Goal: Task Accomplishment & Management: Manage account settings

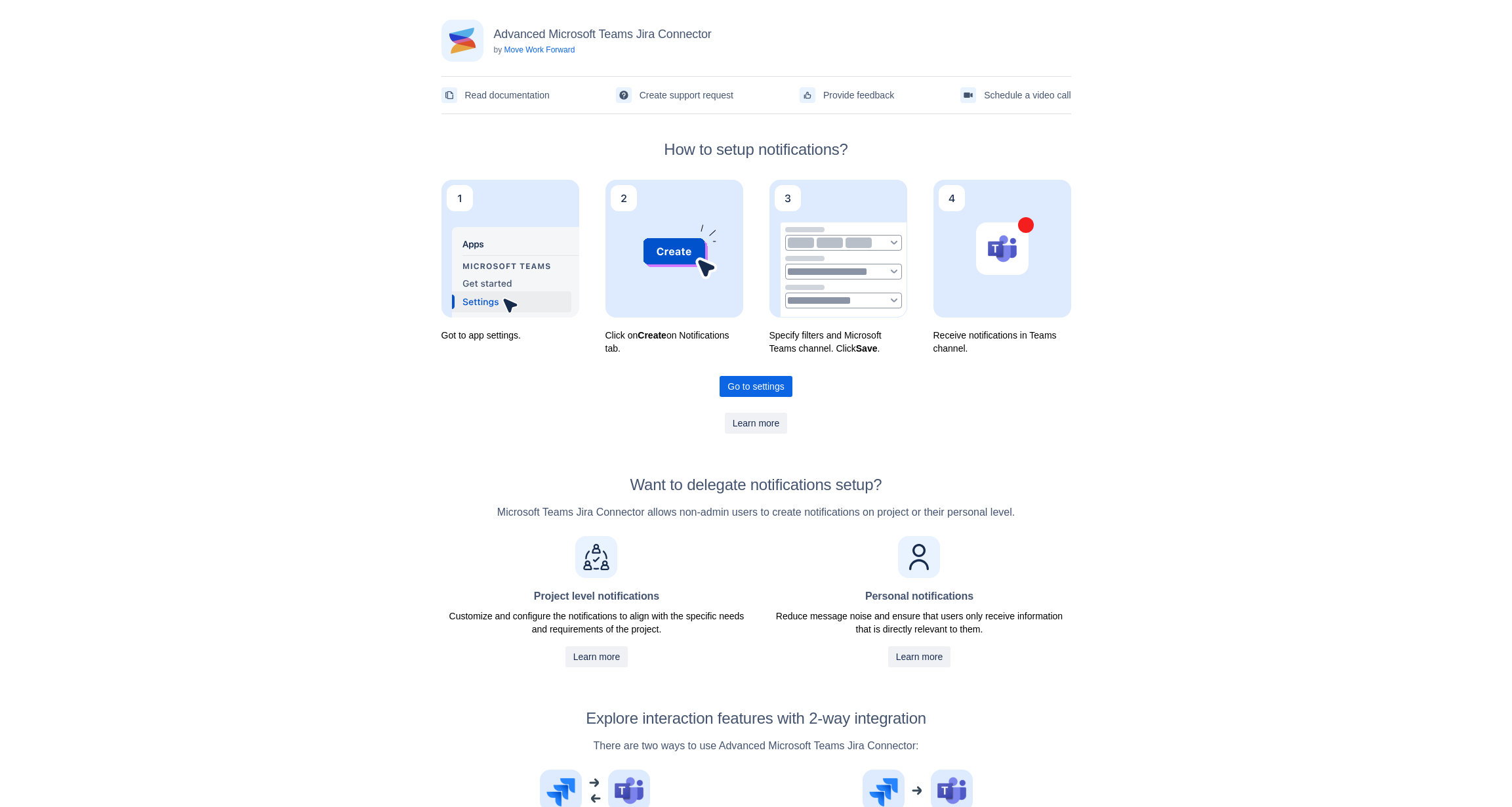
scroll to position [234, 0]
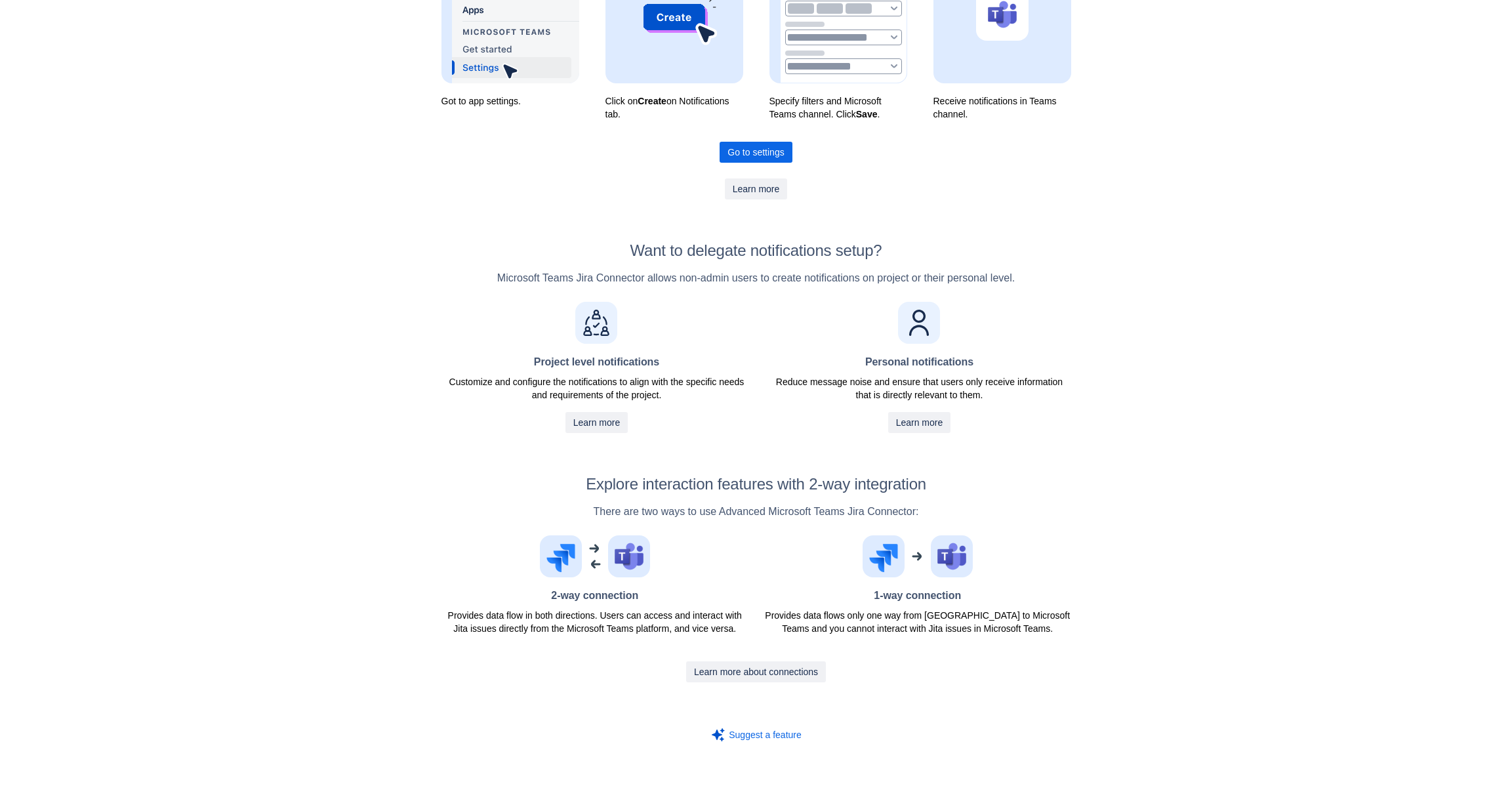
click at [633, 552] on img at bounding box center [595, 557] width 110 height 42
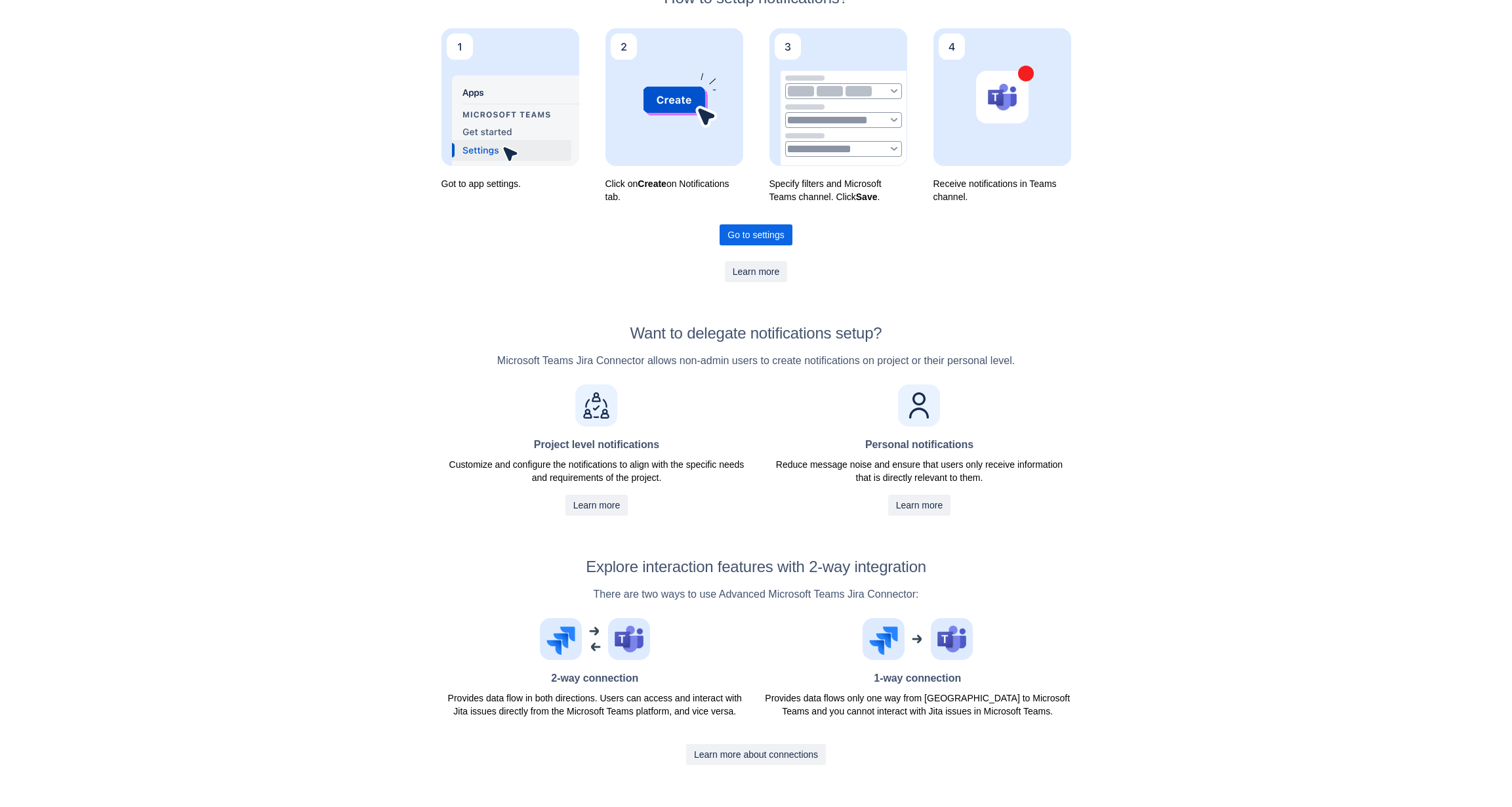
scroll to position [37, 0]
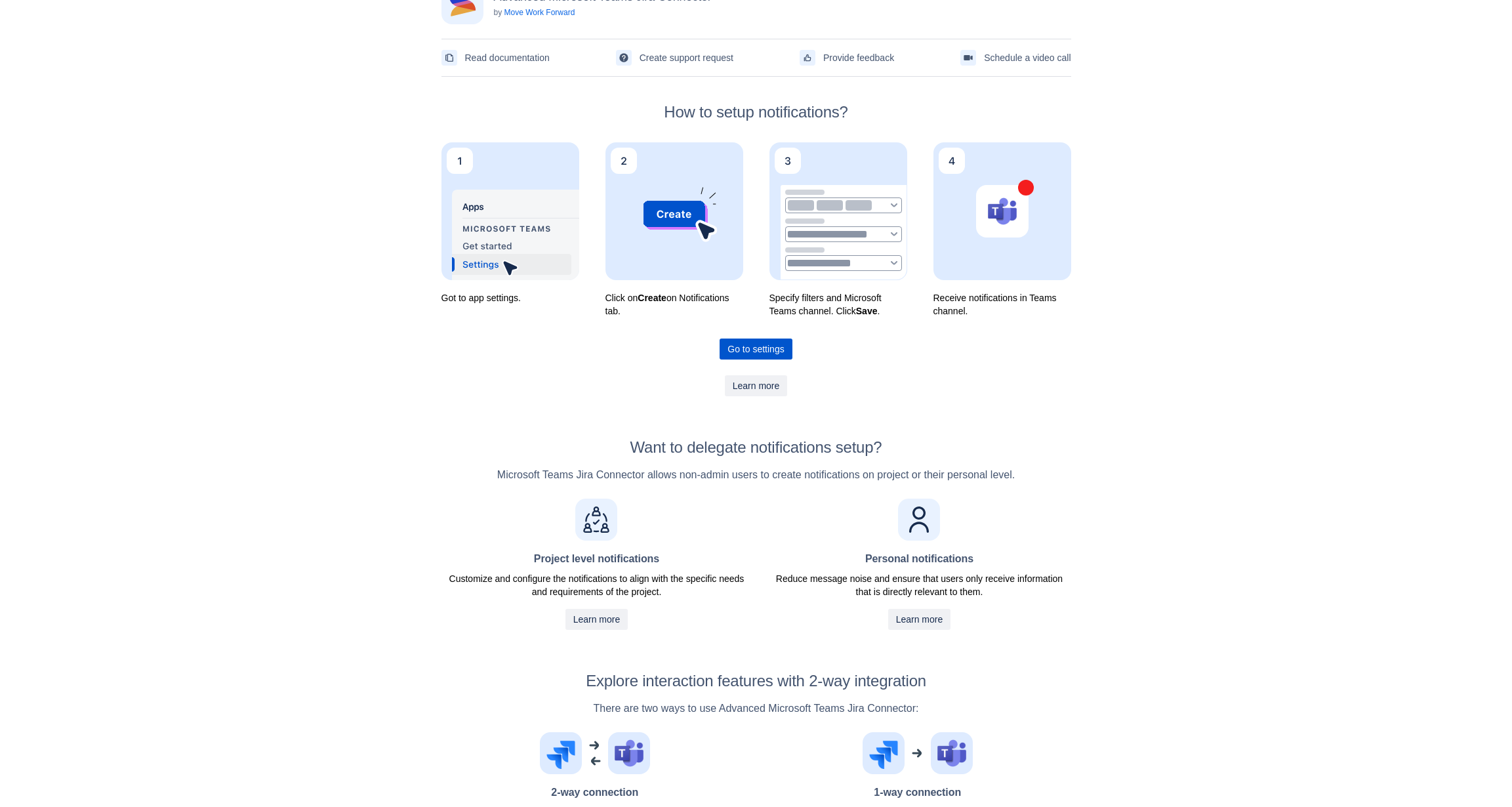
click at [766, 347] on span "Go to settings" at bounding box center [756, 349] width 57 height 21
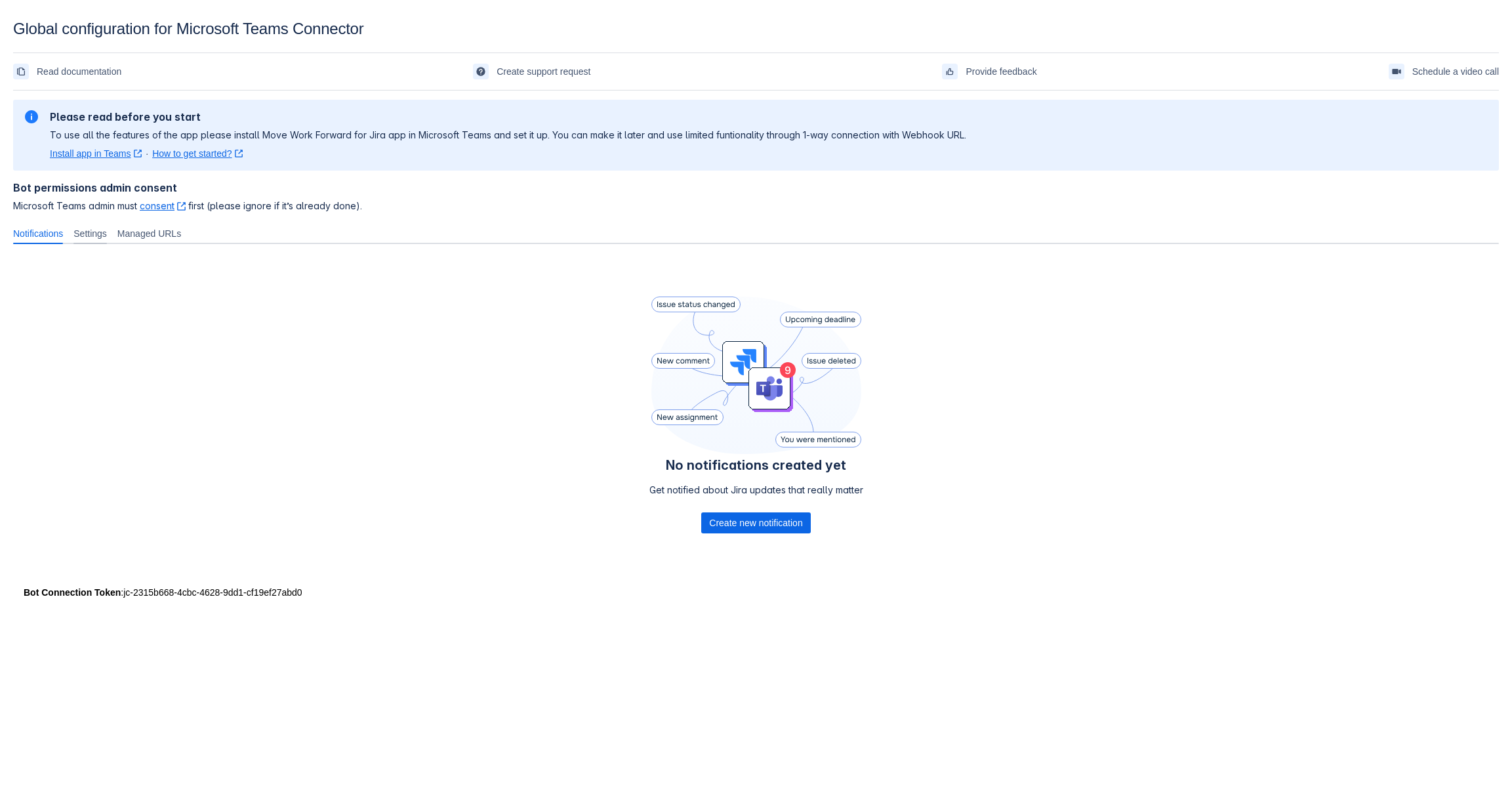
click at [107, 231] on span "Settings" at bounding box center [90, 233] width 33 height 13
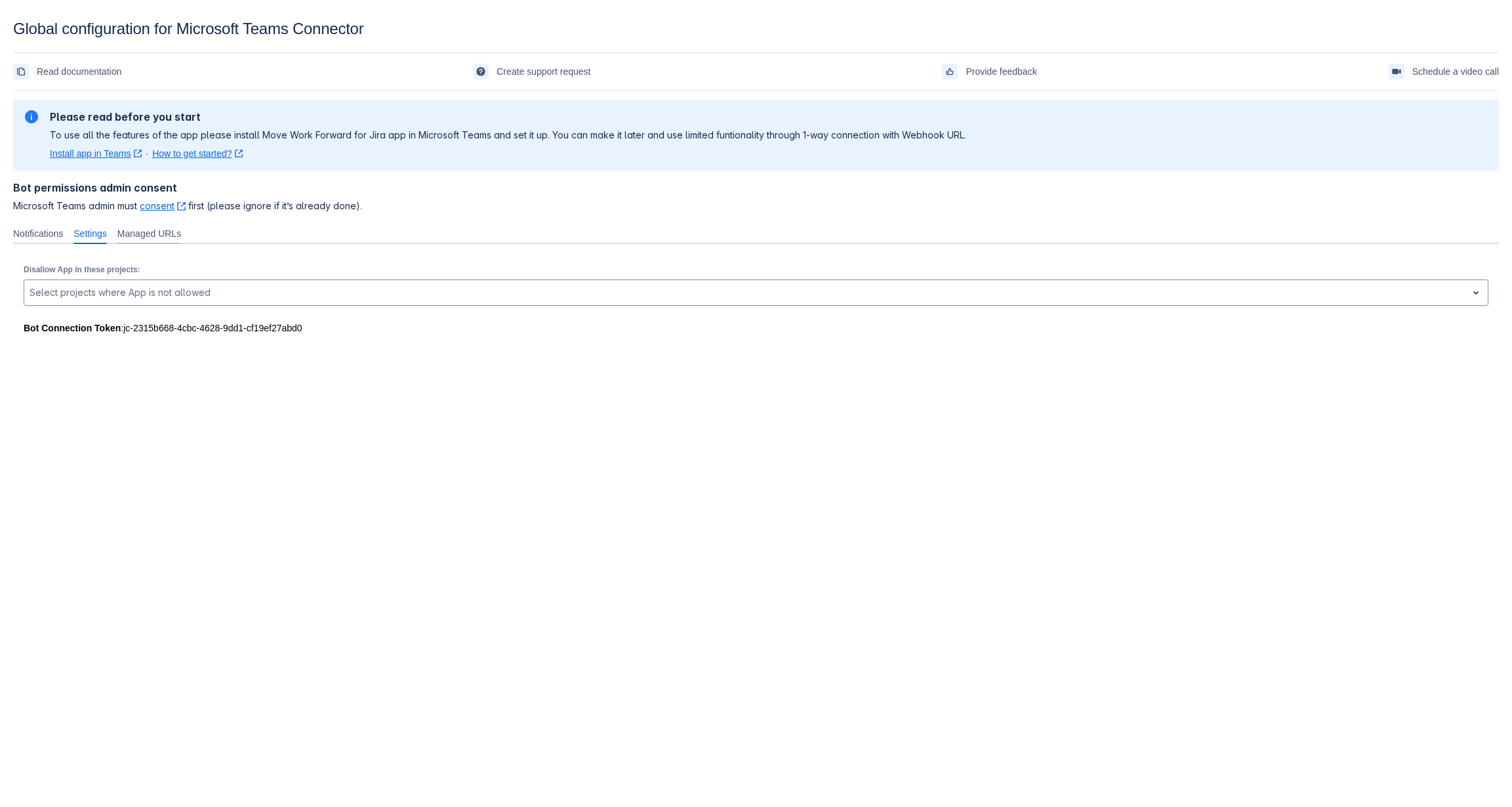
click at [148, 231] on span "Managed URLs" at bounding box center [149, 233] width 63 height 13
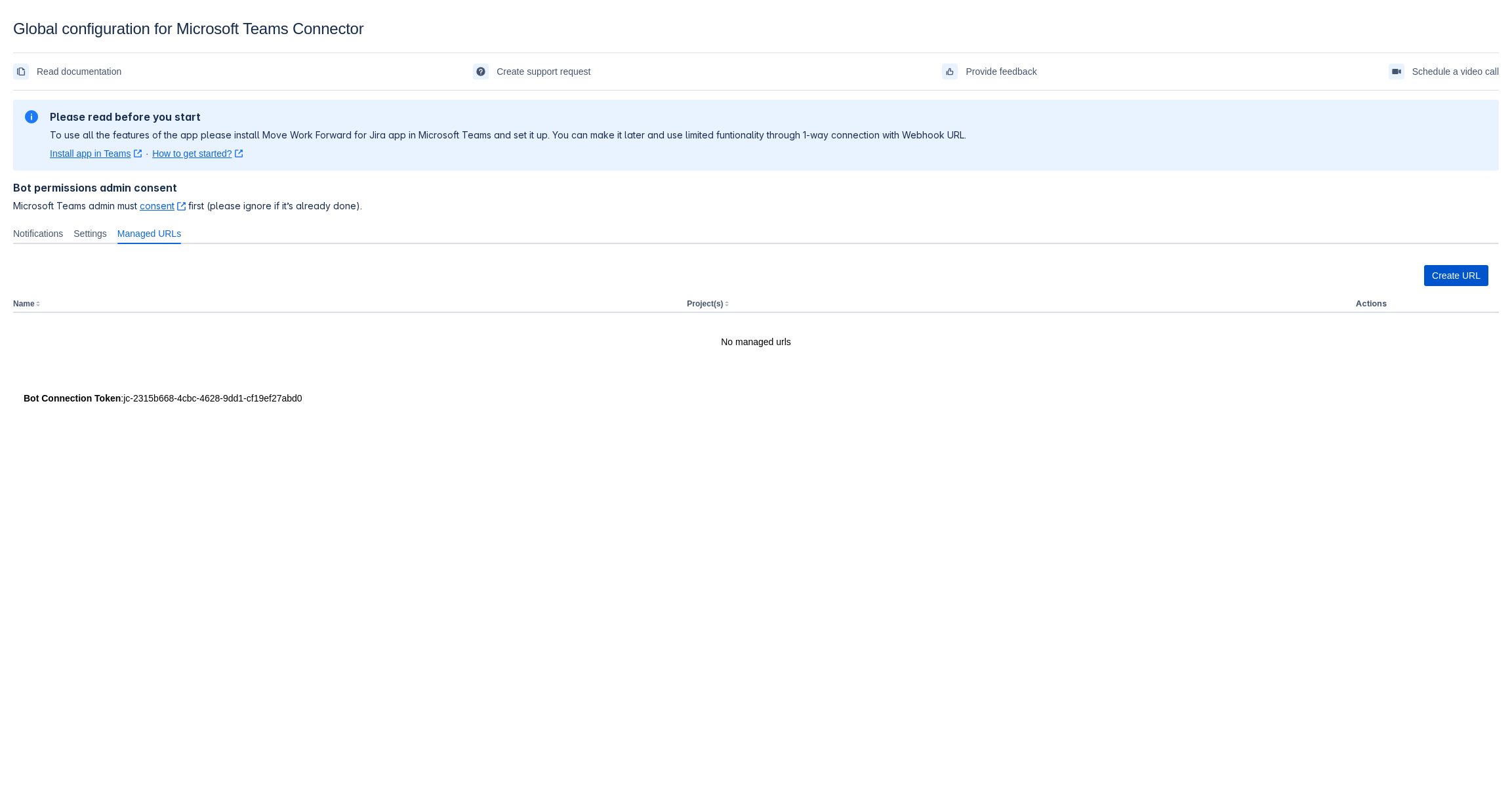
click at [1452, 277] on span "Create URL" at bounding box center [1456, 276] width 49 height 21
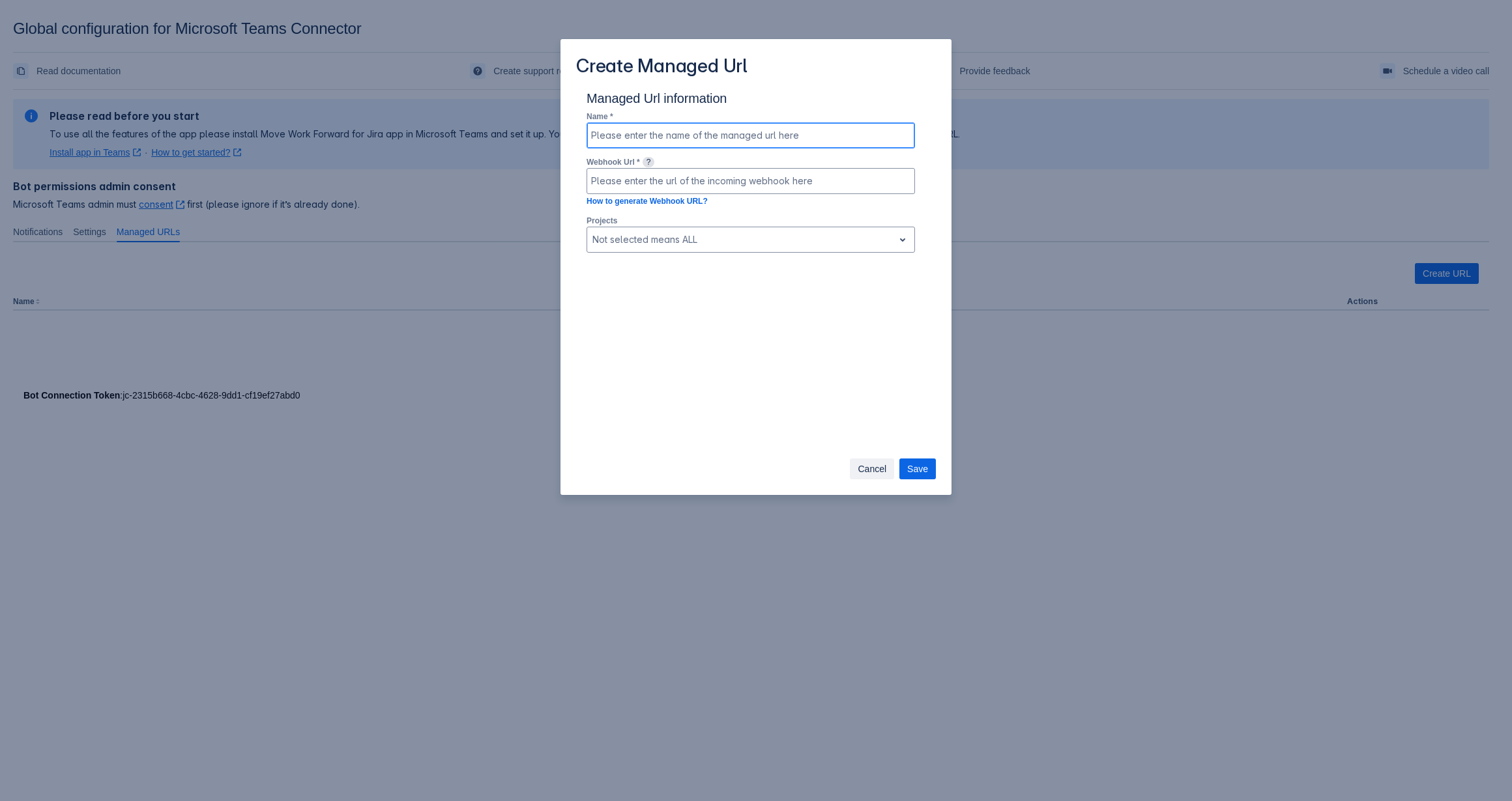
click at [722, 134] on input at bounding box center [750, 135] width 327 height 23
click at [722, 118] on div "Name *" at bounding box center [750, 132] width 328 height 46
click at [688, 201] on link "How to generate Webhook URL?" at bounding box center [647, 201] width 121 height 9
click at [681, 183] on input at bounding box center [750, 180] width 327 height 23
paste input "[URL][DOMAIN_NAME]"
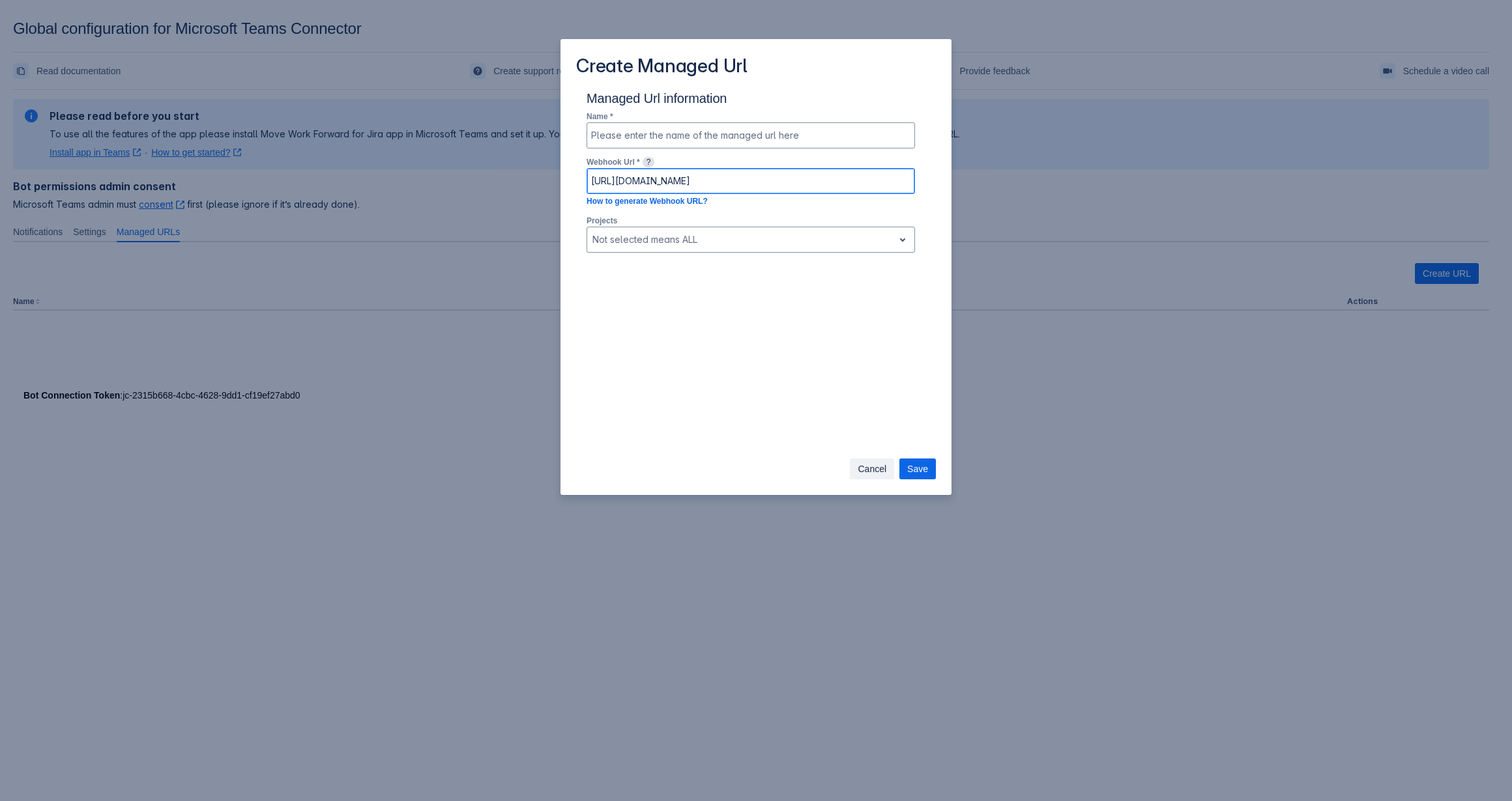
scroll to position [0, 1113]
type input "[URL][DOMAIN_NAME]"
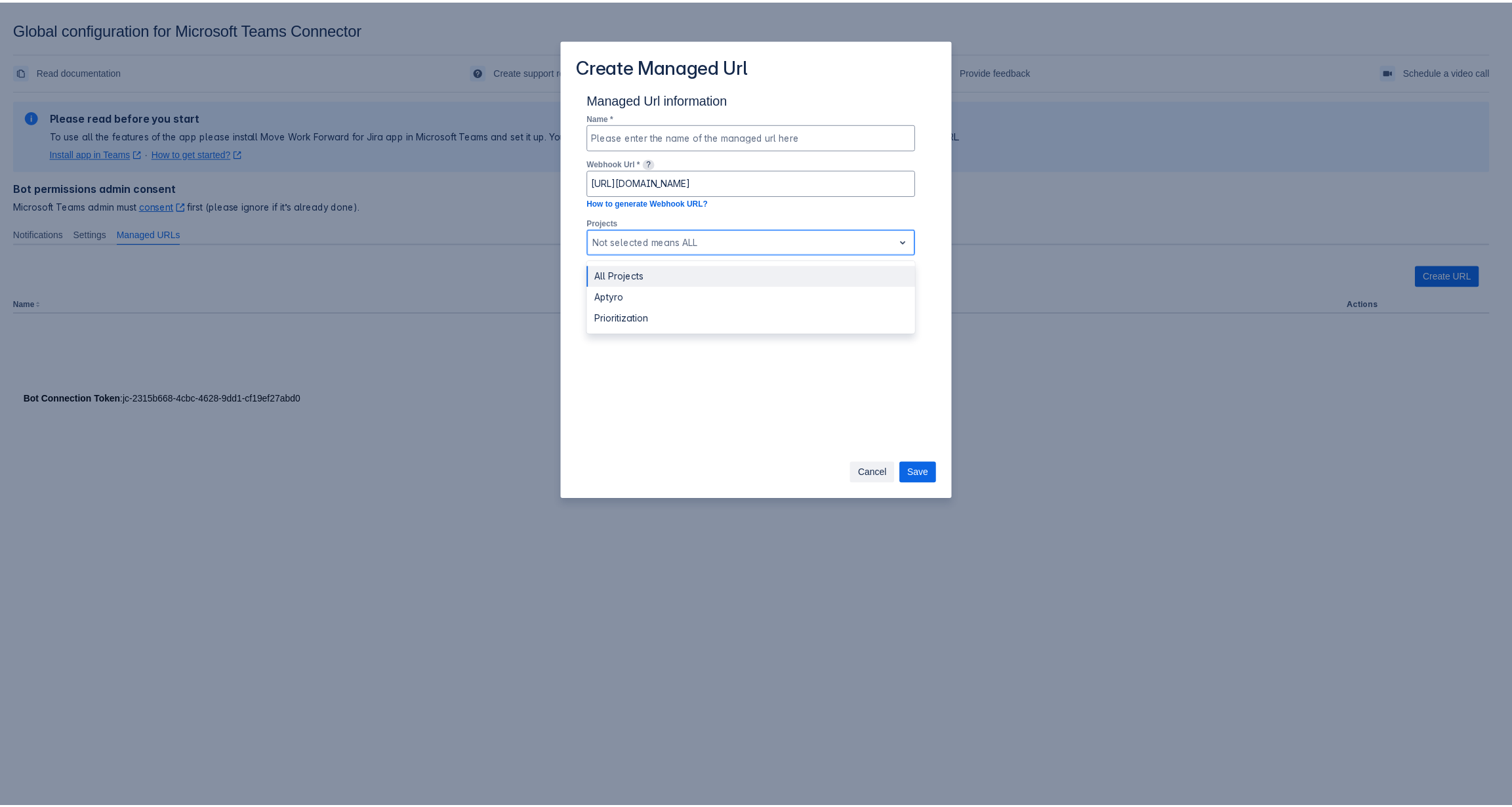
scroll to position [0, 0]
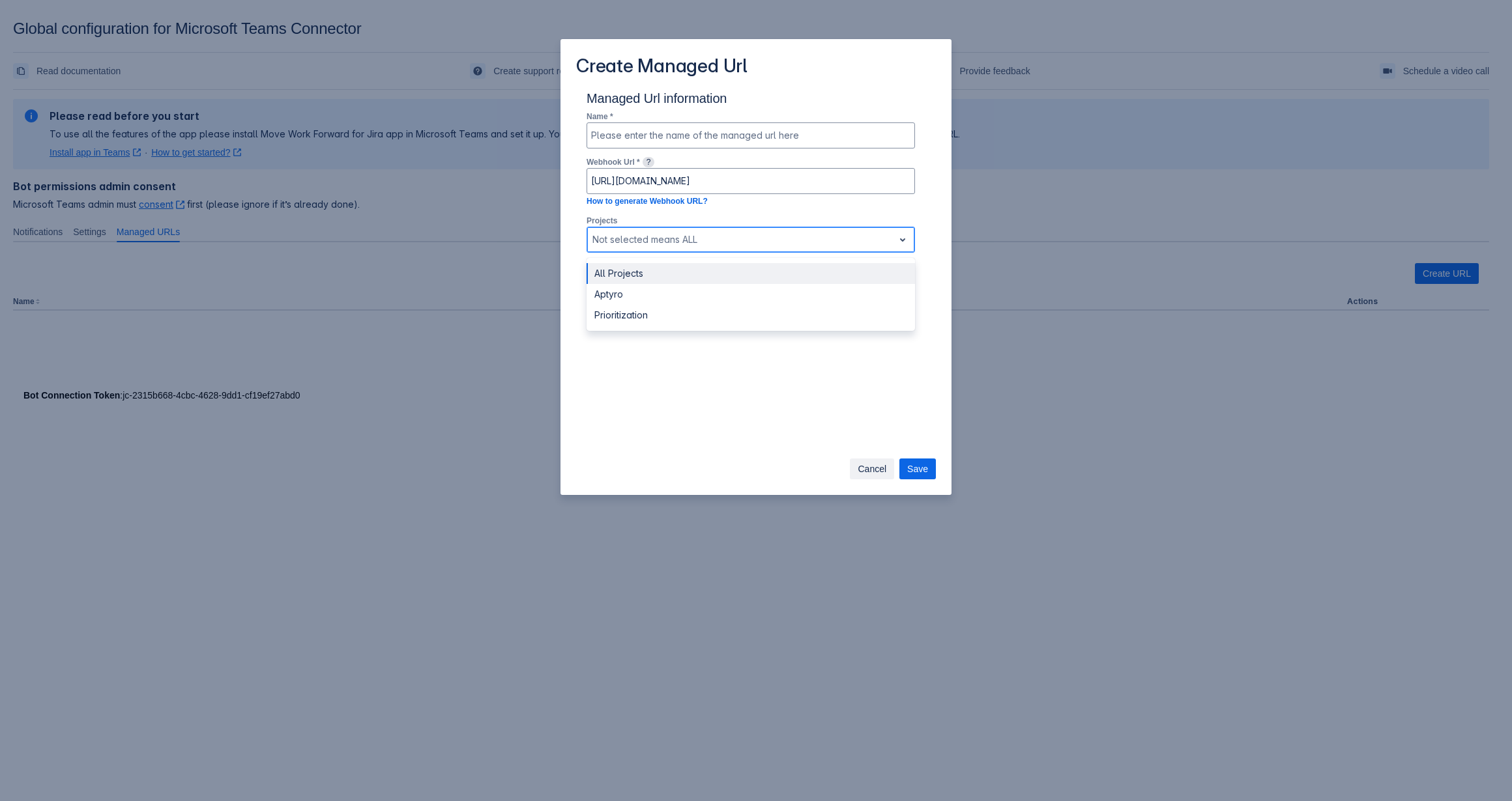
click at [684, 243] on div at bounding box center [740, 240] width 296 height 16
click at [628, 294] on div "Aptyro" at bounding box center [750, 294] width 328 height 21
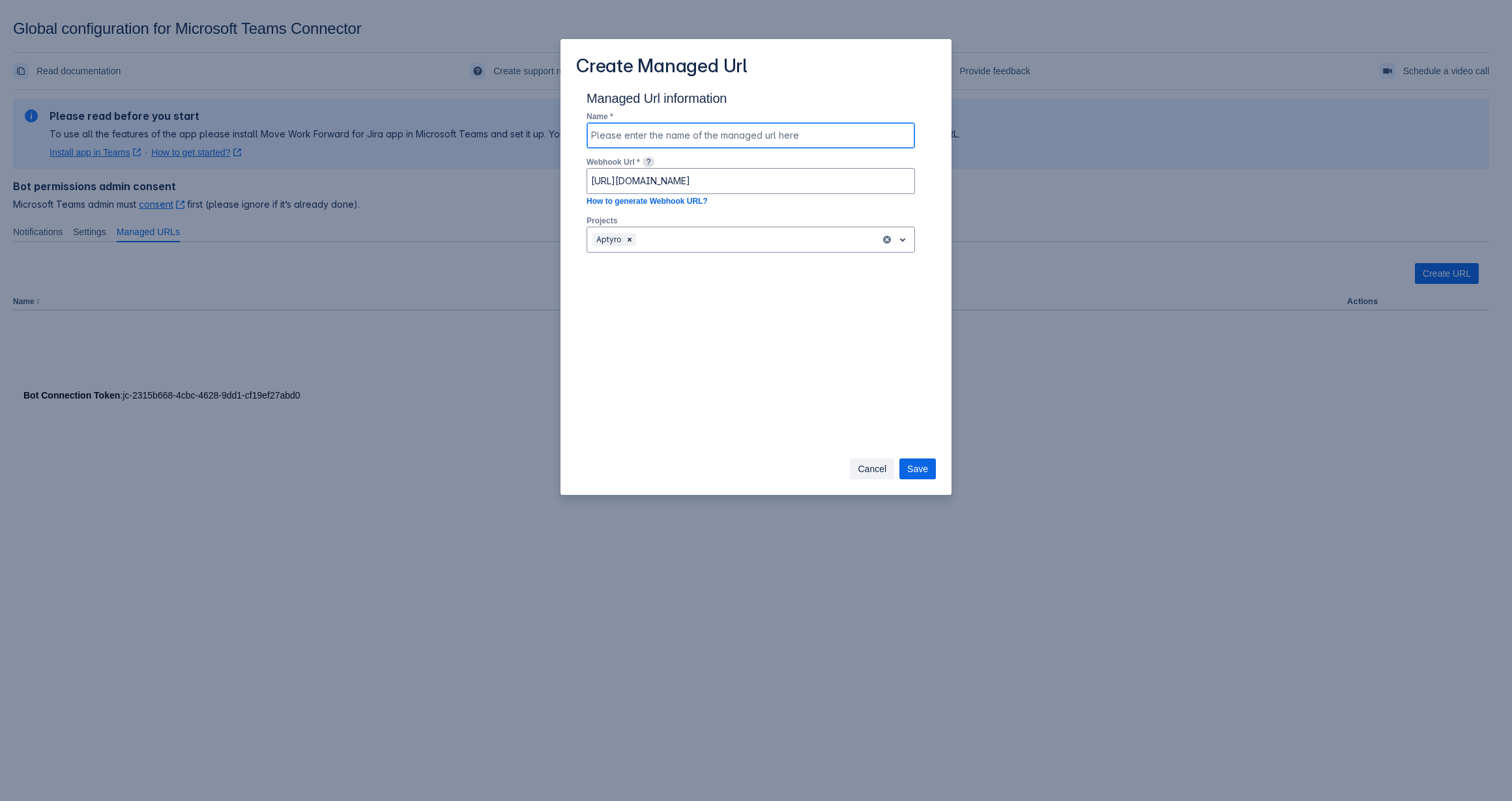
click at [666, 131] on input at bounding box center [750, 135] width 327 height 23
type input "Aptyro Discussion in Microsoft Teams"
click at [923, 462] on span "Save" at bounding box center [917, 469] width 21 height 21
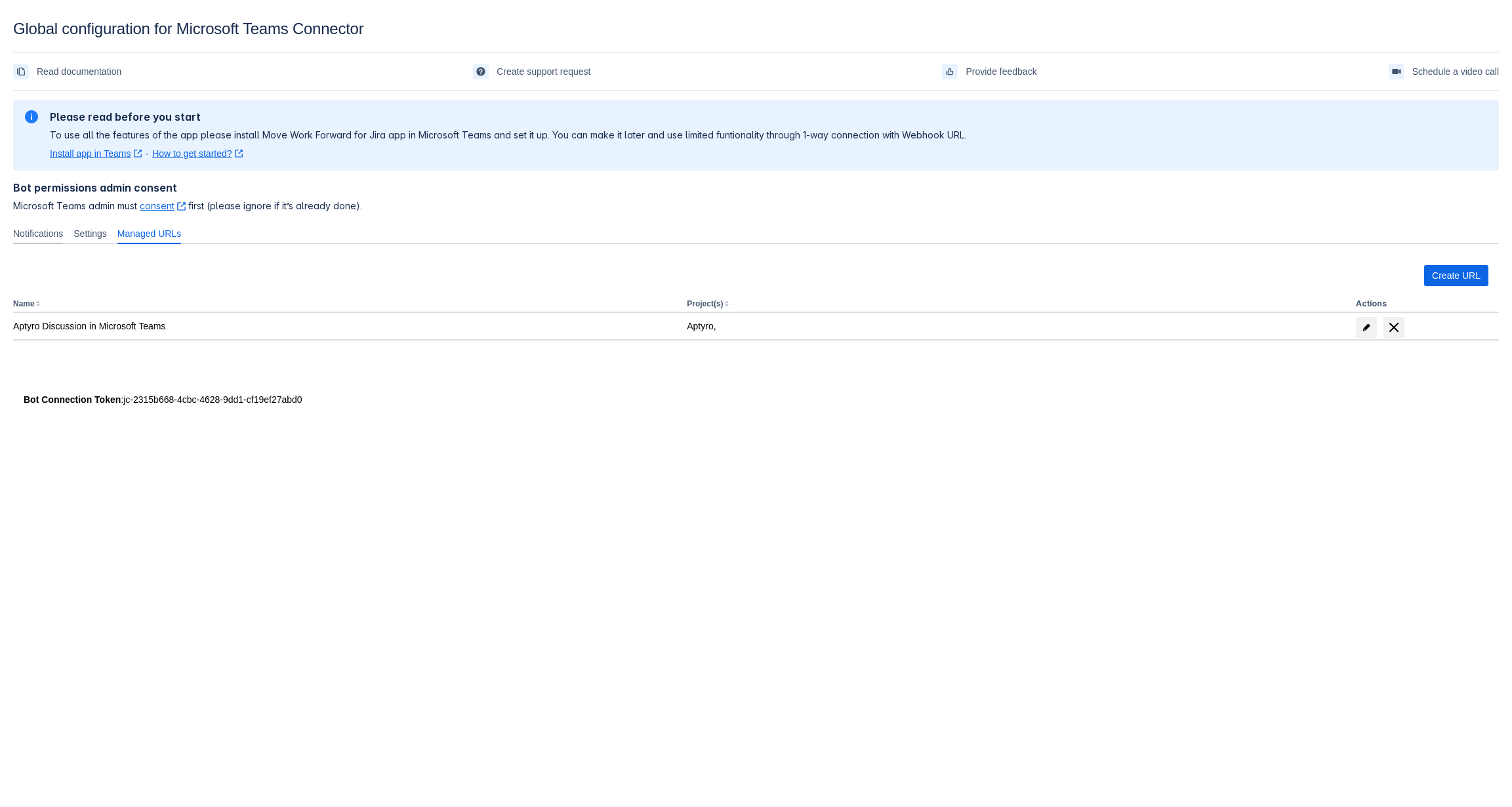
click at [50, 237] on span "Notifications" at bounding box center [37, 233] width 50 height 13
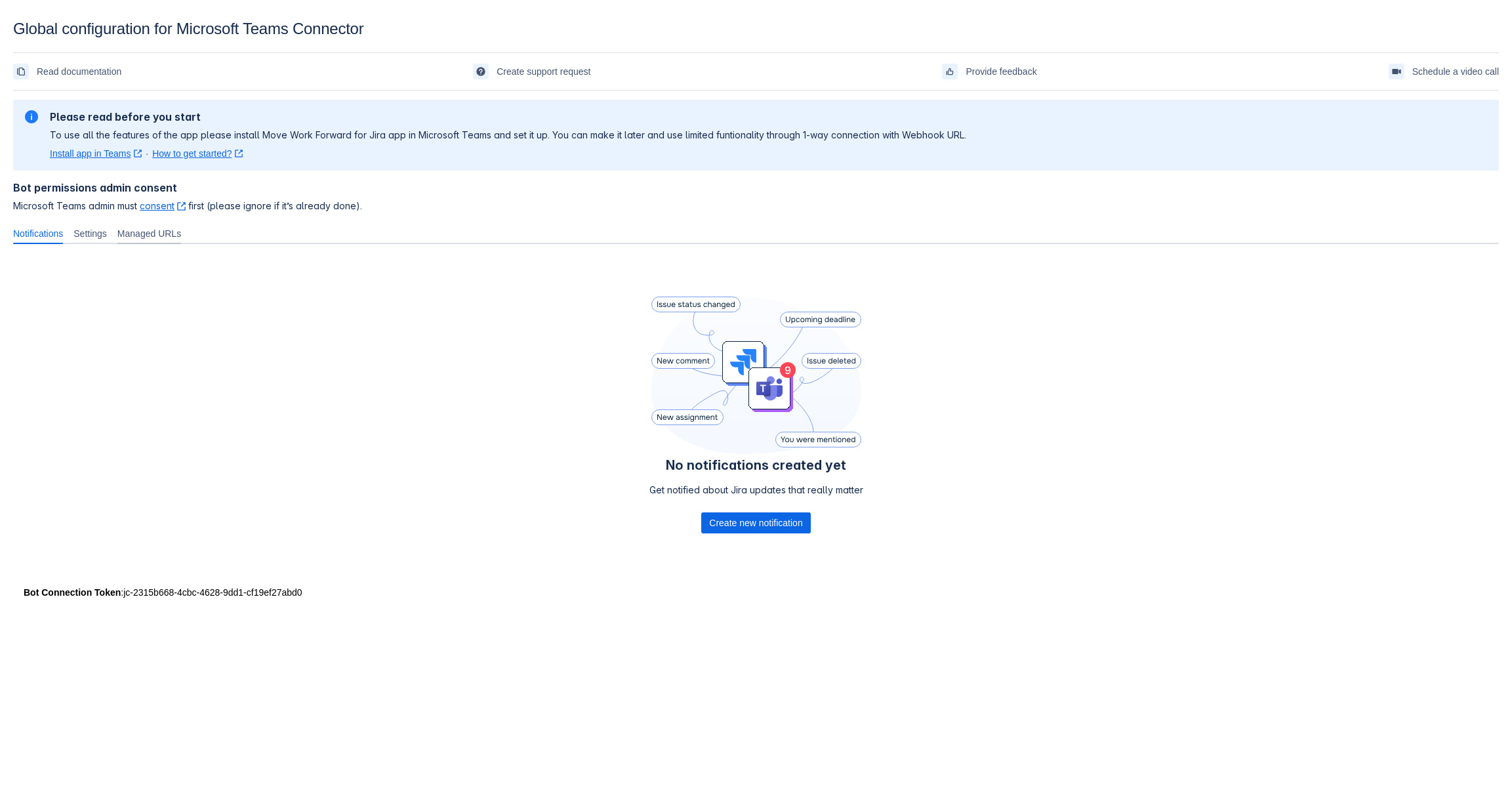
click at [160, 235] on span "Managed URLs" at bounding box center [149, 233] width 63 height 13
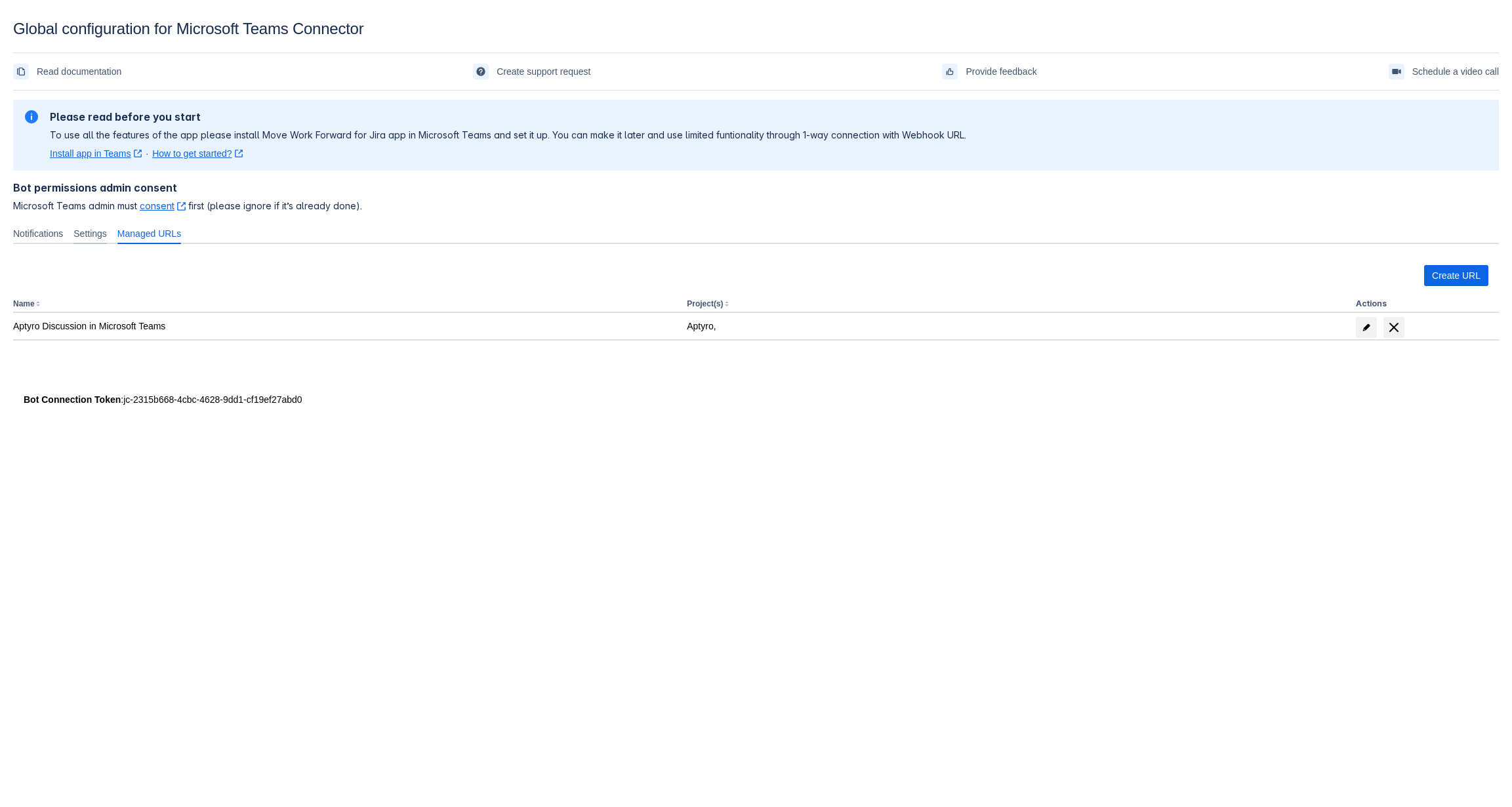
click at [98, 234] on span "Settings" at bounding box center [90, 233] width 33 height 13
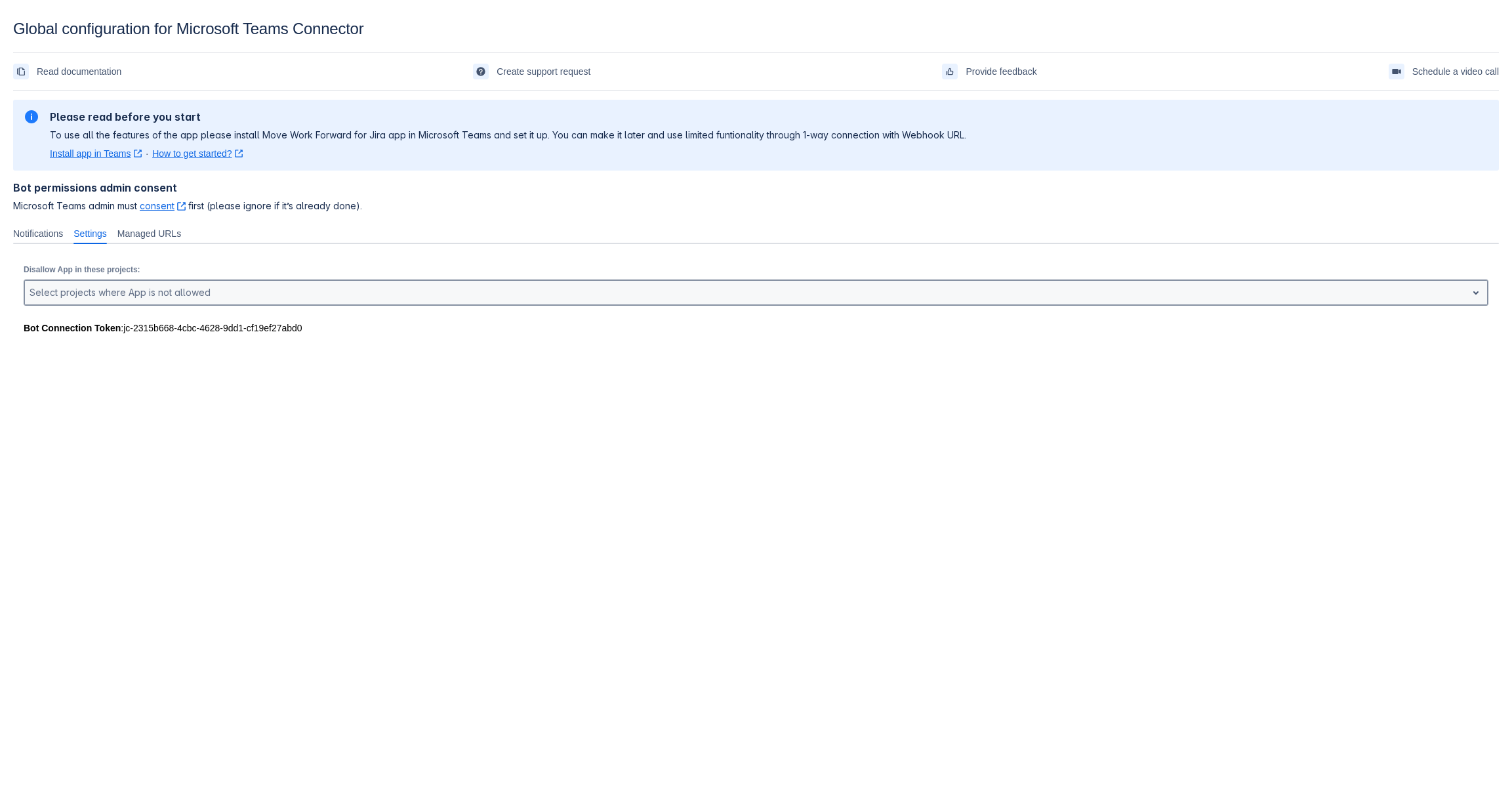
click at [763, 299] on div at bounding box center [745, 293] width 1432 height 16
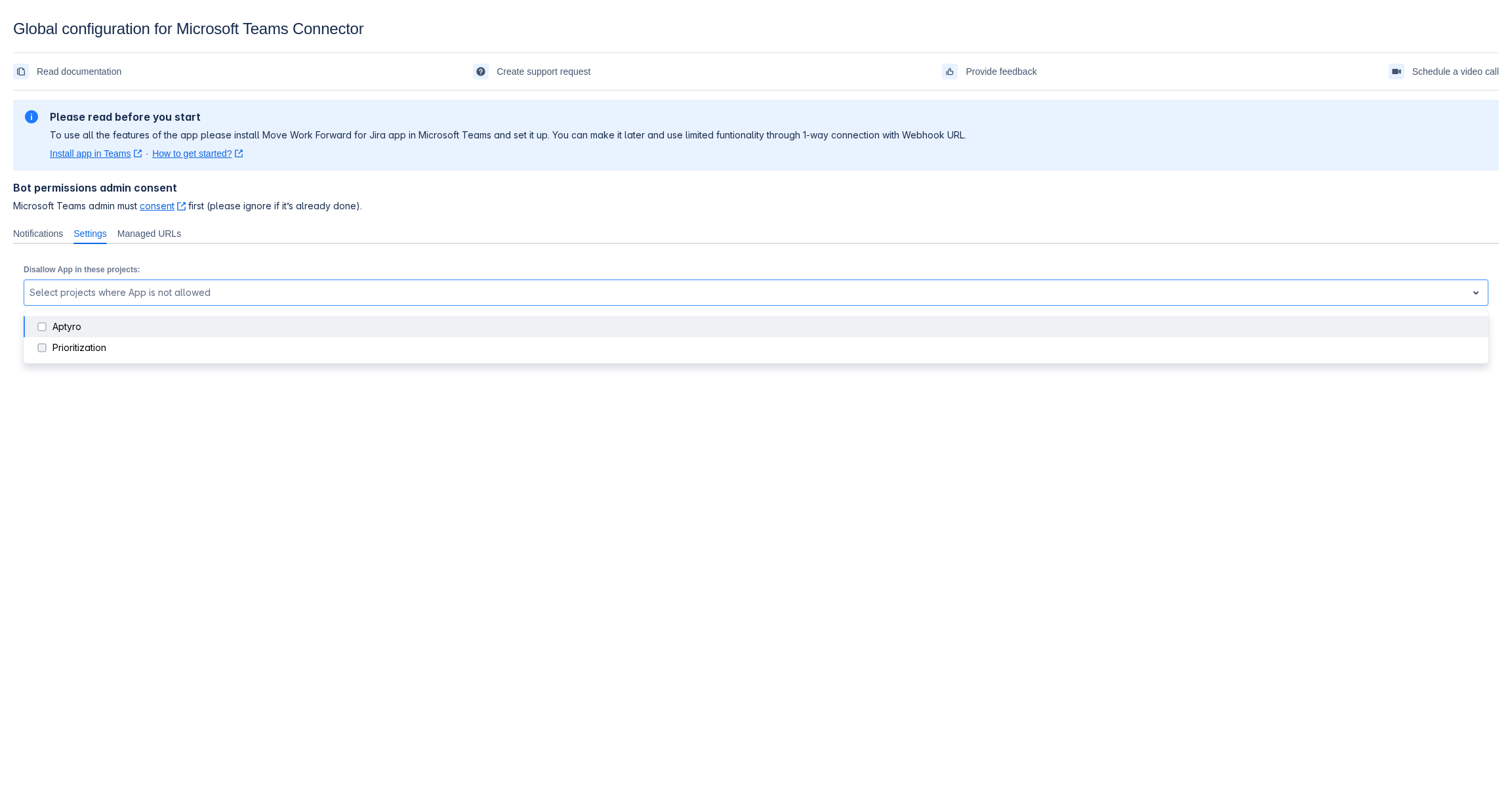
click at [537, 220] on div "Bot permissions admin consent Microsoft Teams admin must consent ﻿ , (opens new…" at bounding box center [756, 197] width 1486 height 52
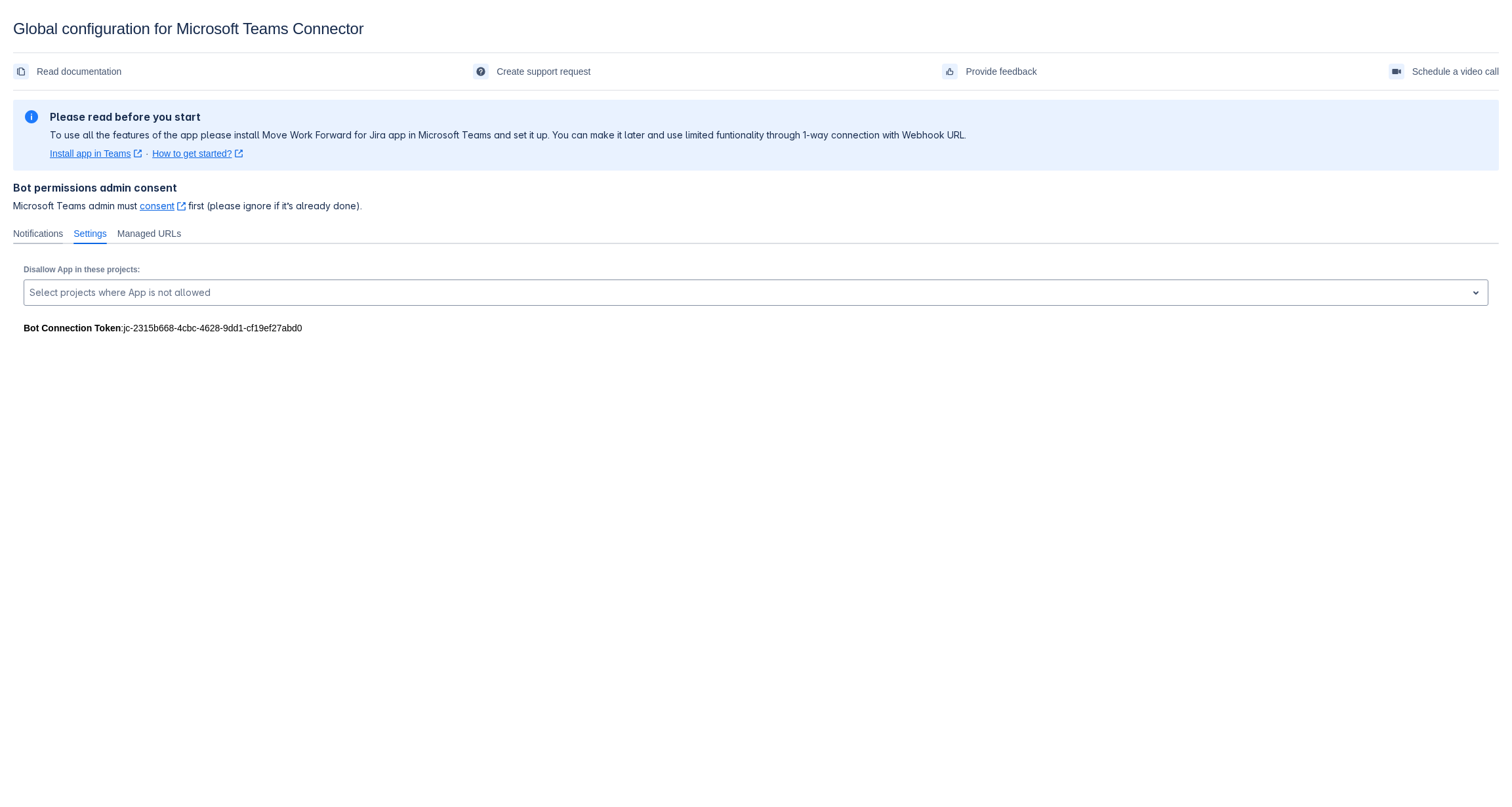
click at [33, 241] on div "Notifications" at bounding box center [37, 234] width 60 height 21
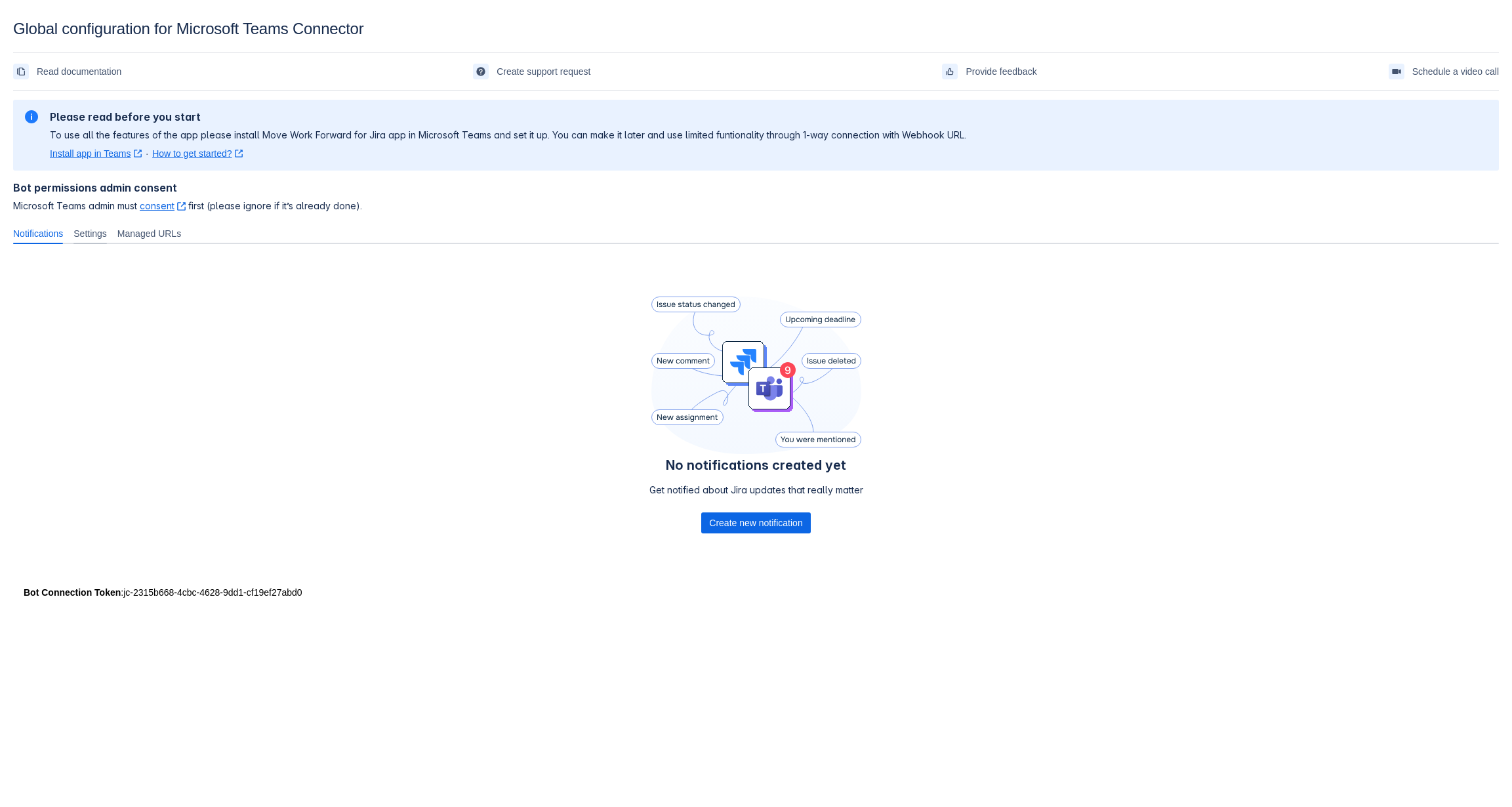
click at [107, 234] on span "Settings" at bounding box center [90, 233] width 33 height 13
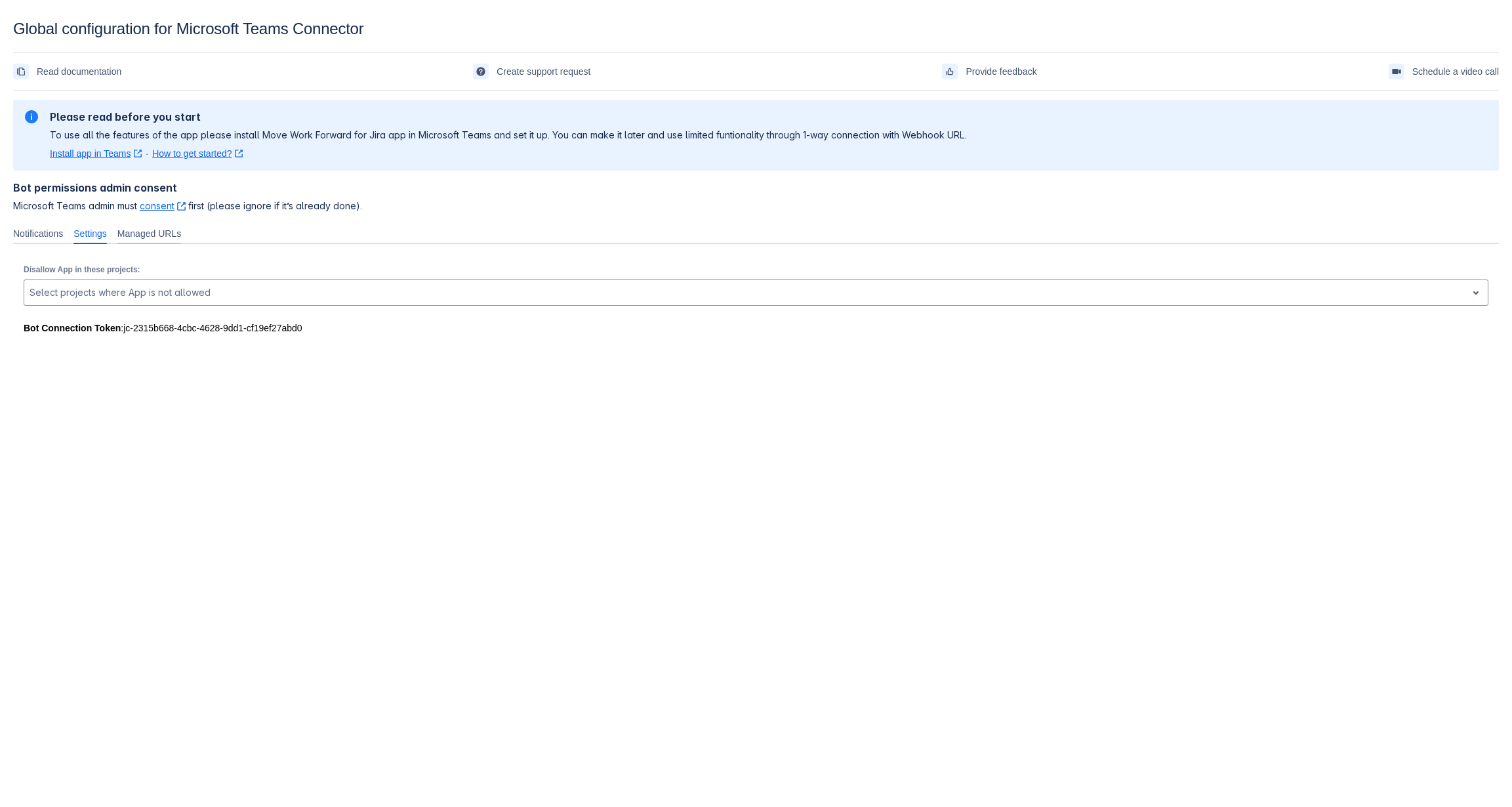
click at [158, 237] on span "Managed URLs" at bounding box center [149, 233] width 63 height 13
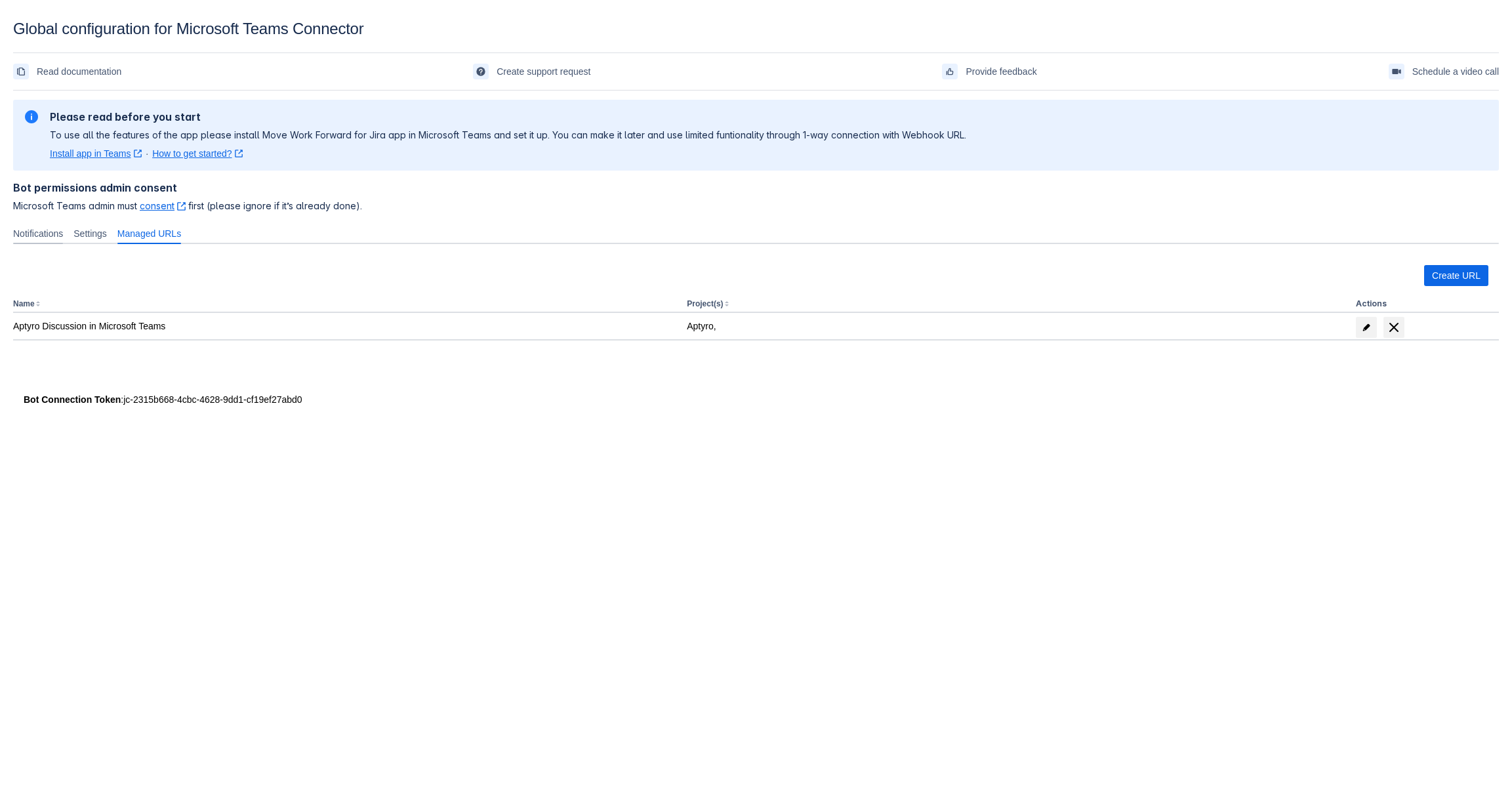
click at [52, 233] on span "Notifications" at bounding box center [37, 233] width 50 height 13
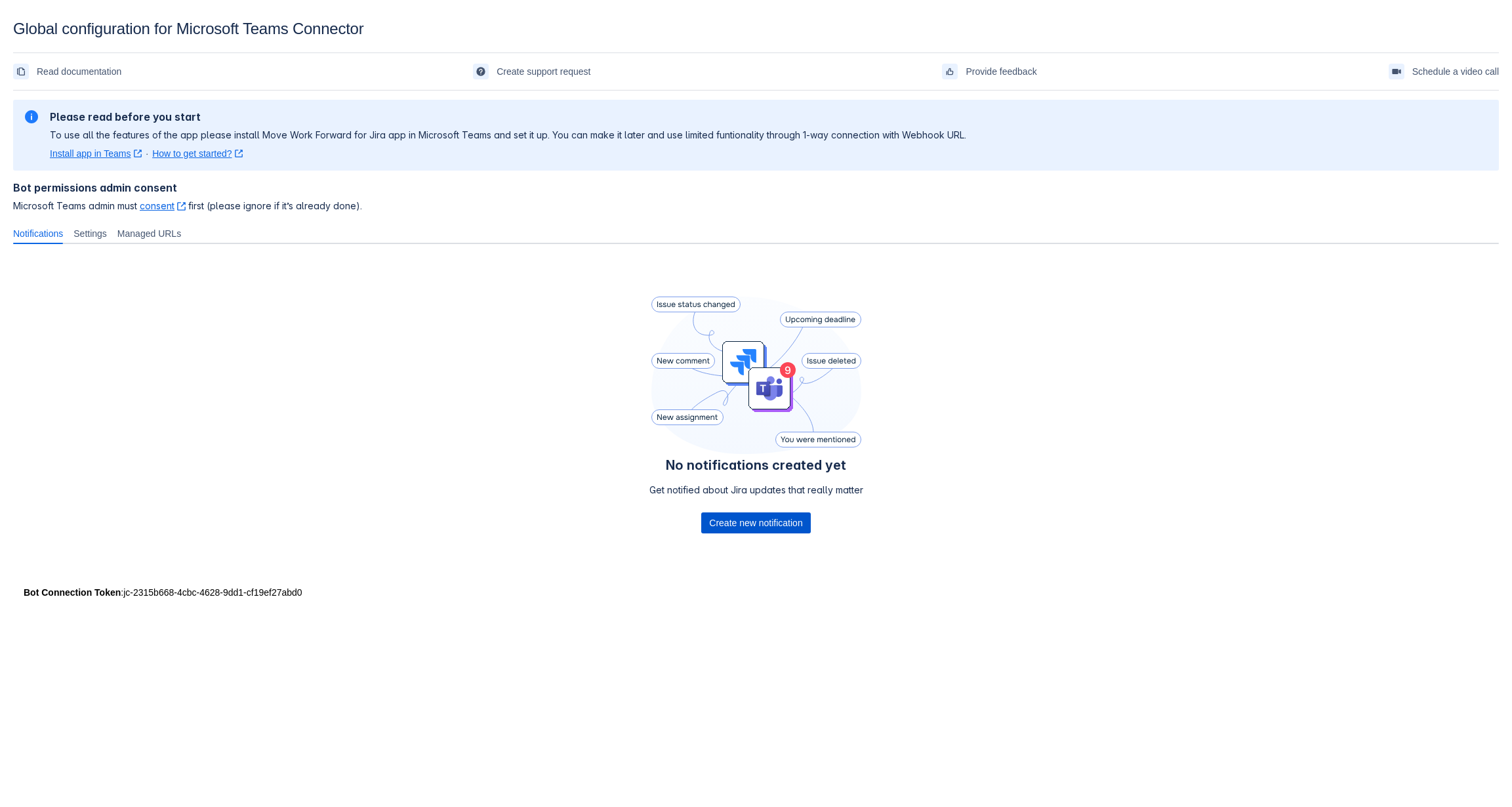
click at [763, 528] on span "Create new notification" at bounding box center [756, 523] width 93 height 21
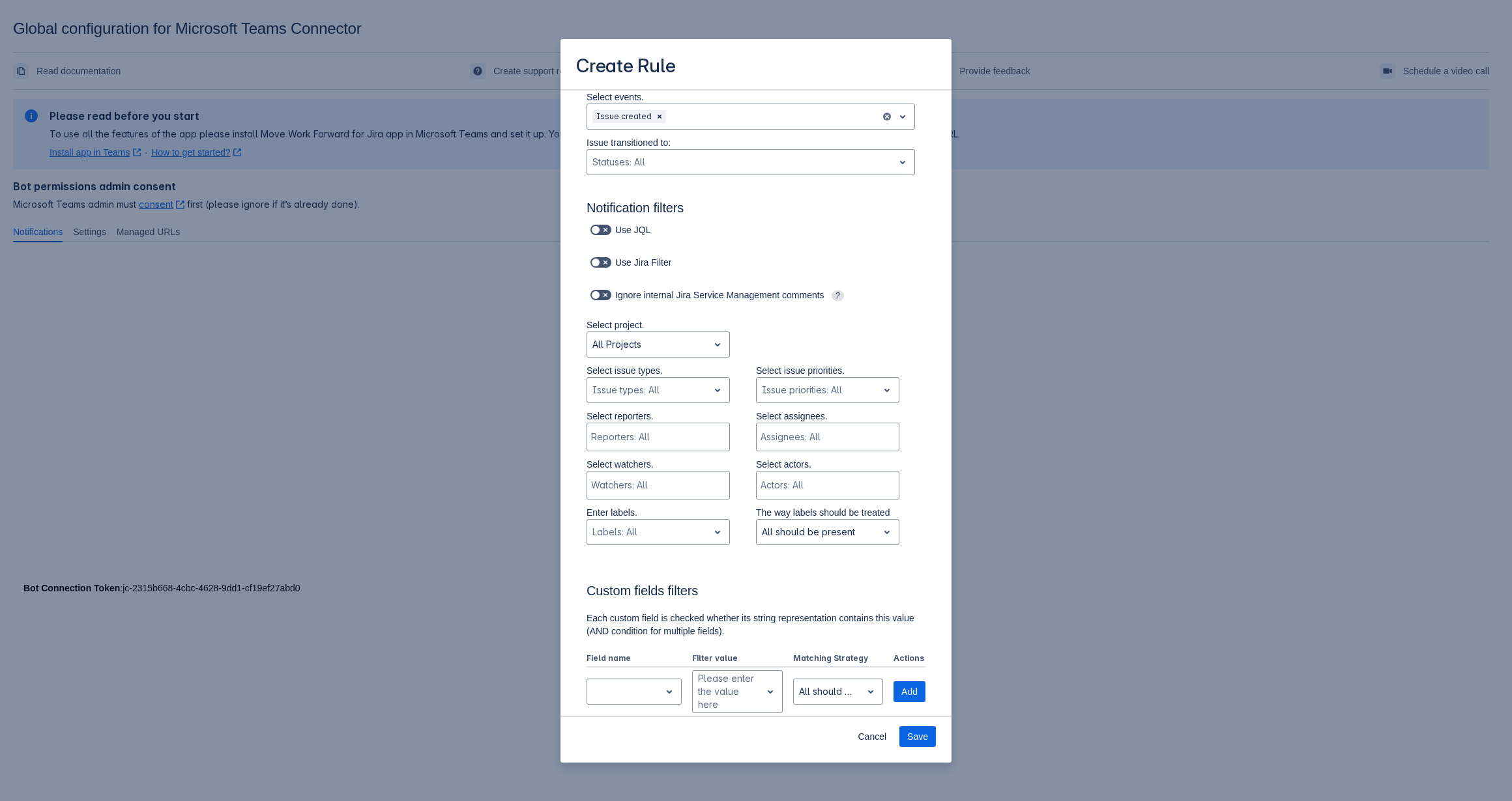
scroll to position [131, 0]
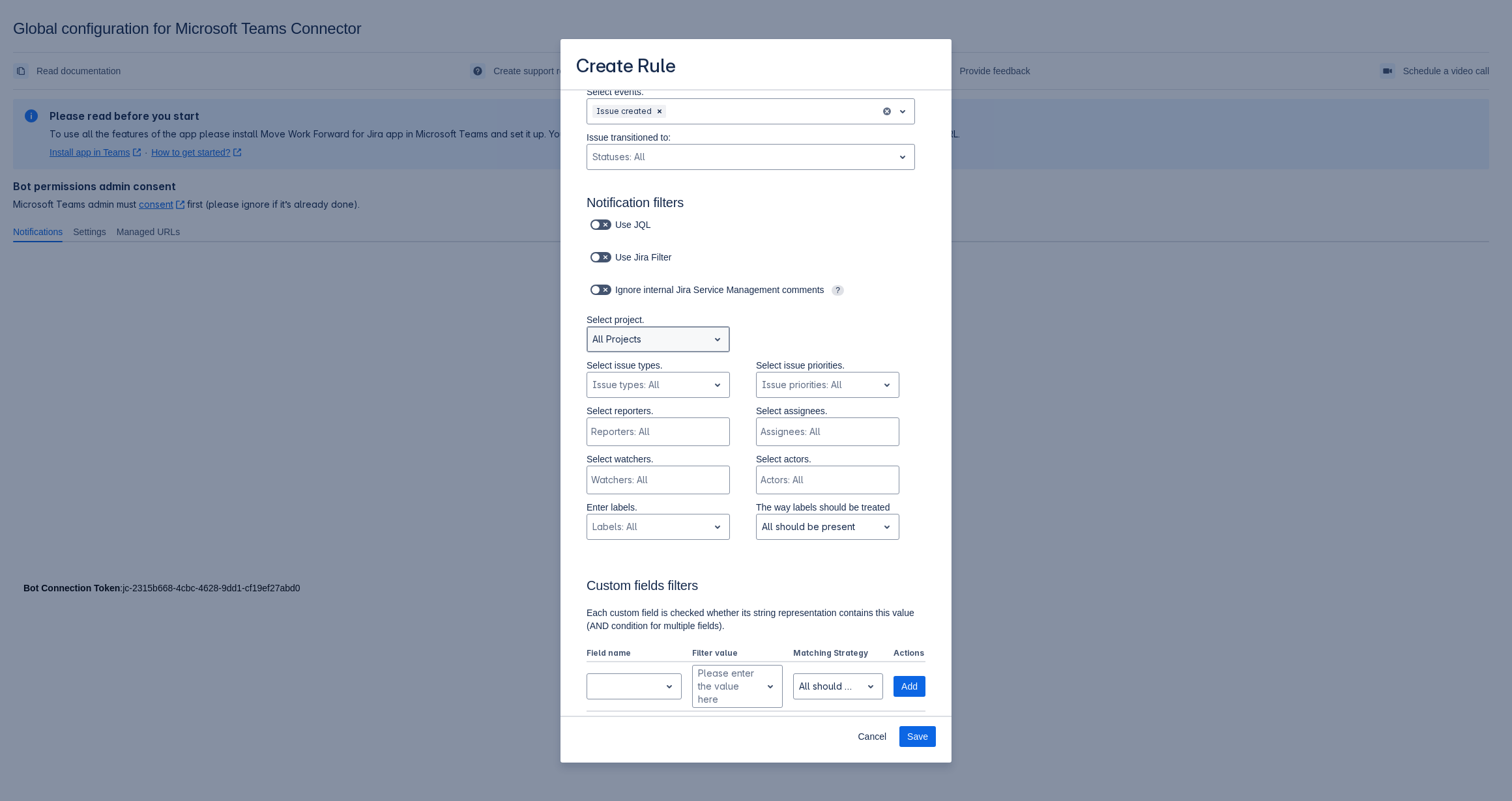
click at [710, 336] on span "open" at bounding box center [718, 339] width 16 height 16
click at [616, 396] on div "Aptyro" at bounding box center [658, 394] width 143 height 21
click at [712, 388] on span "open" at bounding box center [718, 385] width 16 height 16
click at [617, 422] on div "Bug" at bounding box center [658, 419] width 143 height 21
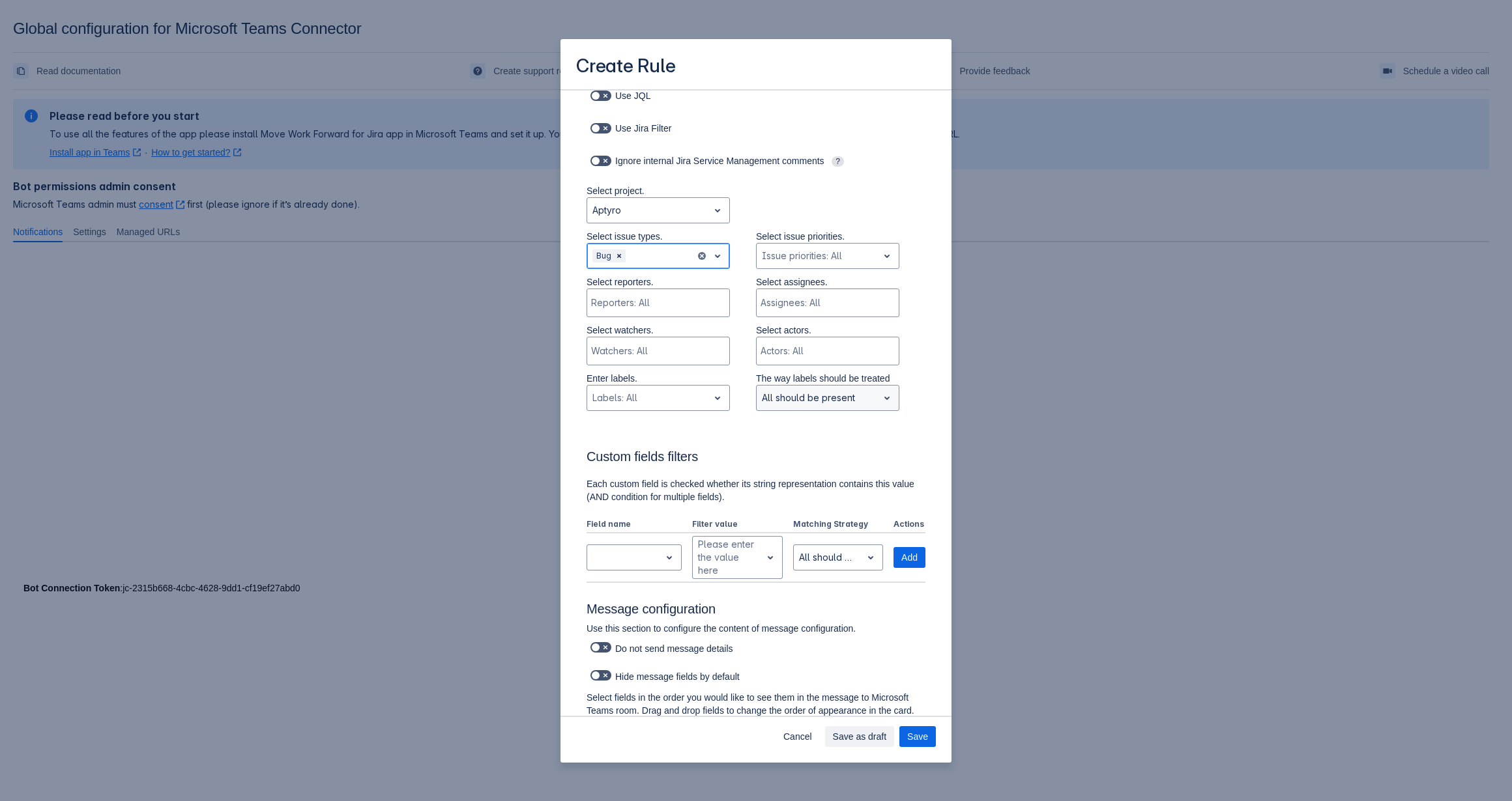
scroll to position [262, 0]
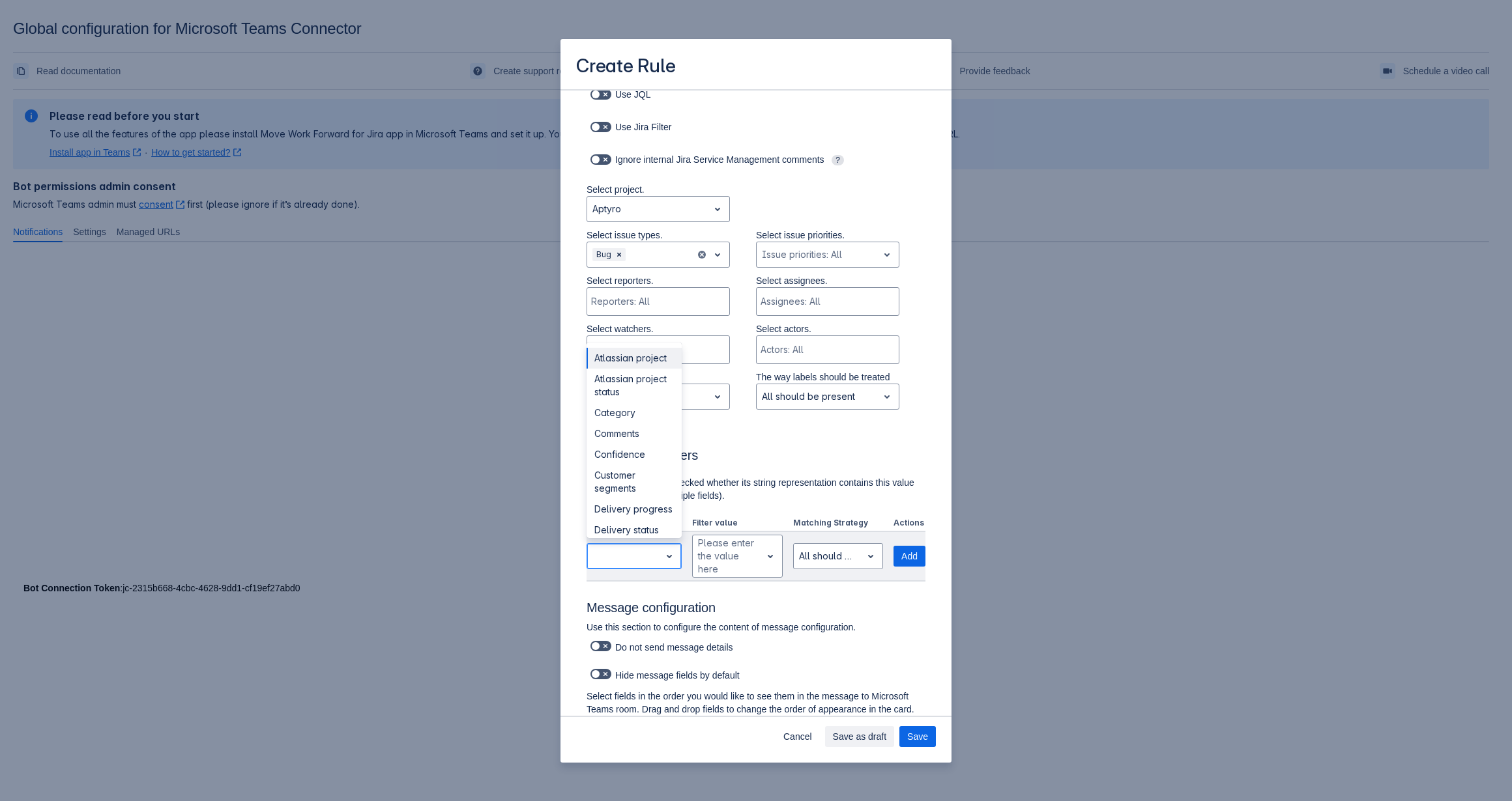
click at [661, 550] on span "open" at bounding box center [669, 556] width 16 height 16
click at [777, 444] on div "Custom fields filters Each custom field is checked whether its string represent…" at bounding box center [756, 499] width 338 height 166
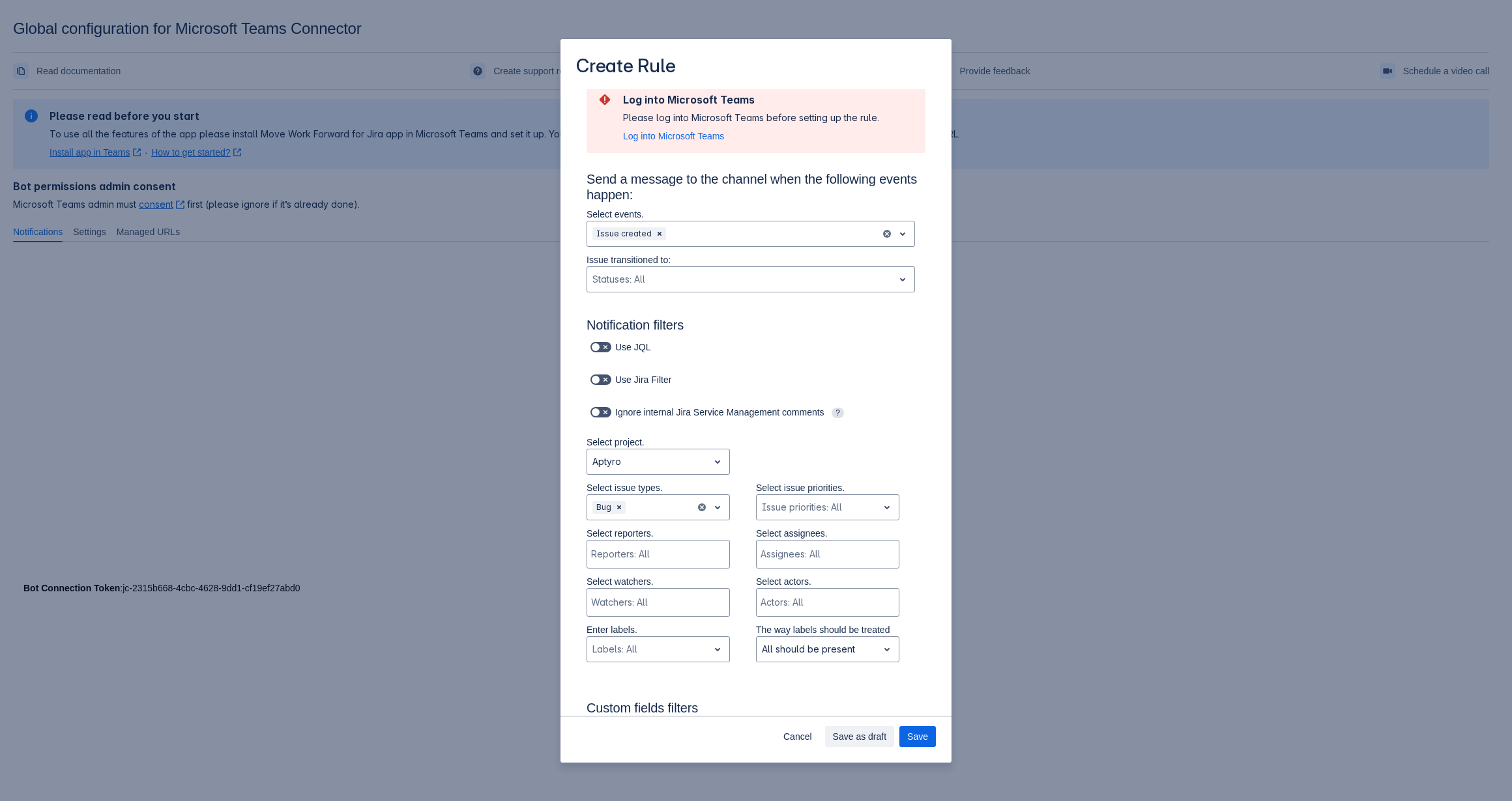
scroll to position [0, 0]
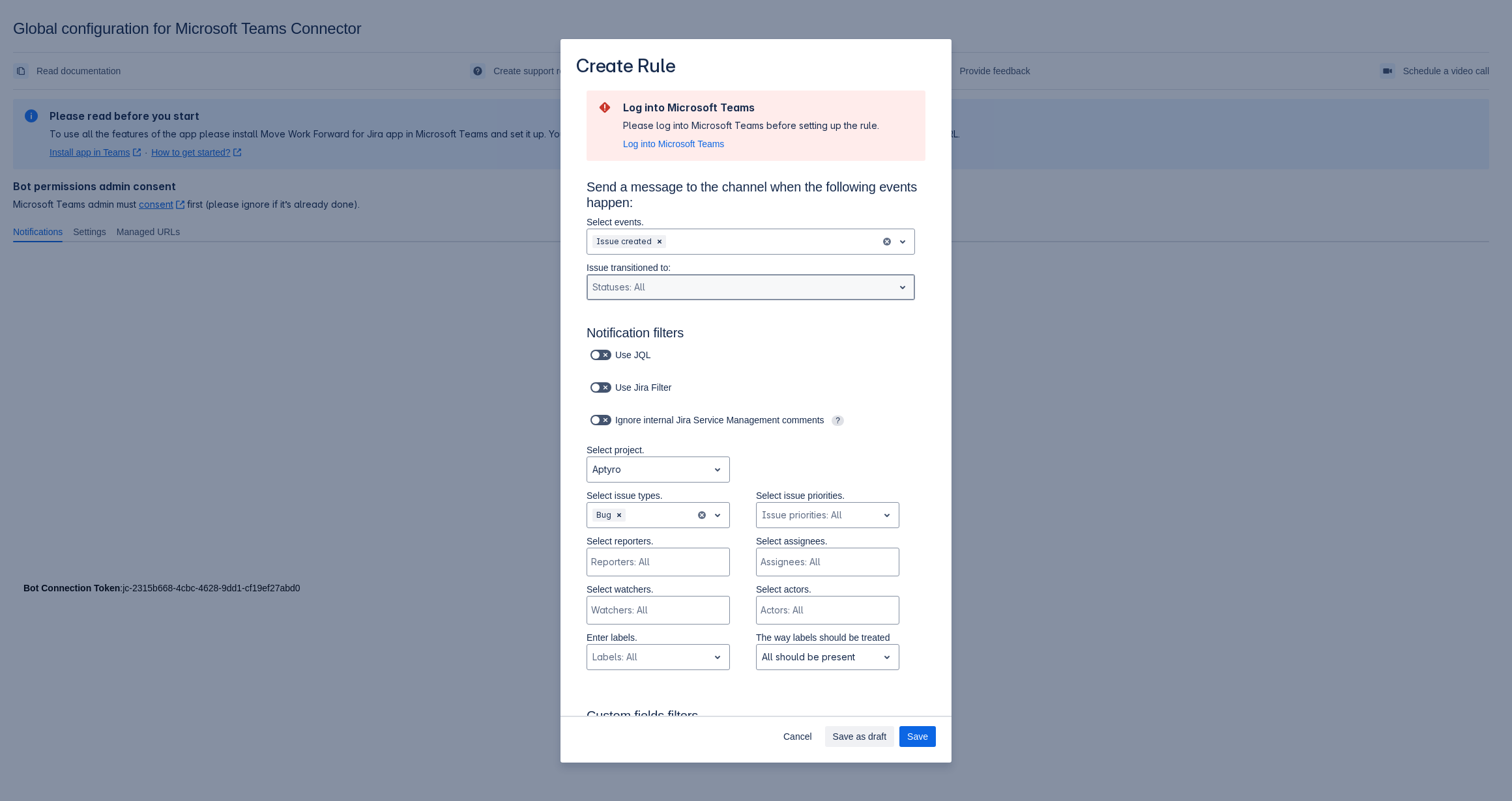
click at [881, 287] on div "Statuses: All" at bounding box center [740, 287] width 307 height 21
click at [924, 283] on div "Log into Microsoft Teams Please log into Microsoft Teams before setting up the …" at bounding box center [756, 760] width 360 height 1340
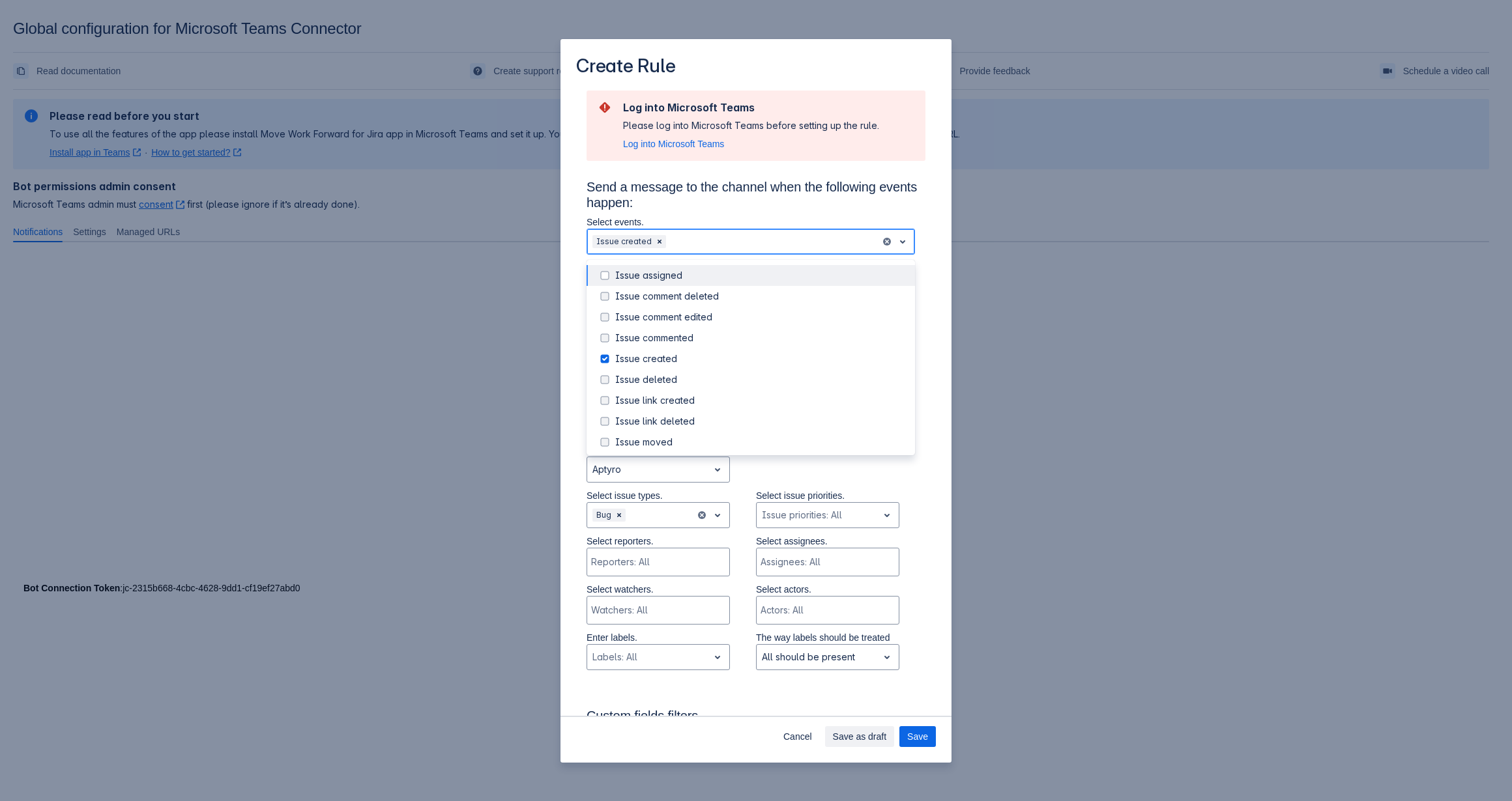
click at [751, 239] on div "Scrollable content" at bounding box center [771, 242] width 206 height 16
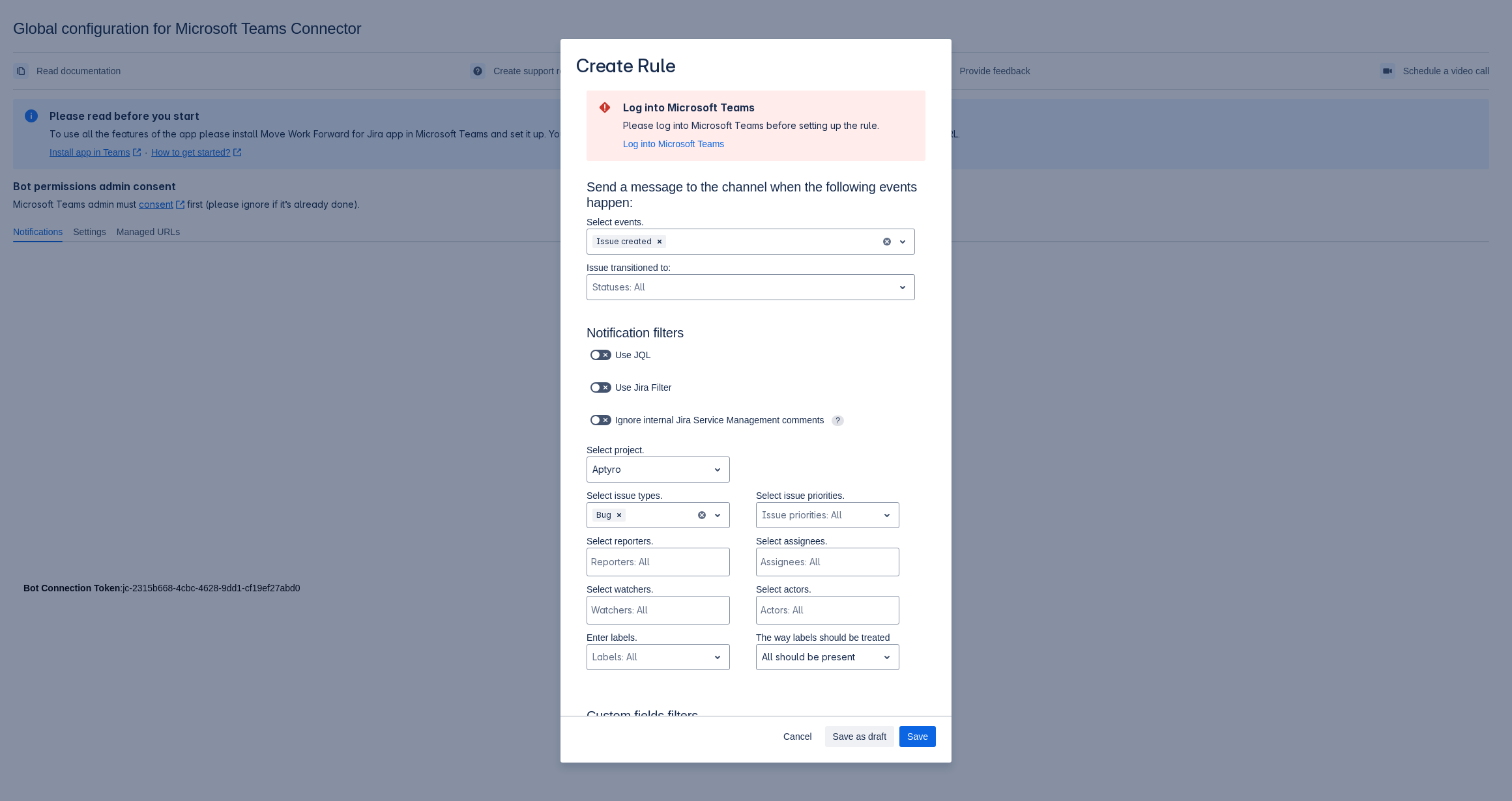
click at [918, 292] on div "Log into Microsoft Teams Please log into Microsoft Teams before setting up the …" at bounding box center [756, 760] width 360 height 1340
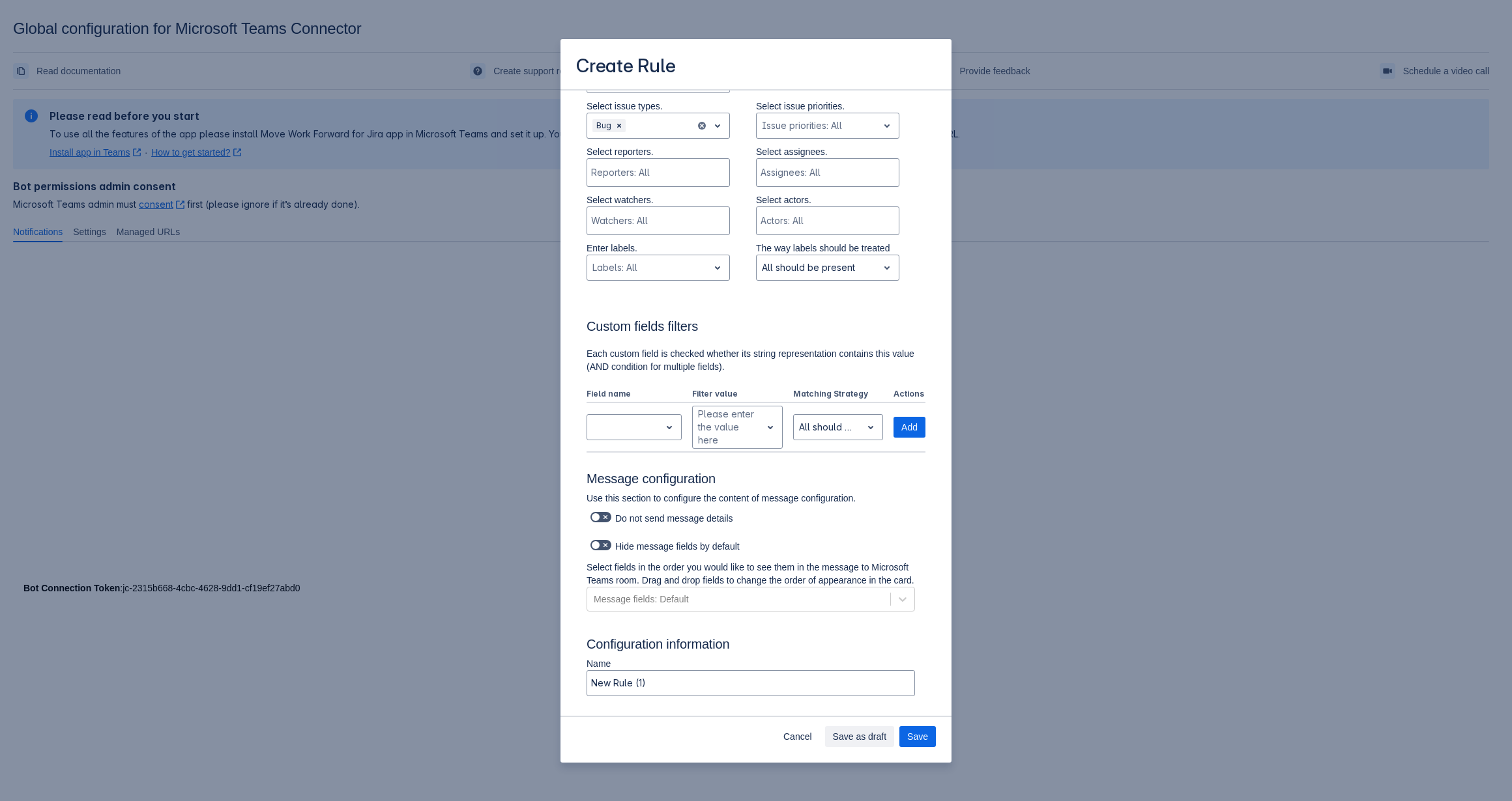
scroll to position [392, 0]
click at [645, 421] on div "Scrollable content" at bounding box center [623, 426] width 62 height 16
click at [815, 300] on div "Custom fields filters Each custom field is checked whether its string represent…" at bounding box center [756, 369] width 338 height 166
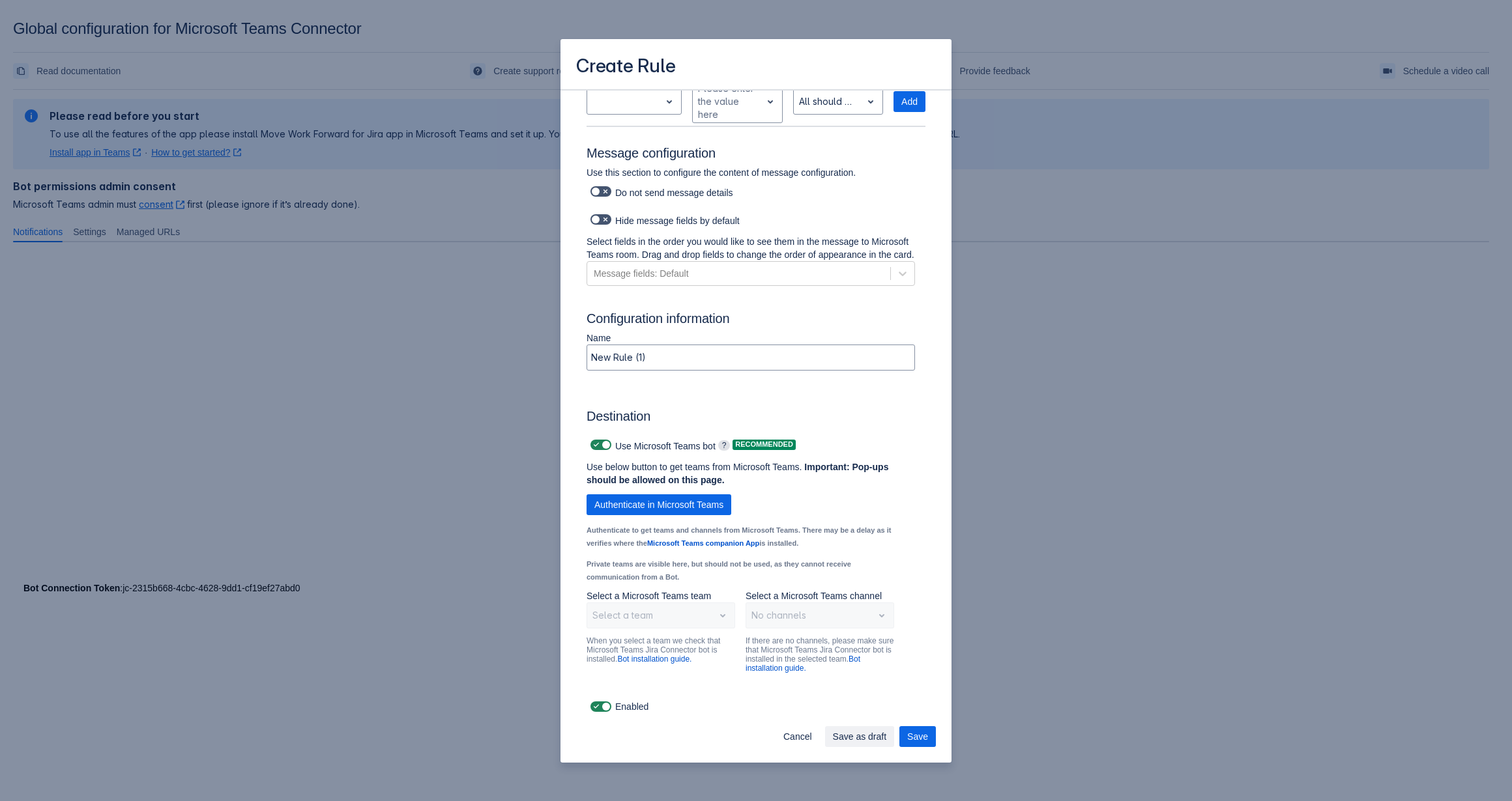
scroll to position [729, 0]
click at [924, 735] on span "Save" at bounding box center [917, 736] width 21 height 21
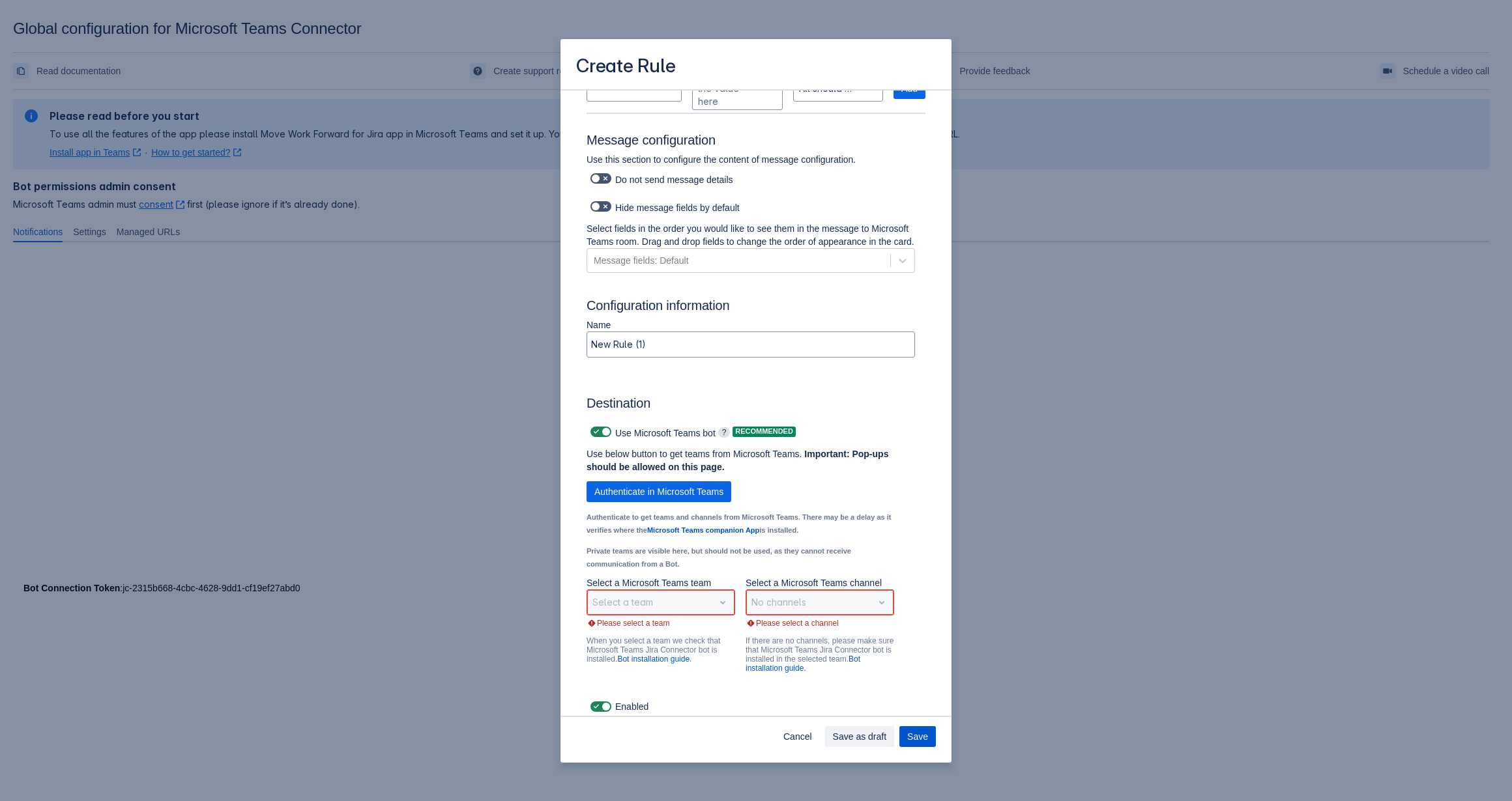
scroll to position [730, 0]
click at [684, 615] on div "Select a team" at bounding box center [661, 602] width 149 height 26
click at [658, 615] on div "Select a team" at bounding box center [661, 602] width 149 height 26
click at [636, 615] on div "Select a team" at bounding box center [661, 602] width 149 height 26
click at [617, 612] on div "Select a team" at bounding box center [661, 602] width 149 height 26
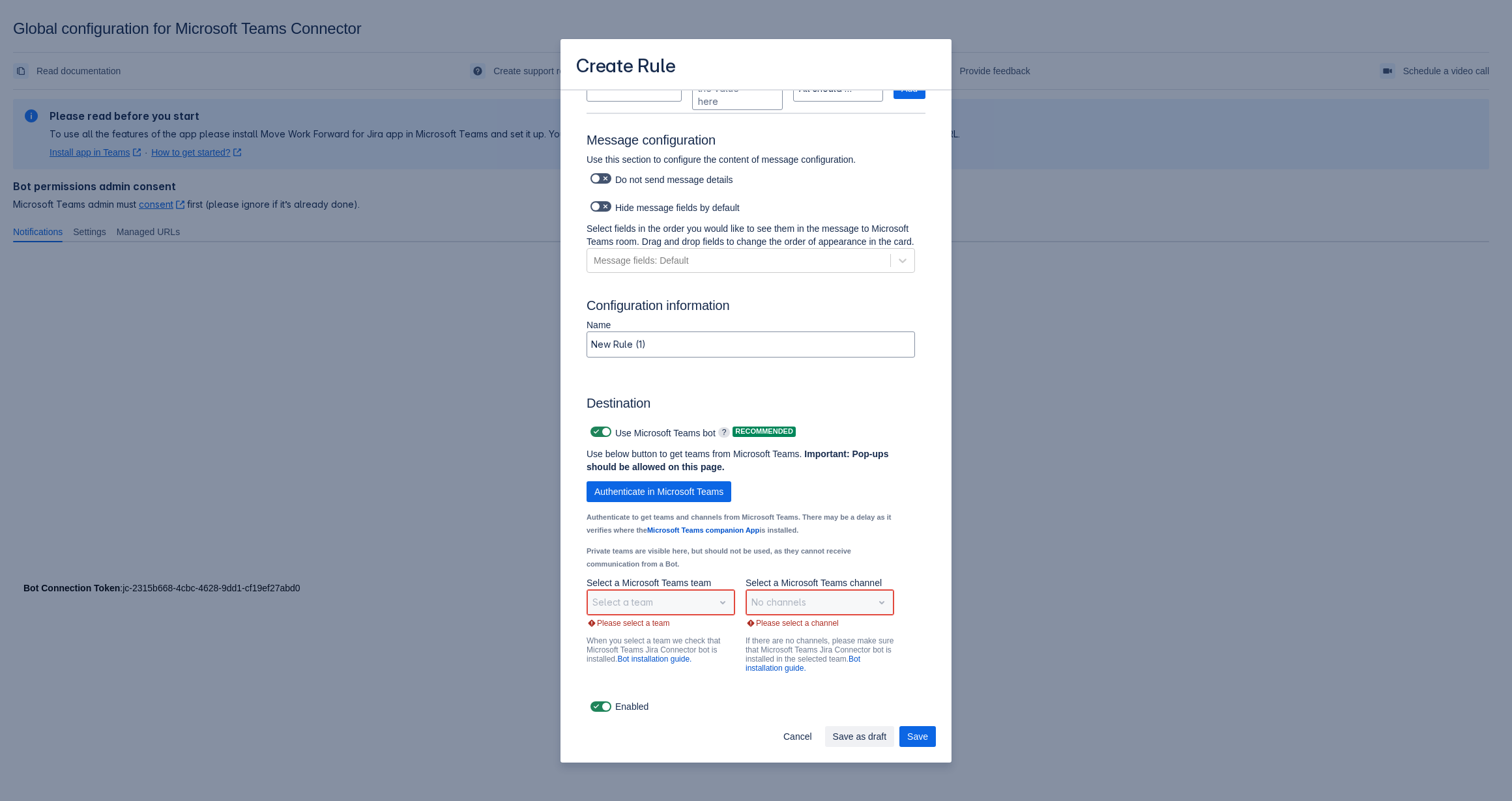
scroll to position [742, 0]
click at [650, 490] on span "Authenticate in Microsoft Teams" at bounding box center [658, 492] width 129 height 21
click at [720, 605] on div "Select a team" at bounding box center [661, 602] width 149 height 26
click at [714, 602] on div "Select a team" at bounding box center [661, 602] width 149 height 26
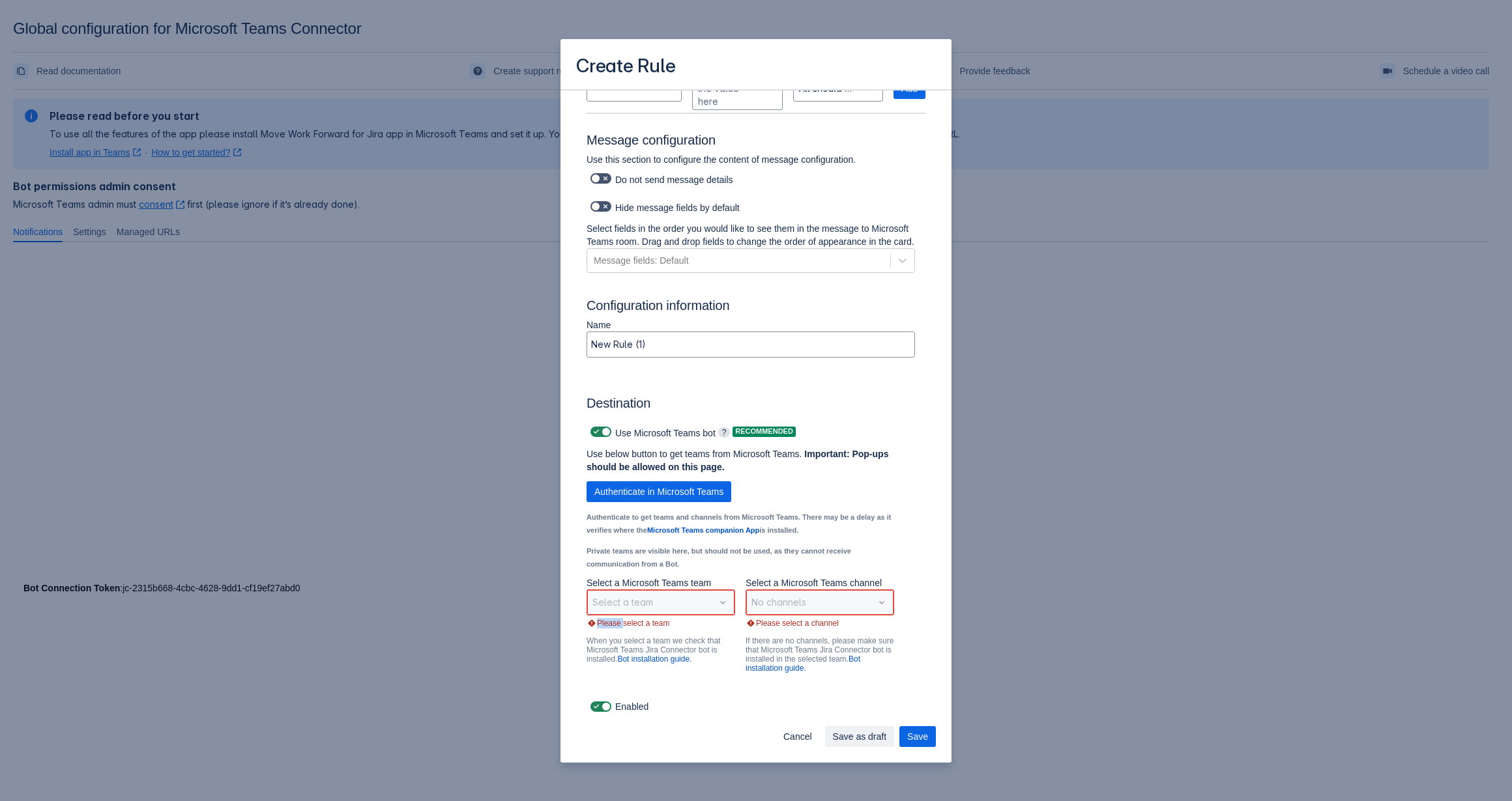
click at [714, 602] on div "Select a team" at bounding box center [661, 602] width 149 height 26
click at [850, 602] on div "No channels" at bounding box center [819, 602] width 149 height 26
click at [877, 602] on div "No channels" at bounding box center [819, 602] width 149 height 26
click at [685, 607] on div "Select a team" at bounding box center [661, 602] width 149 height 26
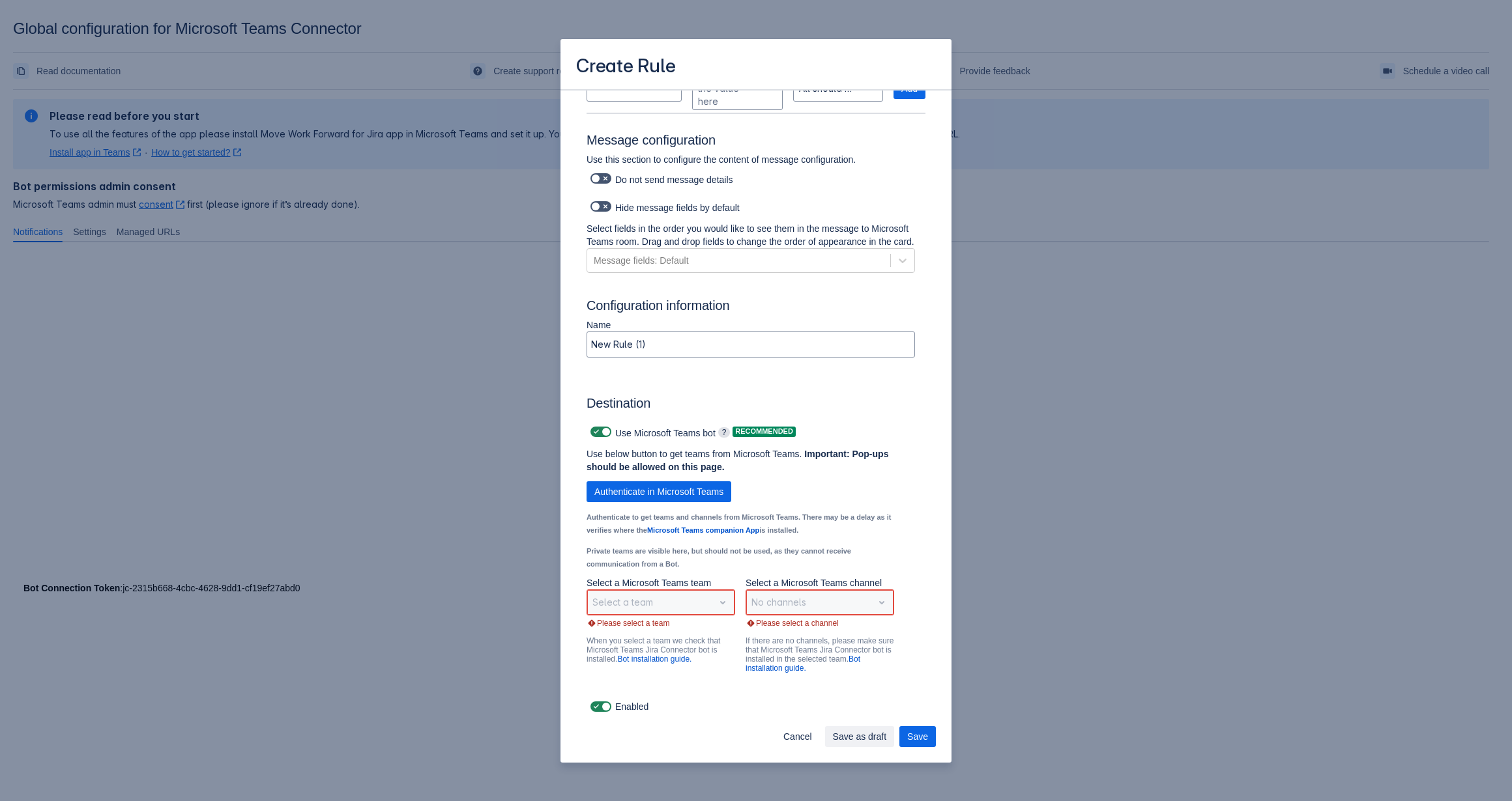
click at [685, 603] on div "Select a team" at bounding box center [661, 602] width 149 height 26
click at [684, 603] on div "Select a team" at bounding box center [661, 602] width 149 height 26
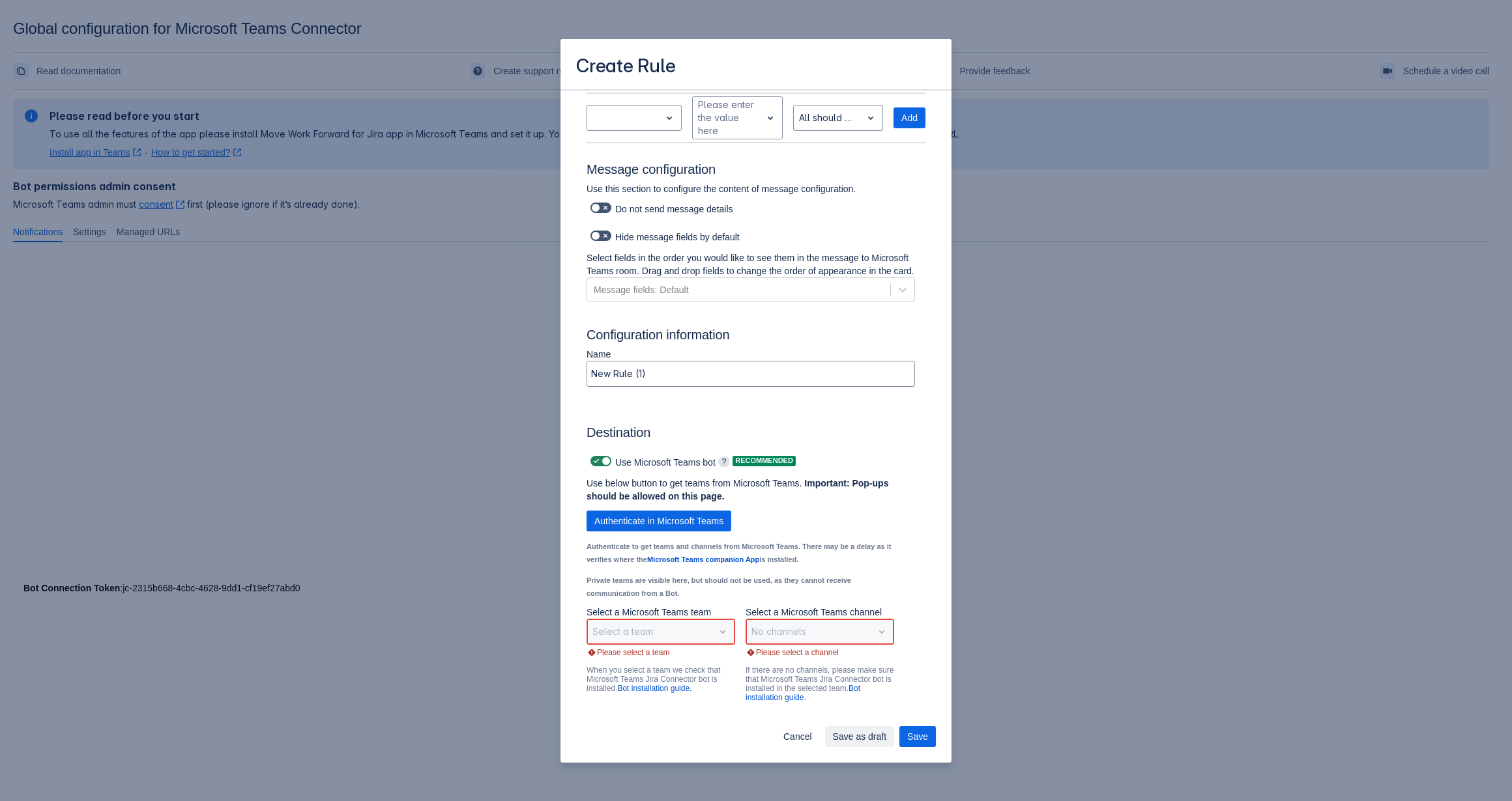
scroll to position [589, 0]
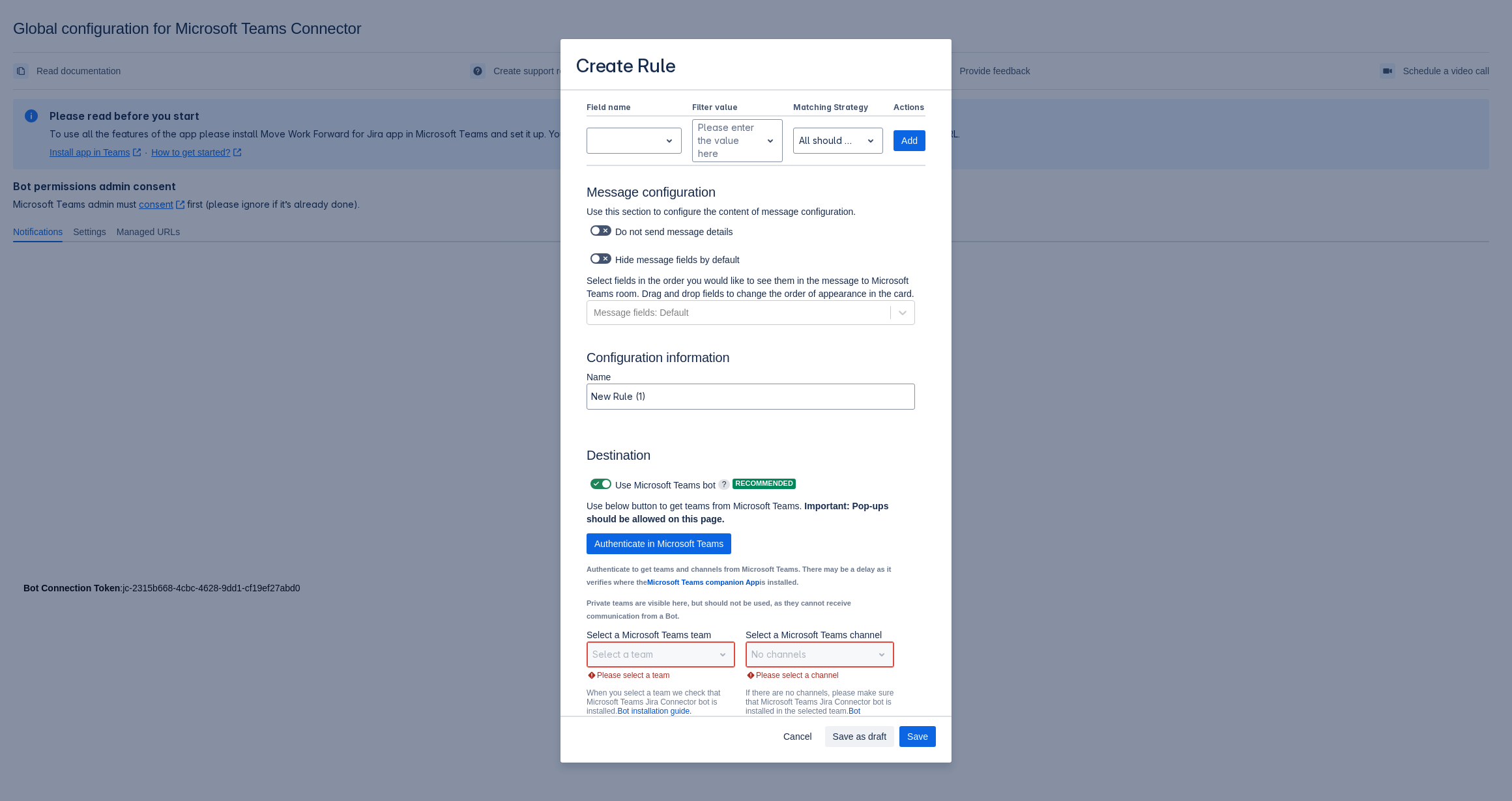
click at [676, 663] on div "Select a team" at bounding box center [661, 654] width 149 height 26
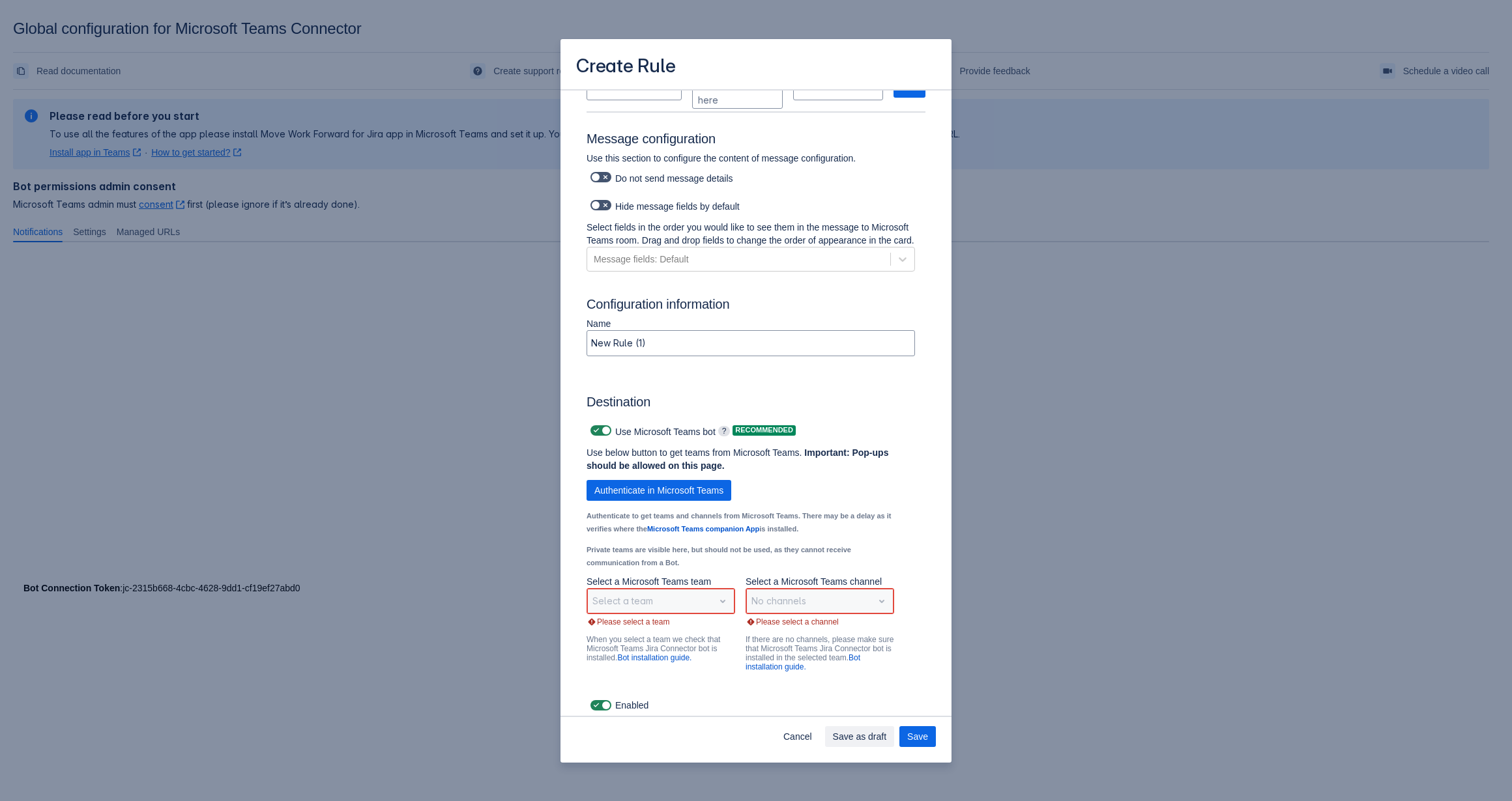
scroll to position [654, 0]
click at [634, 486] on span "Authenticate in Microsoft Teams" at bounding box center [658, 492] width 129 height 21
click at [721, 604] on div "Select a team" at bounding box center [661, 602] width 149 height 26
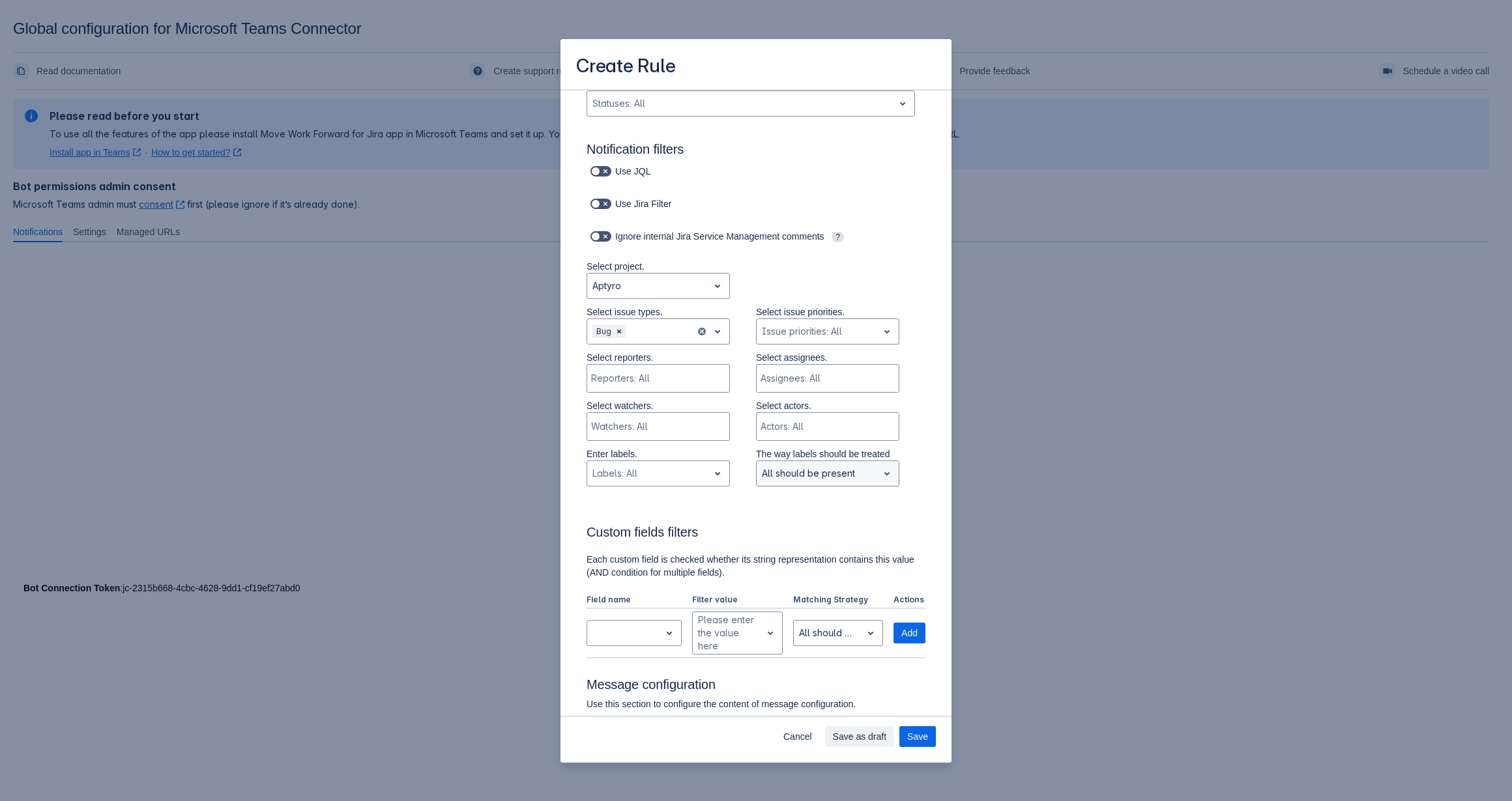
scroll to position [0, 0]
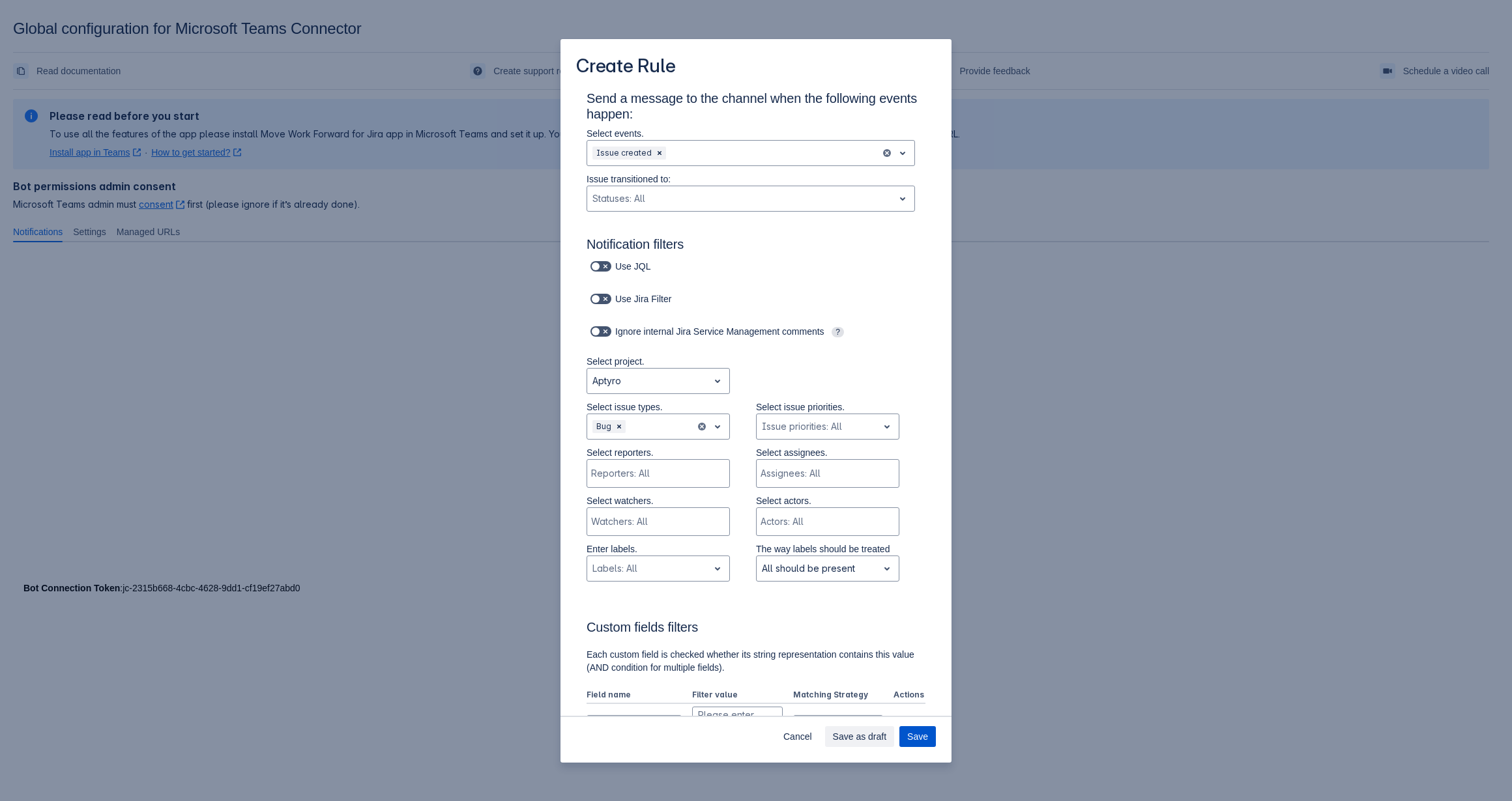
click at [929, 735] on button "Save" at bounding box center [917, 736] width 36 height 21
click at [919, 734] on span "Save" at bounding box center [917, 736] width 21 height 21
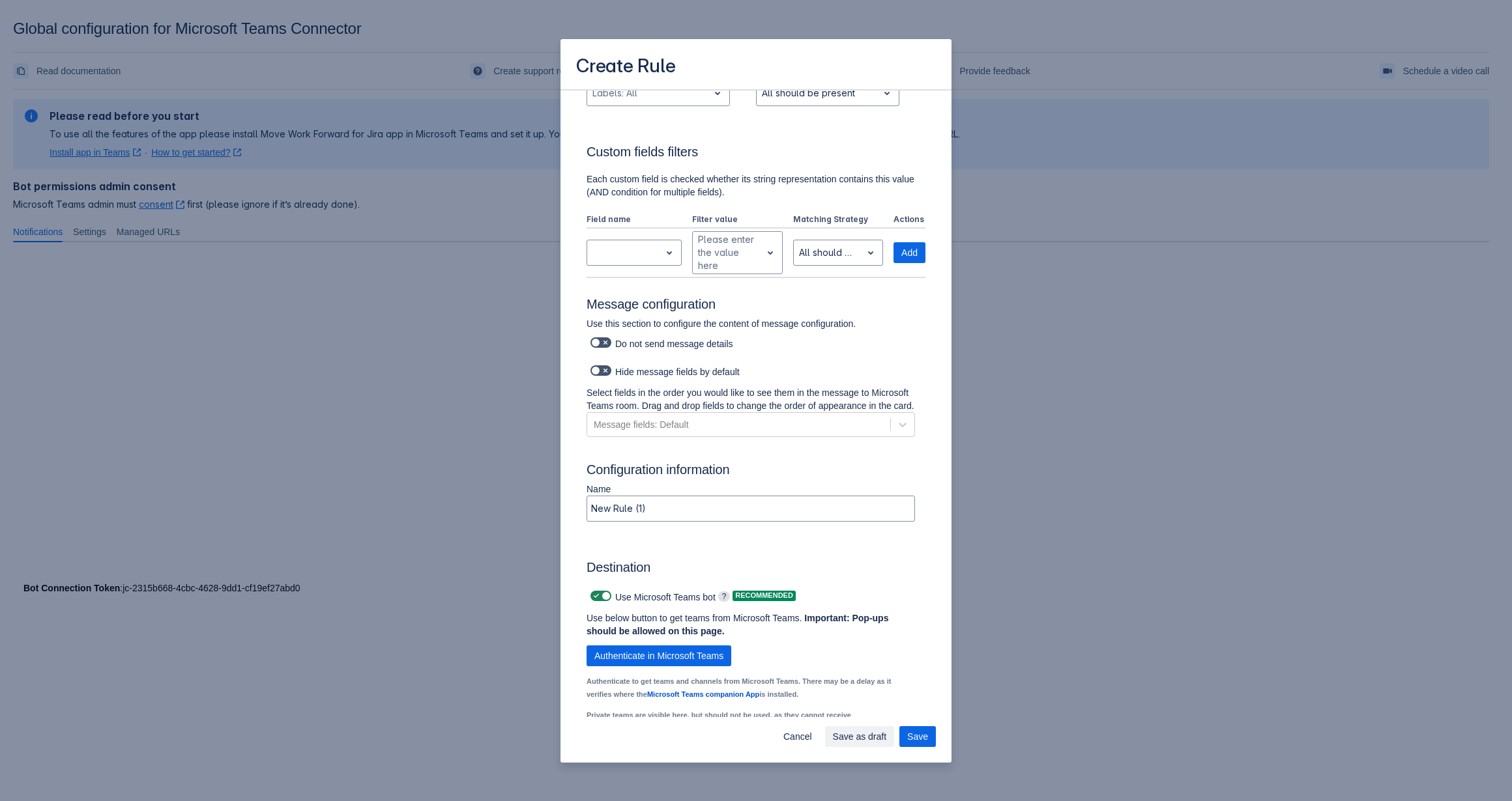
scroll to position [654, 0]
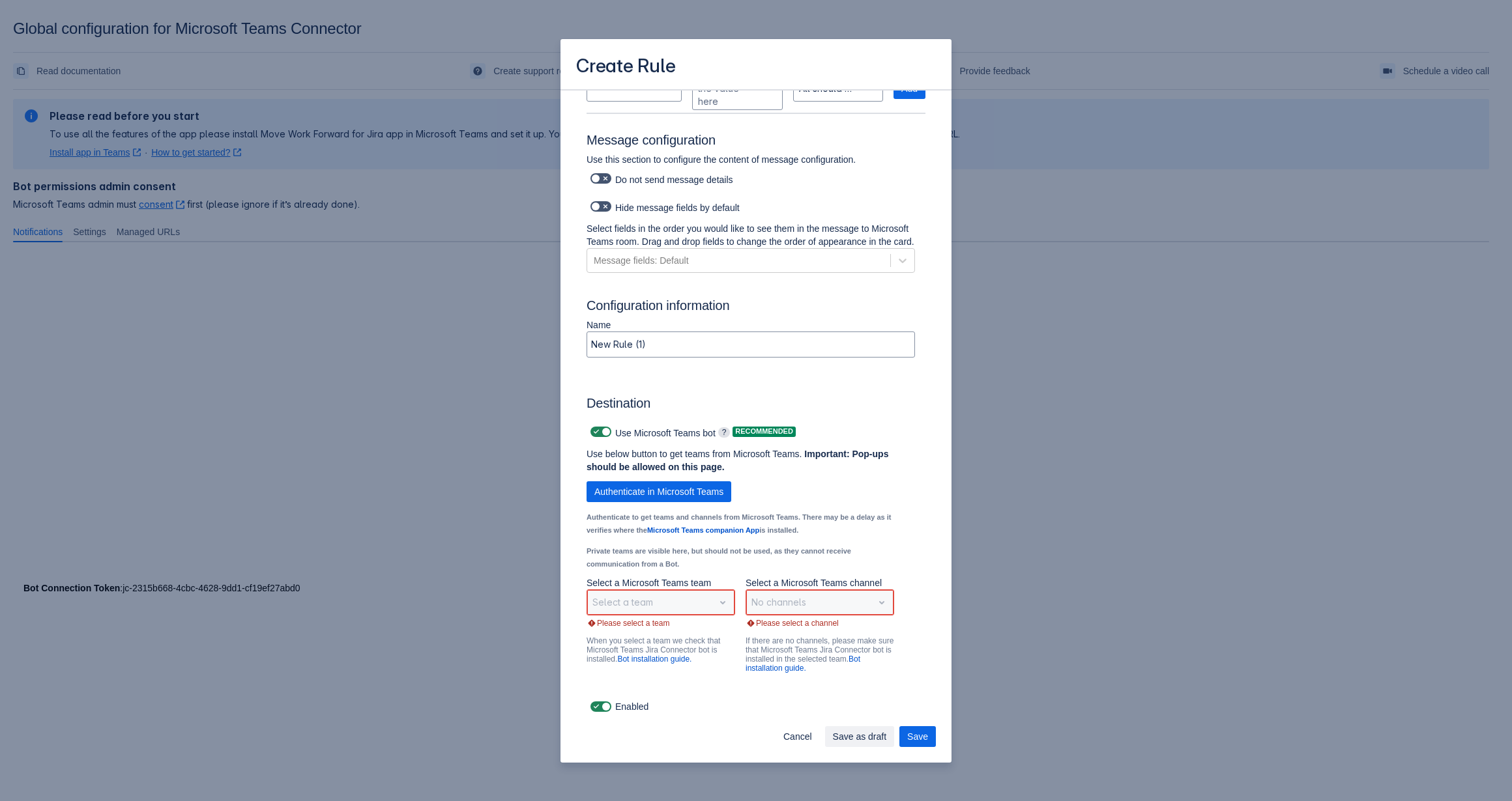
click at [718, 601] on div "Select a team" at bounding box center [661, 602] width 149 height 26
click at [685, 342] on input "New Rule (1)" at bounding box center [750, 344] width 327 height 23
type input "I"
type input "New Bug Found in Aptyro Notification"
click at [716, 608] on div "Select a team" at bounding box center [661, 602] width 149 height 26
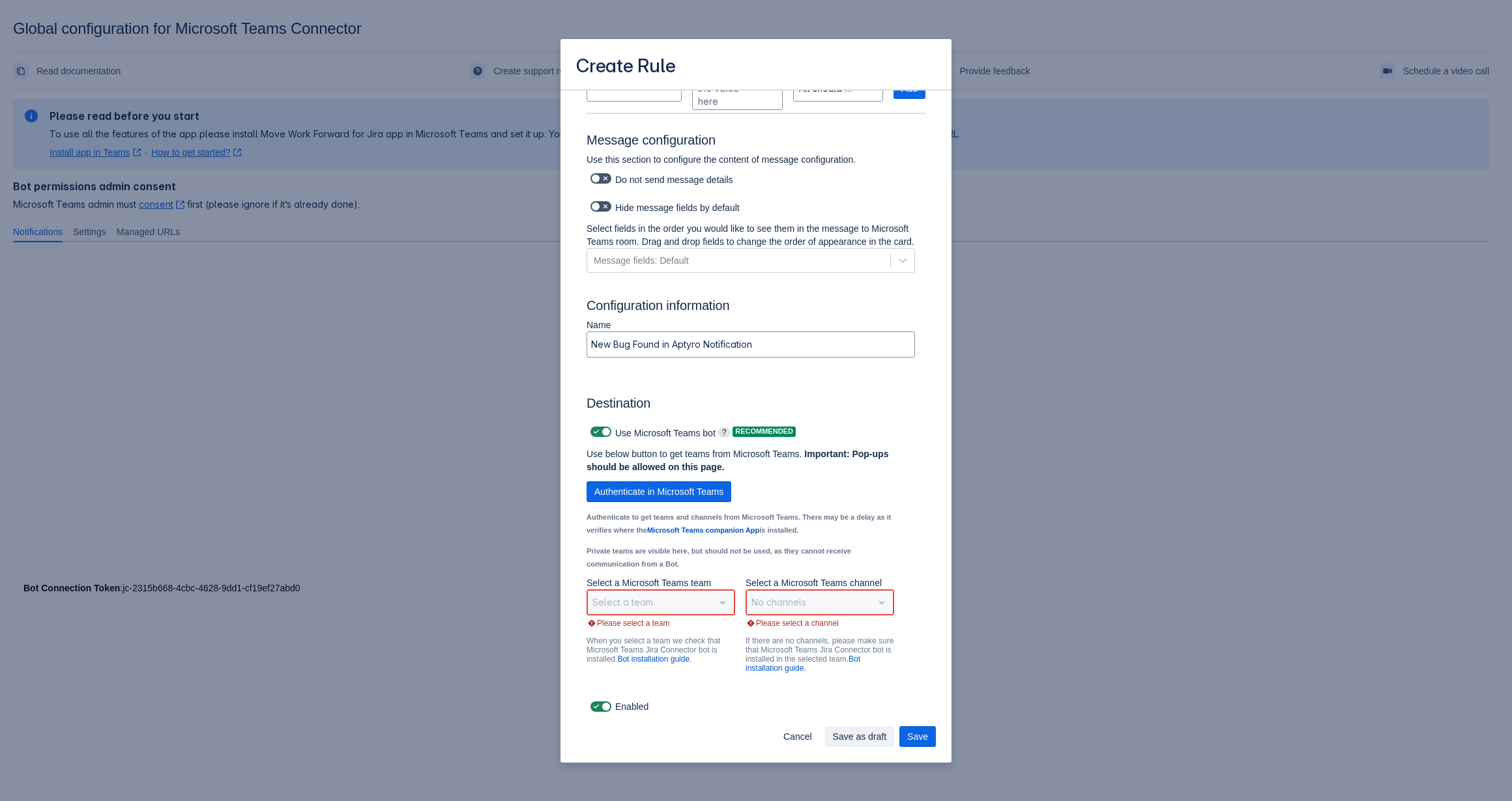
click at [713, 601] on div "Select a team" at bounding box center [661, 602] width 149 height 26
click at [665, 594] on div "Select a team" at bounding box center [661, 602] width 149 height 26
click at [722, 606] on div "Select a team" at bounding box center [661, 602] width 149 height 26
click at [872, 600] on div "No channels" at bounding box center [819, 602] width 149 height 26
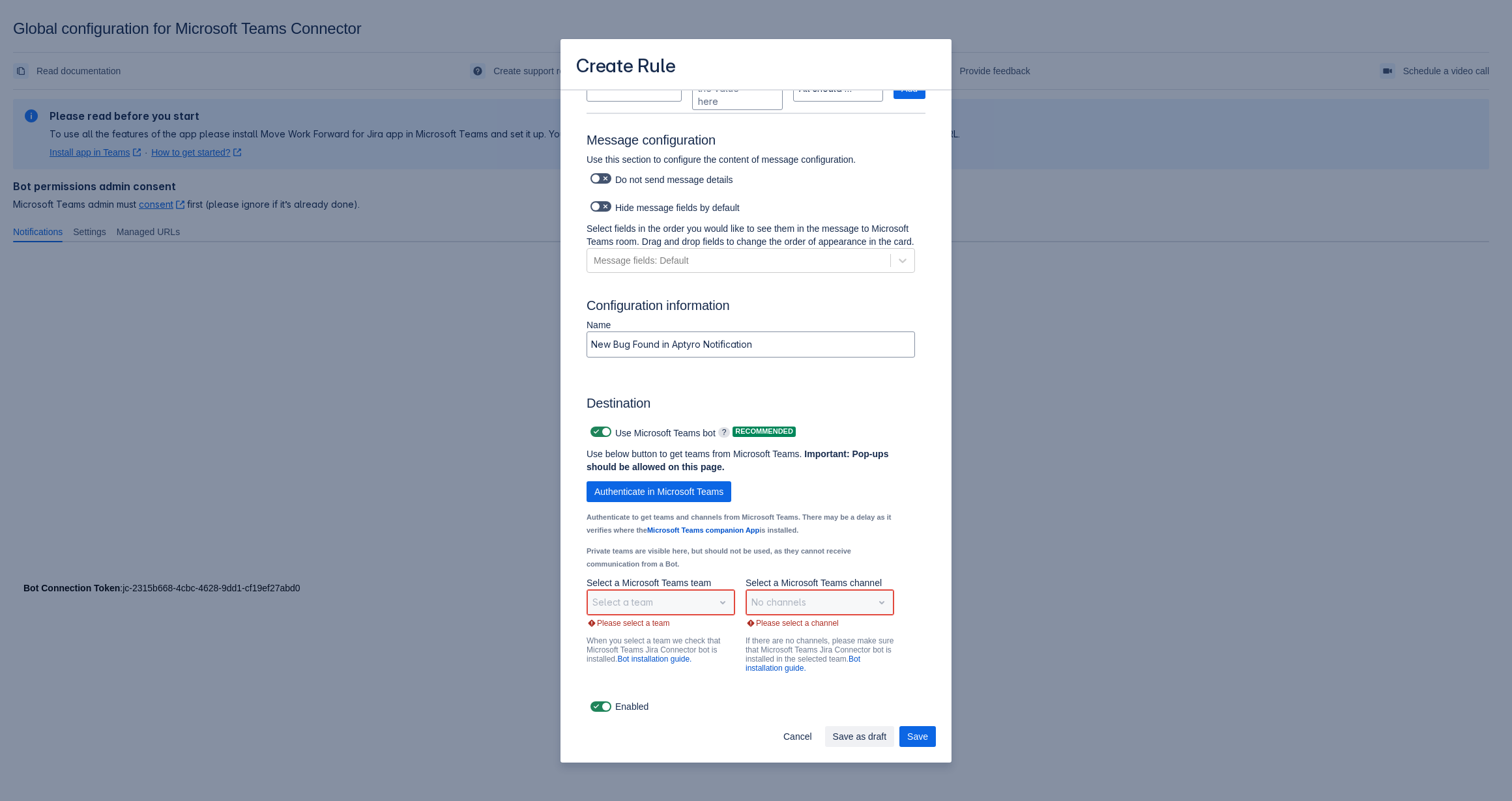
click at [874, 602] on div "No channels" at bounding box center [819, 602] width 149 height 26
click at [718, 602] on div "Select a team" at bounding box center [661, 602] width 149 height 26
click at [705, 608] on div "Select a team" at bounding box center [661, 602] width 149 height 26
click at [617, 603] on div "Select a team" at bounding box center [661, 602] width 149 height 26
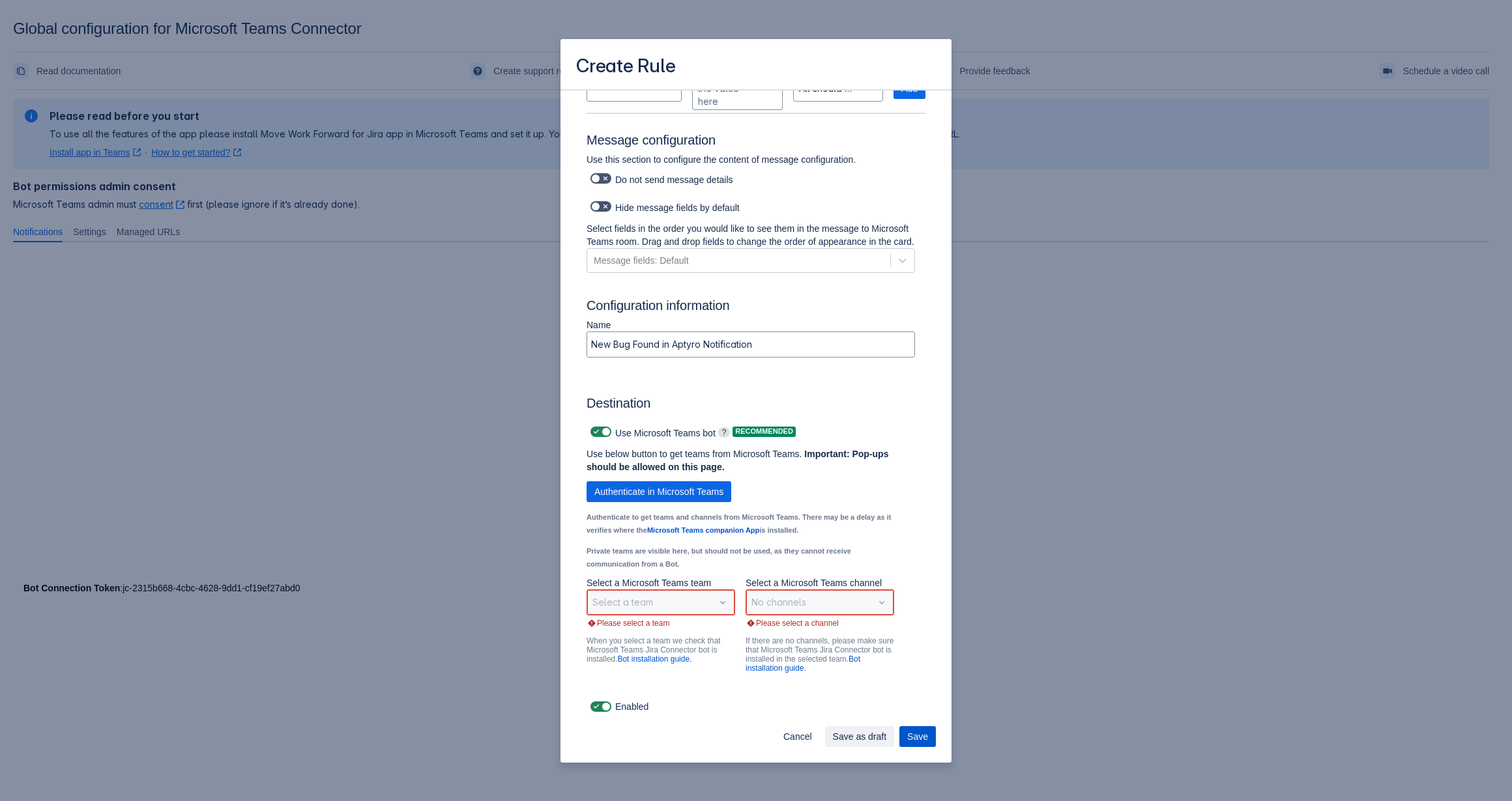
click at [931, 738] on button "Save" at bounding box center [917, 736] width 36 height 21
click at [624, 604] on div "Select a team" at bounding box center [661, 602] width 149 height 26
click at [661, 487] on span "Authenticate in Microsoft Teams" at bounding box center [658, 492] width 129 height 21
click at [721, 604] on div "Select a team" at bounding box center [661, 602] width 149 height 26
click at [905, 737] on button "Save" at bounding box center [917, 736] width 36 height 21
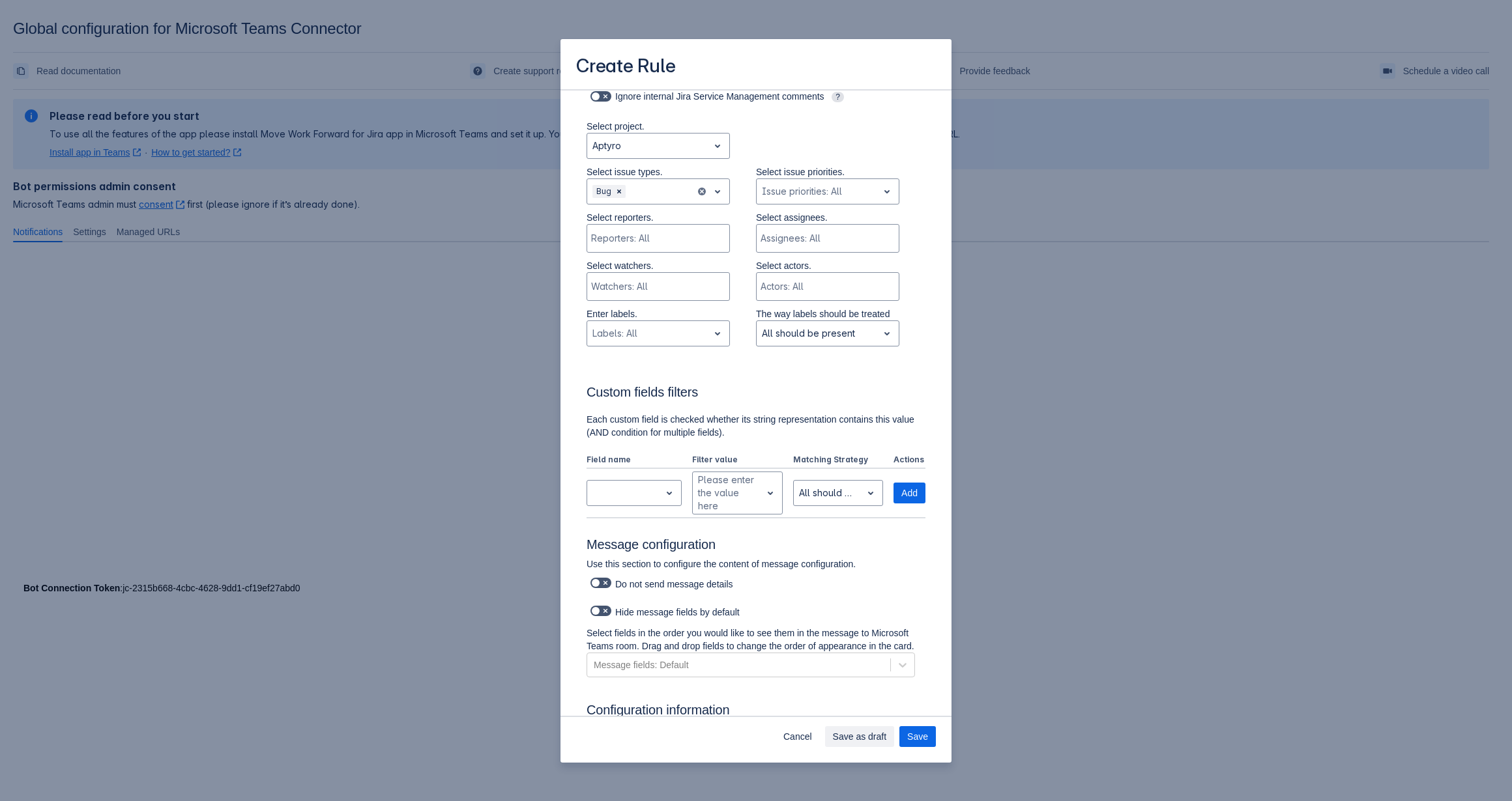
scroll to position [327, 0]
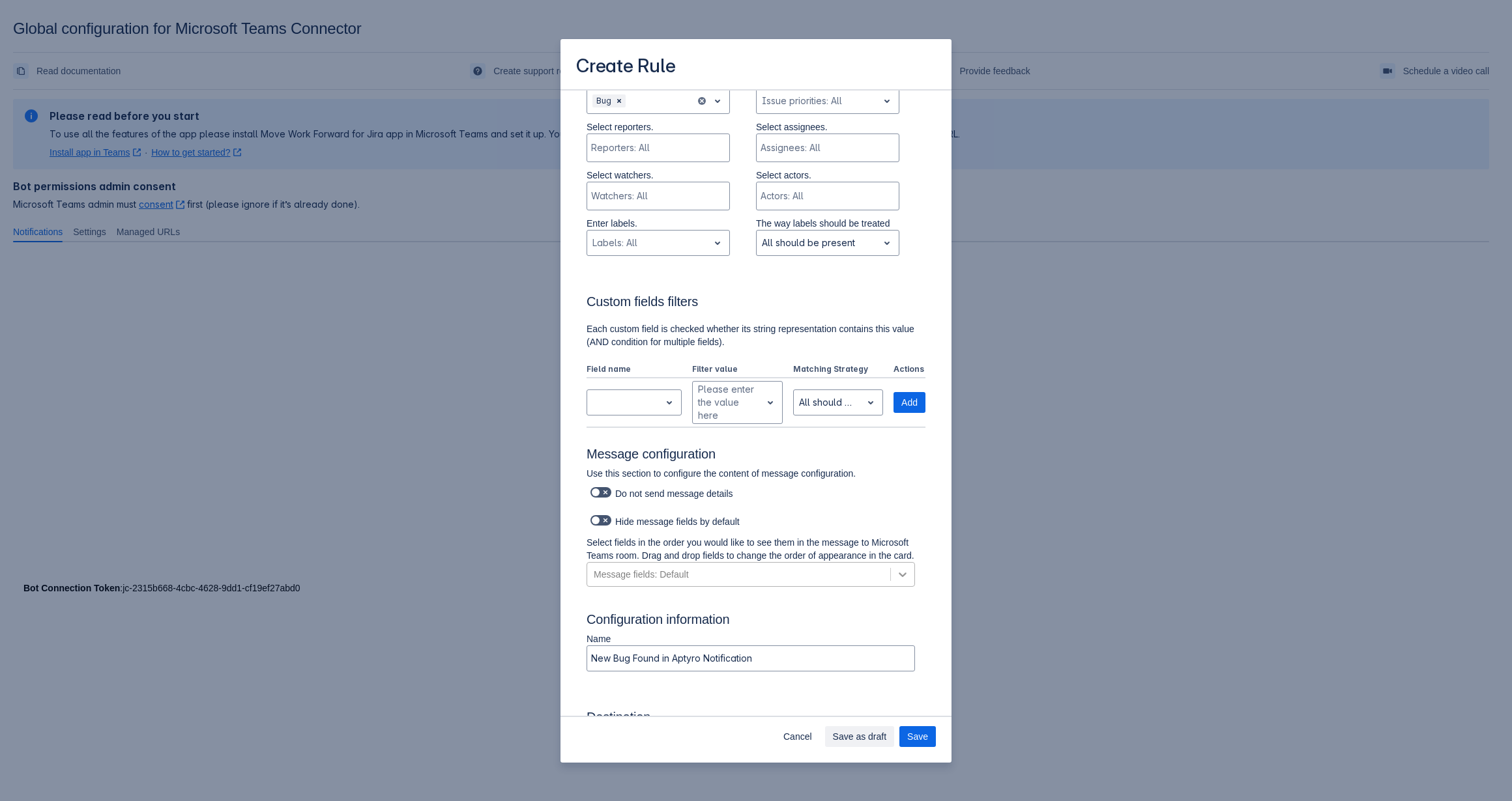
click at [893, 580] on div "Scrollable content" at bounding box center [902, 574] width 23 height 23
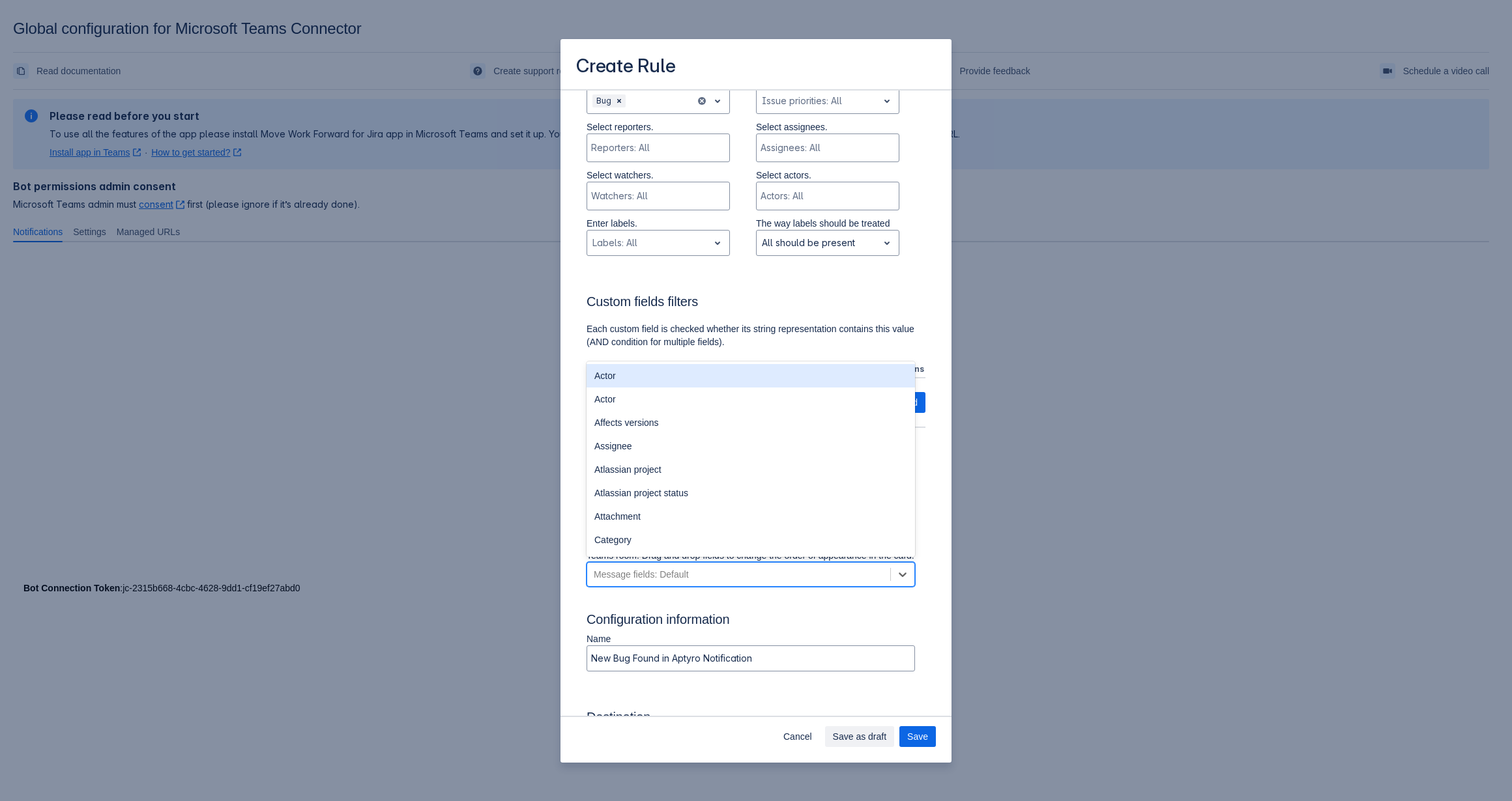
click at [751, 585] on div "Message fields: Default" at bounding box center [738, 575] width 303 height 21
click at [756, 585] on div "Message fields: Default" at bounding box center [738, 575] width 303 height 21
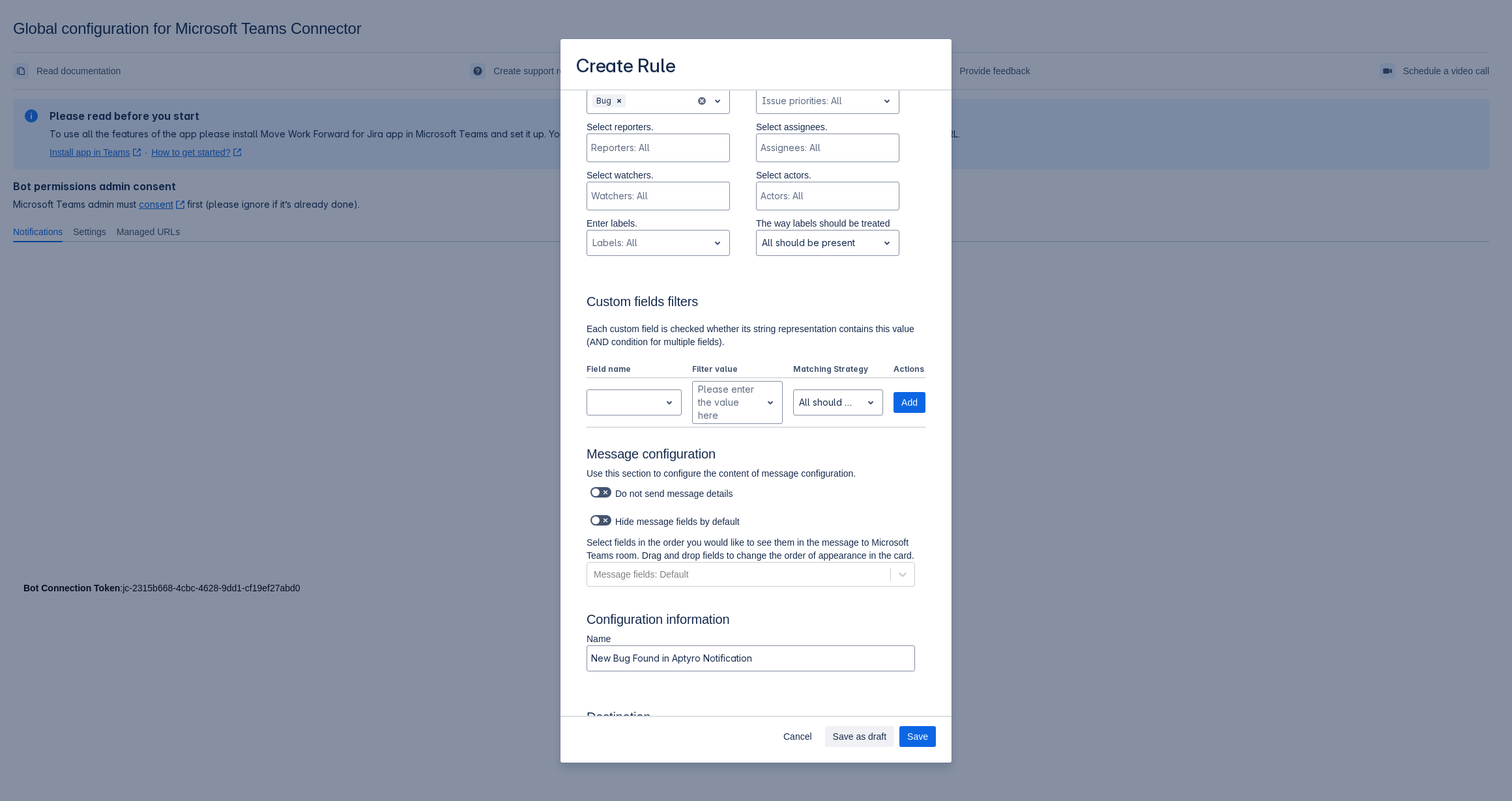
click at [812, 632] on h3 "Configuration information" at bounding box center [756, 622] width 338 height 21
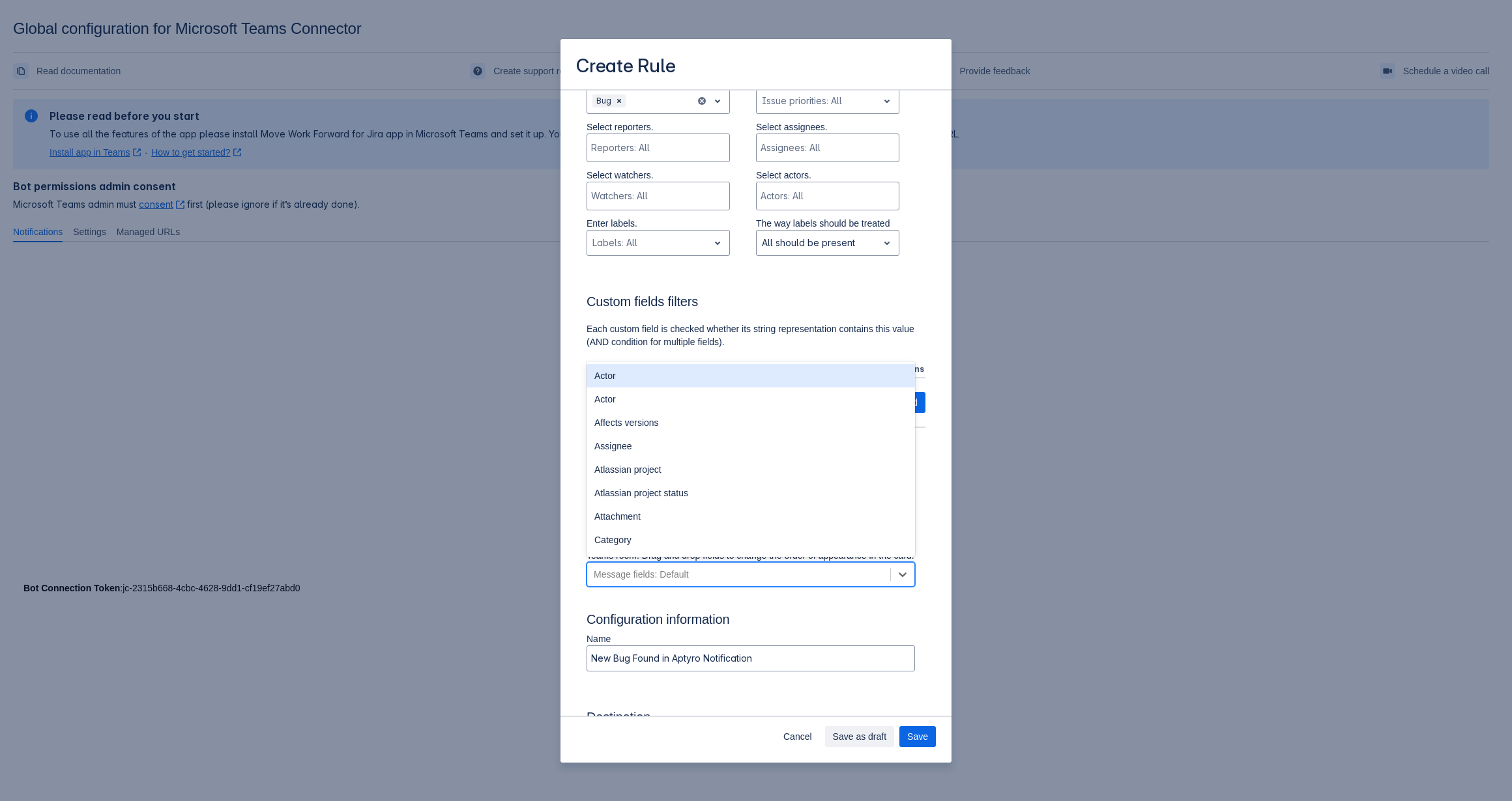
click at [845, 585] on div "Message fields: Default" at bounding box center [738, 575] width 303 height 21
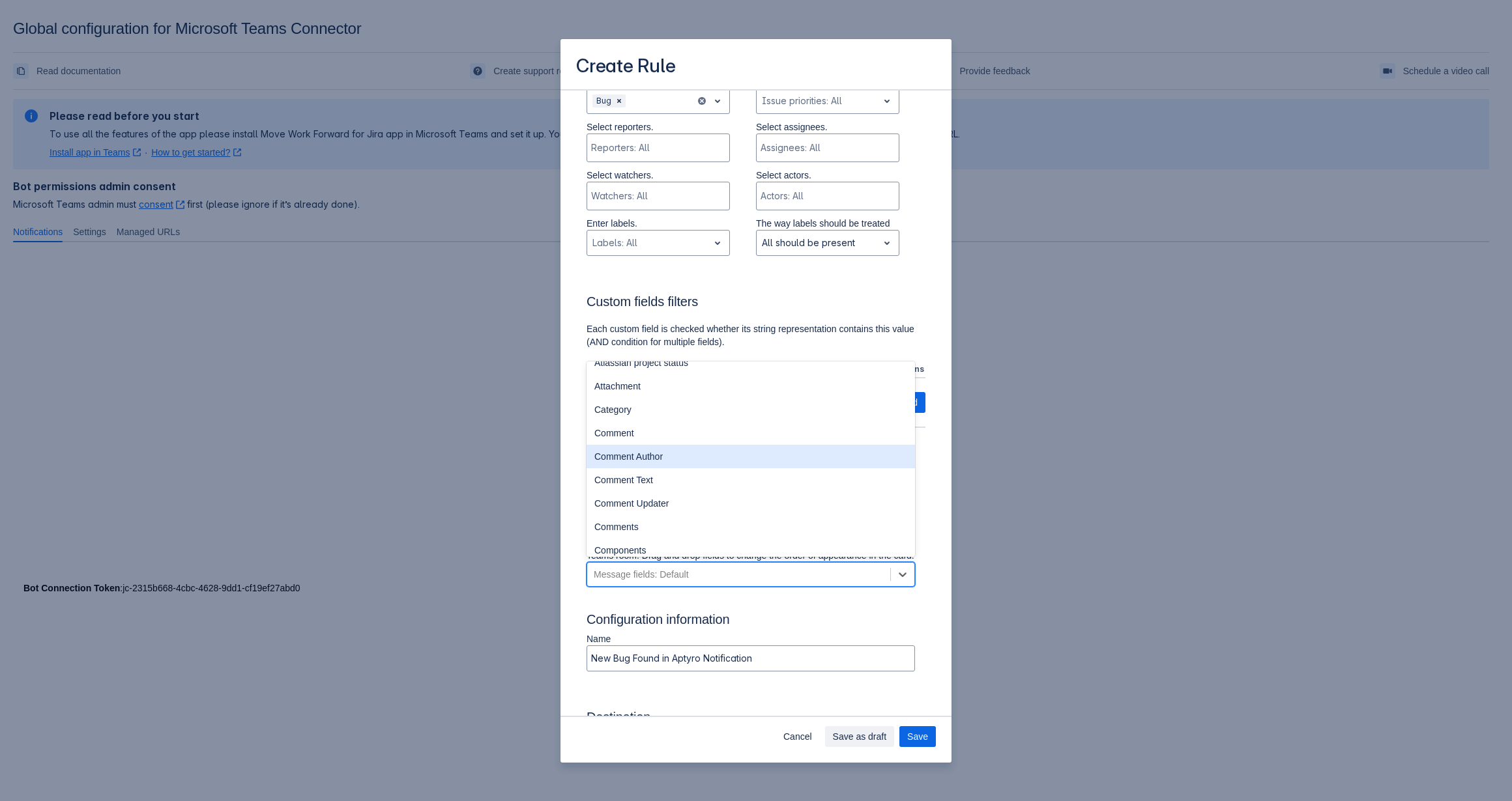
scroll to position [0, 0]
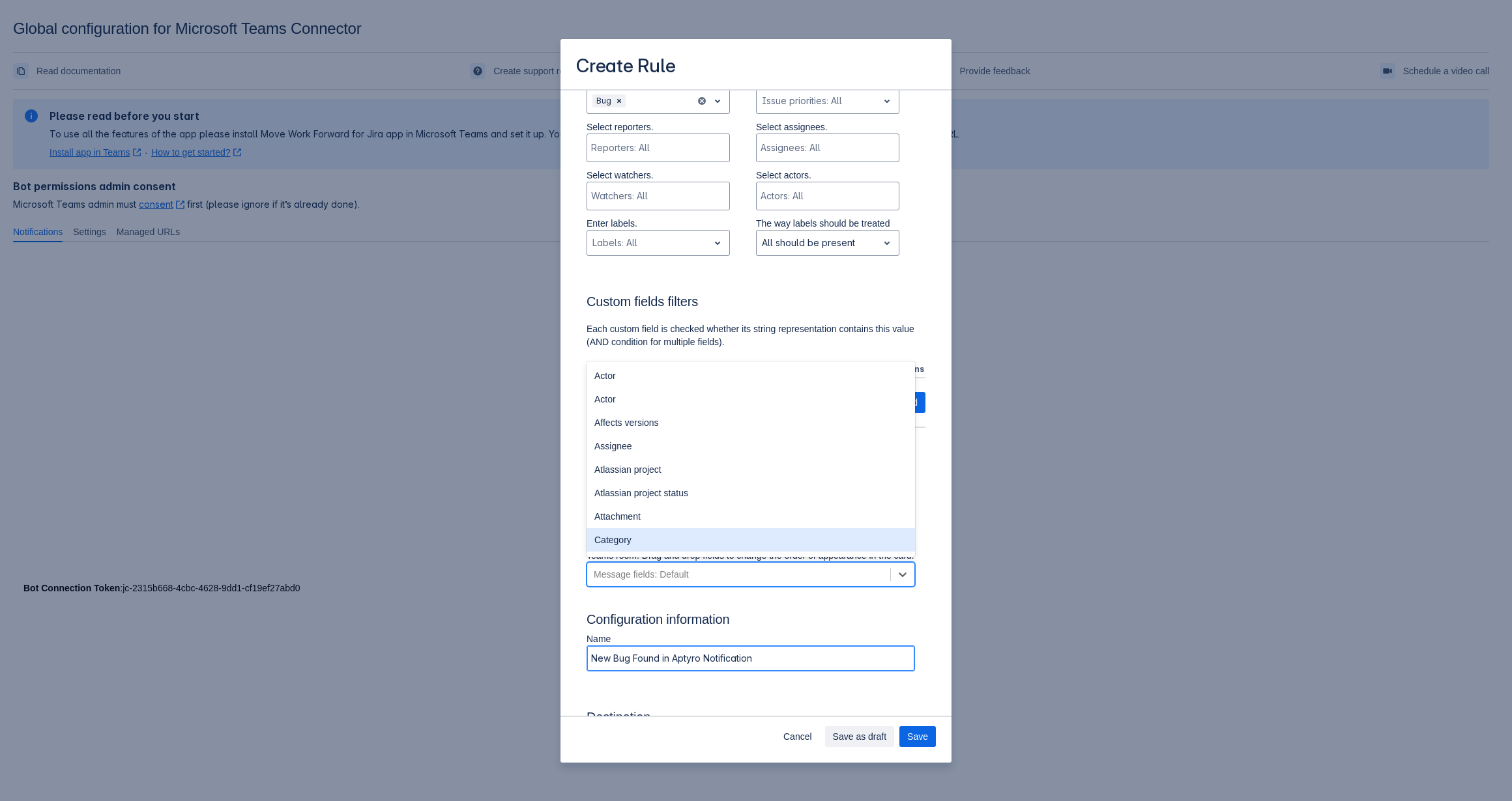
click at [840, 660] on input "New Bug Found in Aptyro Notification" at bounding box center [750, 658] width 327 height 23
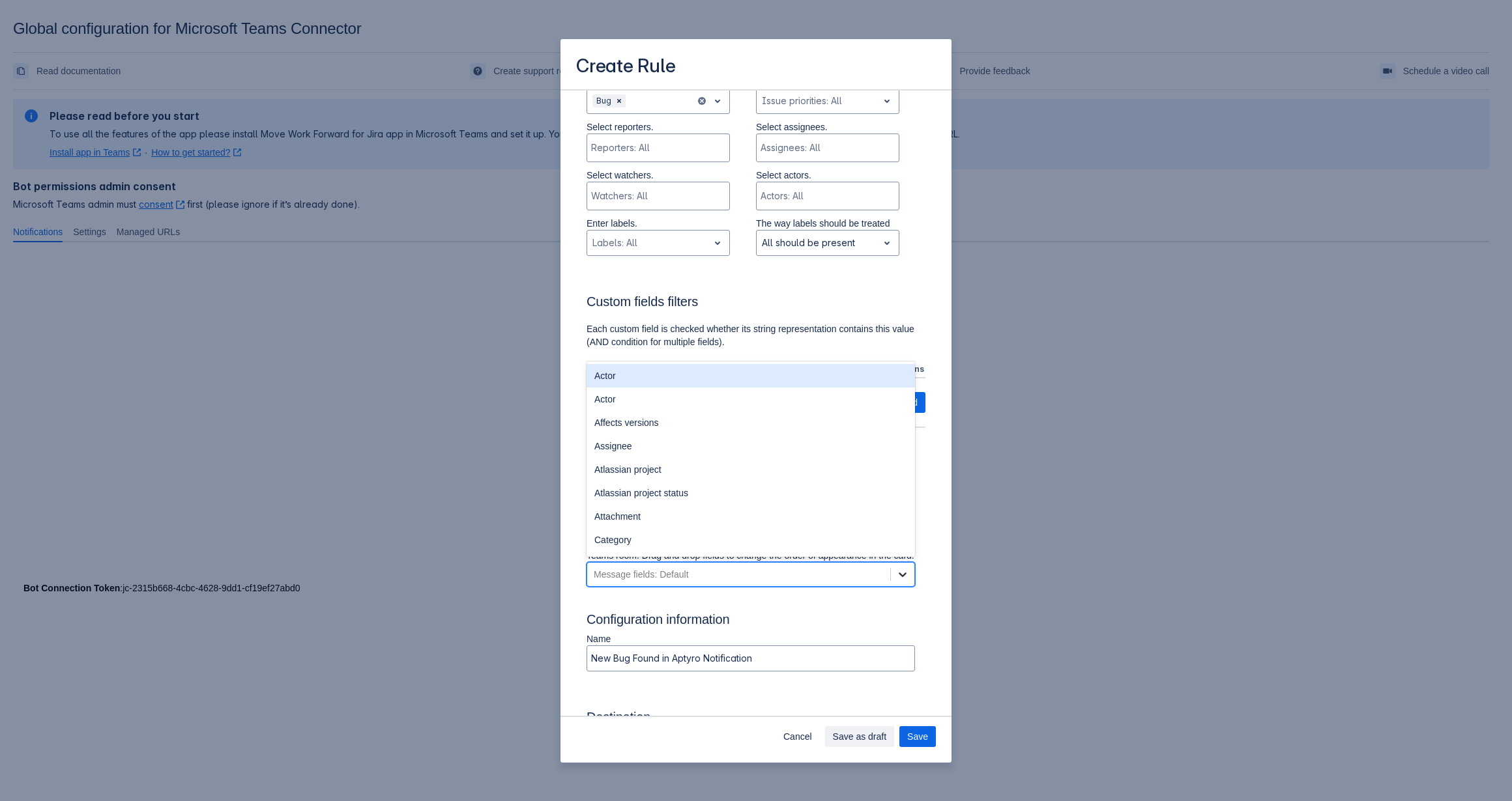
click at [896, 581] on icon "Scrollable content" at bounding box center [902, 574] width 13 height 13
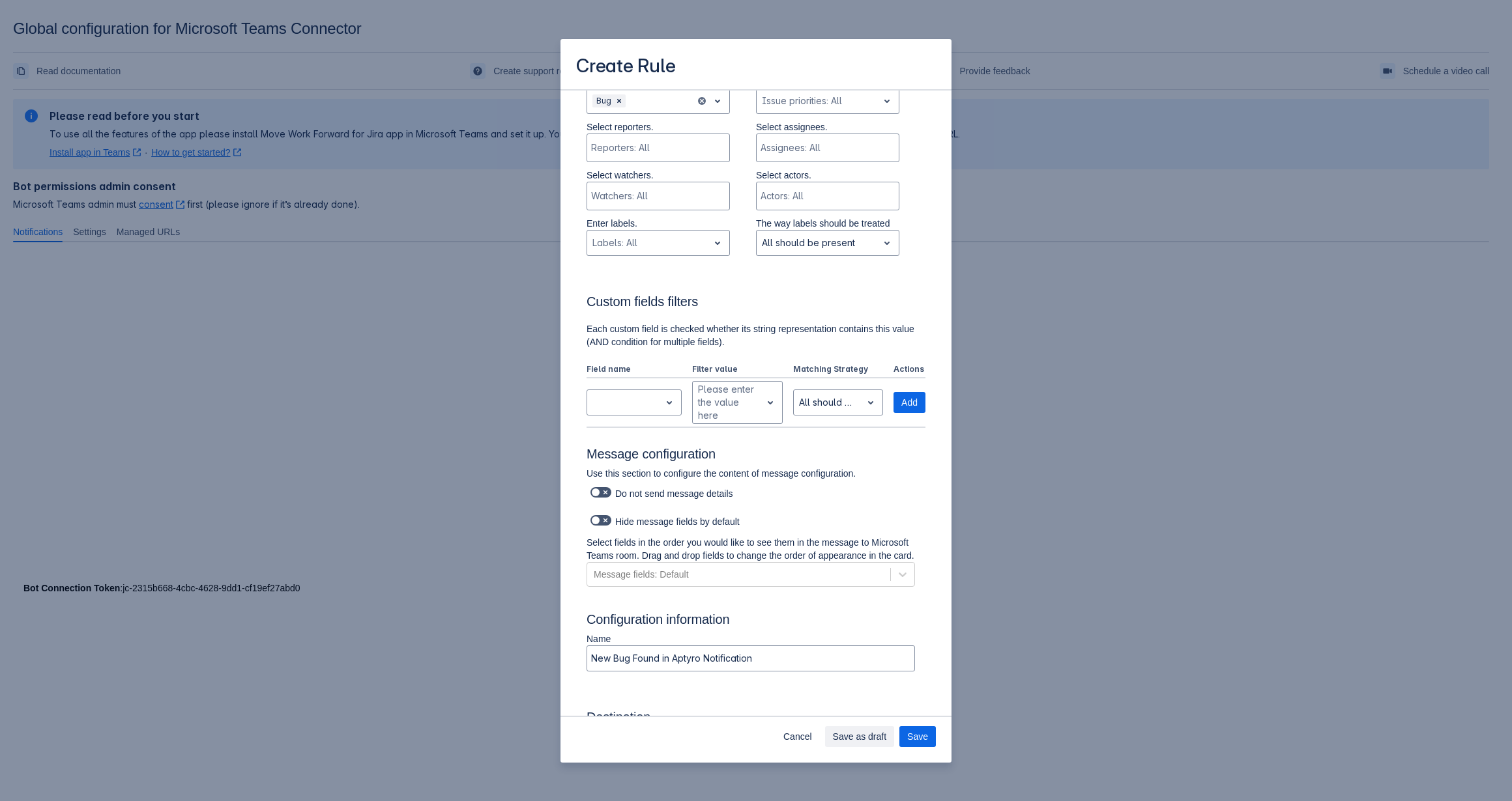
click at [782, 628] on h3 "Configuration information" at bounding box center [756, 622] width 338 height 21
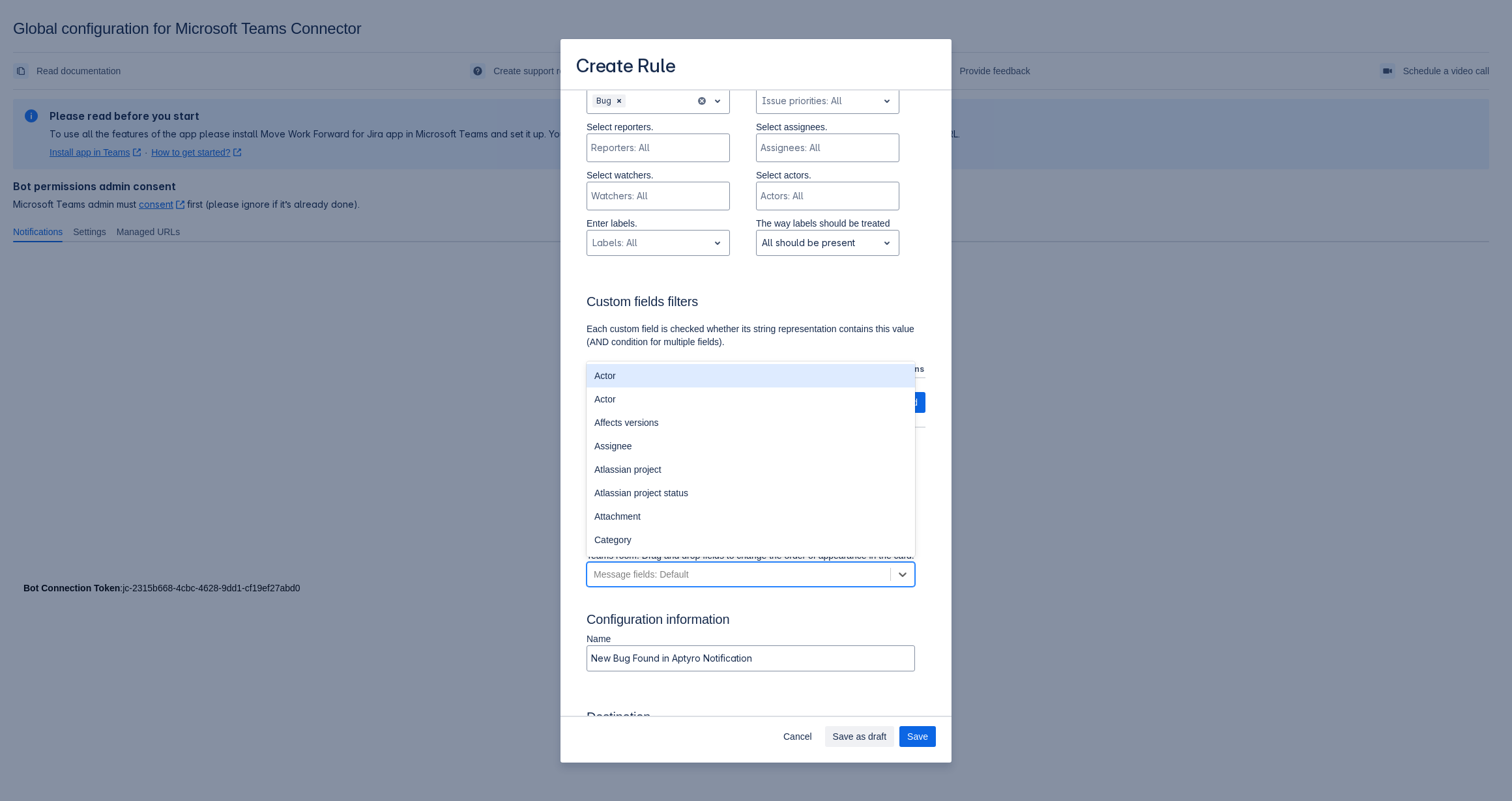
click at [851, 577] on div "Message fields: Default" at bounding box center [738, 575] width 303 height 21
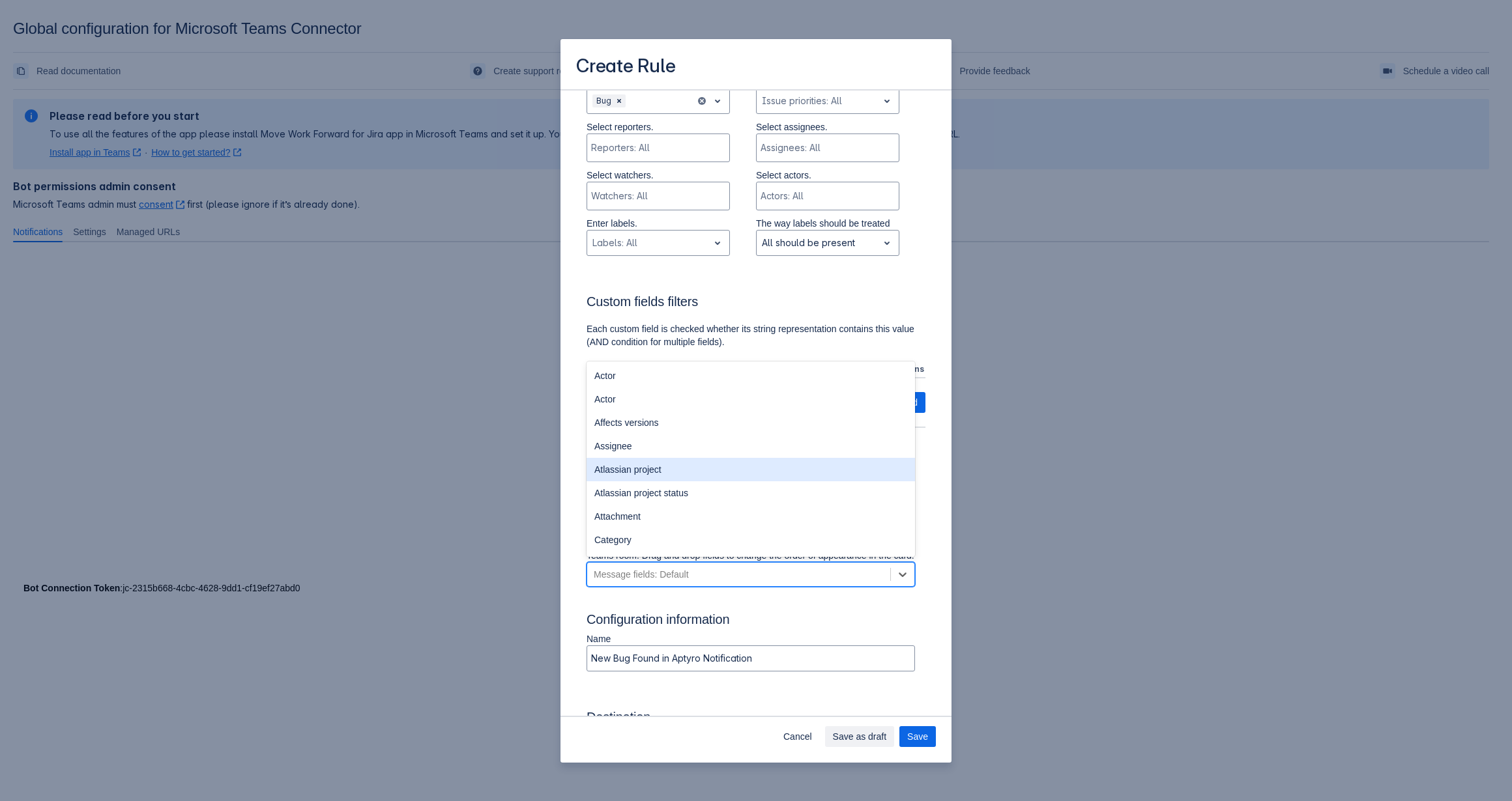
click at [661, 482] on div "Atlassian project" at bounding box center [750, 470] width 328 height 23
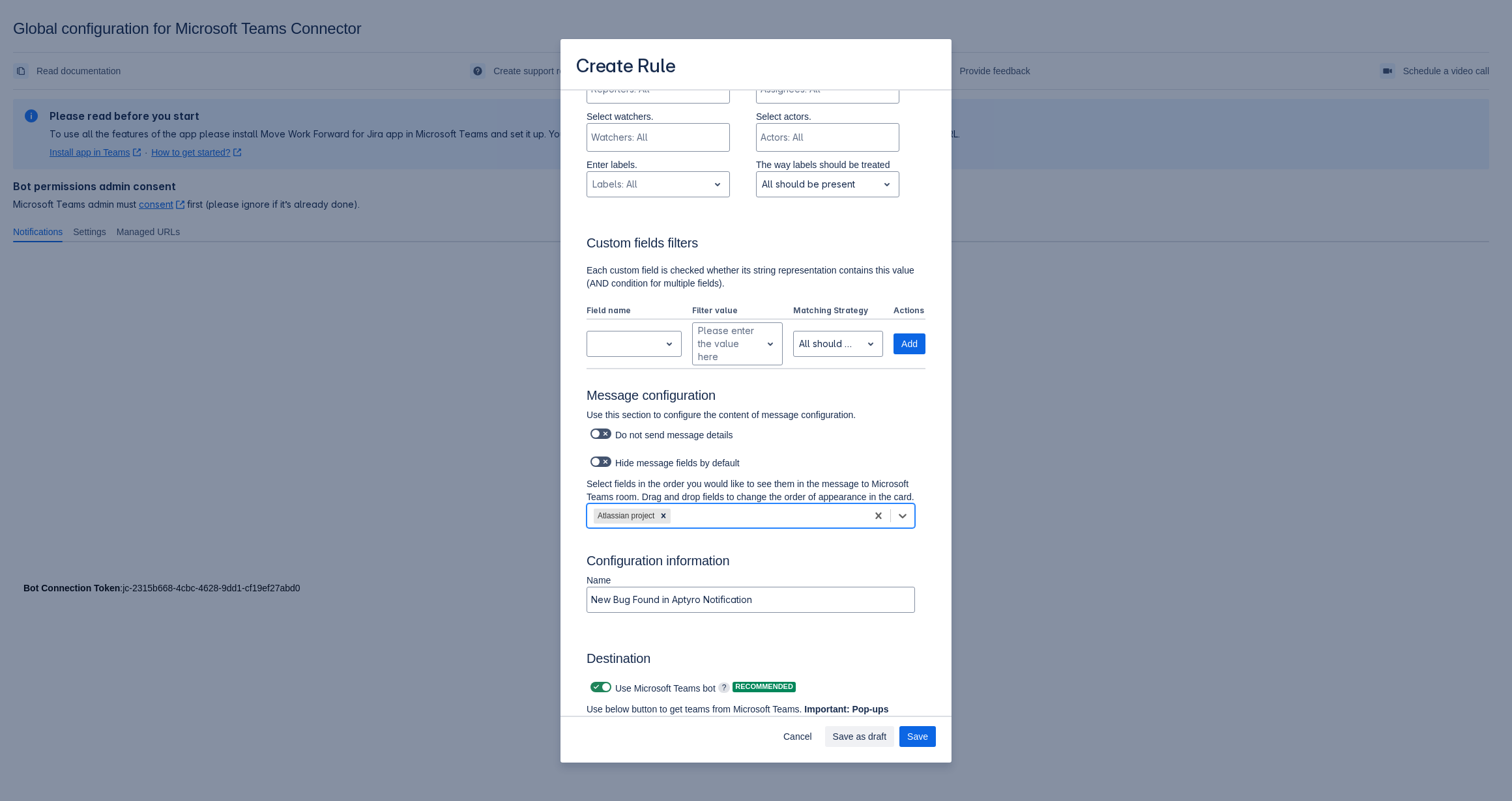
scroll to position [522, 0]
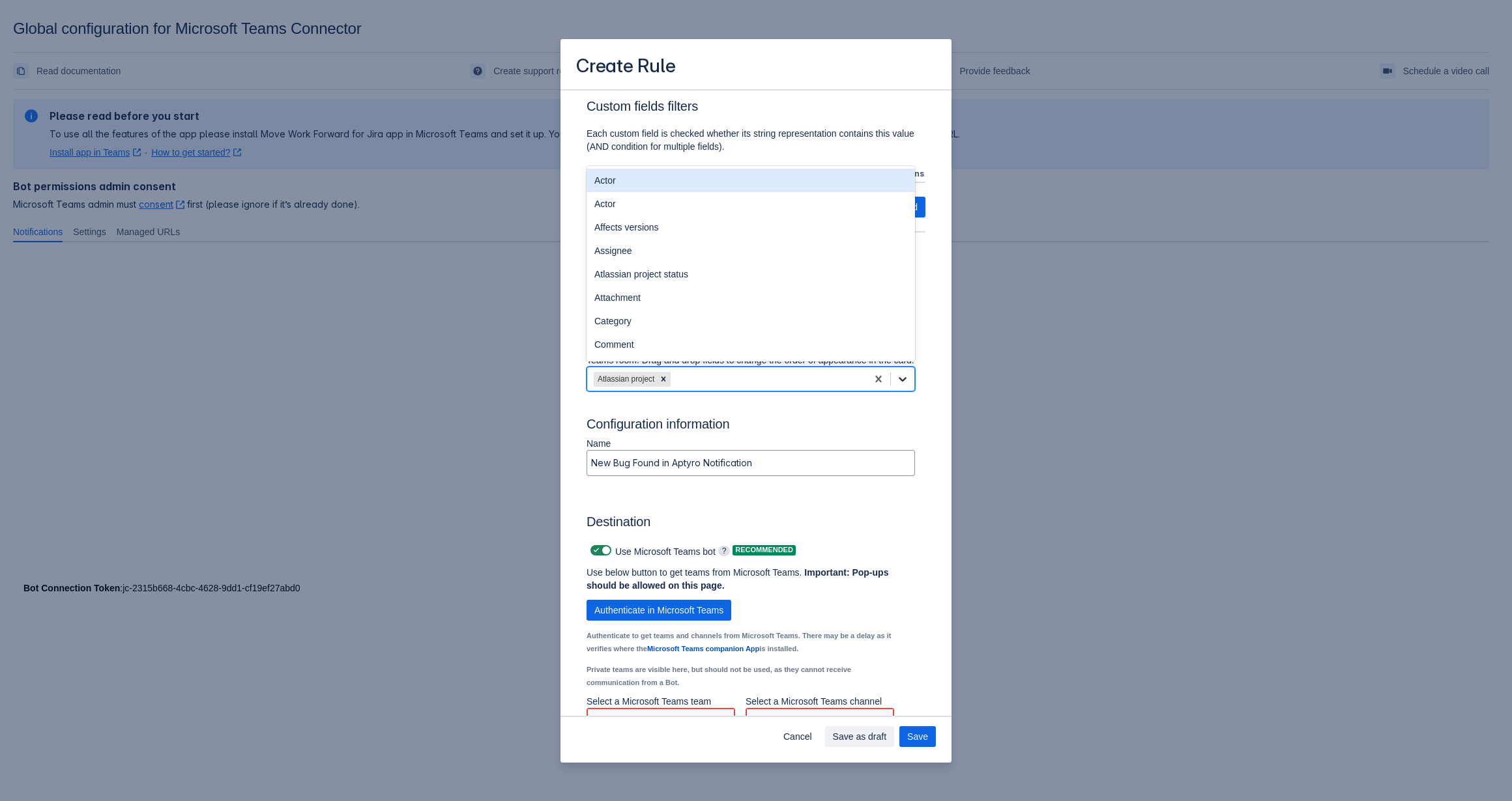
click at [896, 386] on icon "Scrollable content" at bounding box center [902, 379] width 13 height 13
click at [657, 192] on div "Actor" at bounding box center [750, 180] width 328 height 23
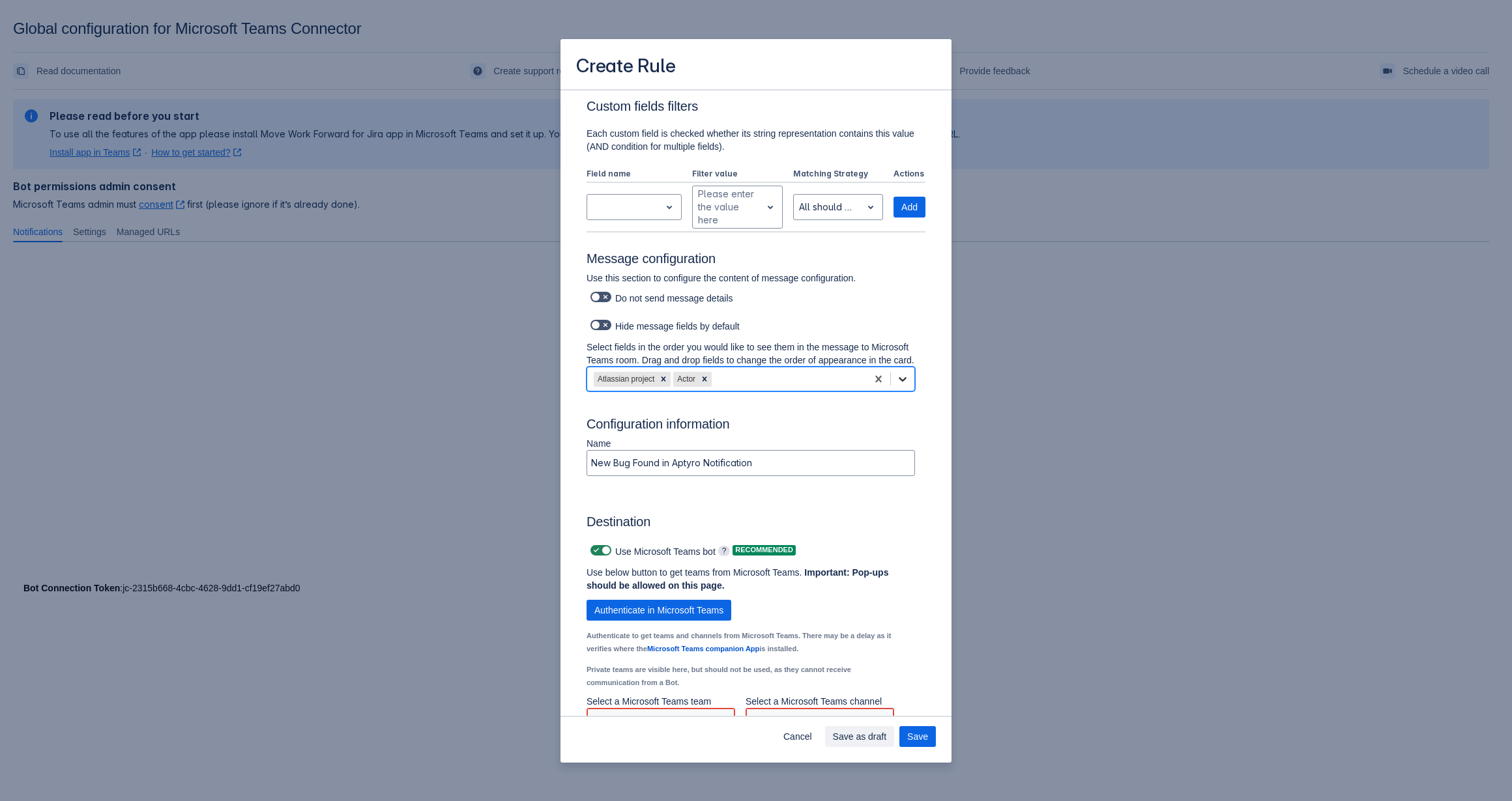
click at [896, 386] on icon "Scrollable content" at bounding box center [902, 379] width 13 height 13
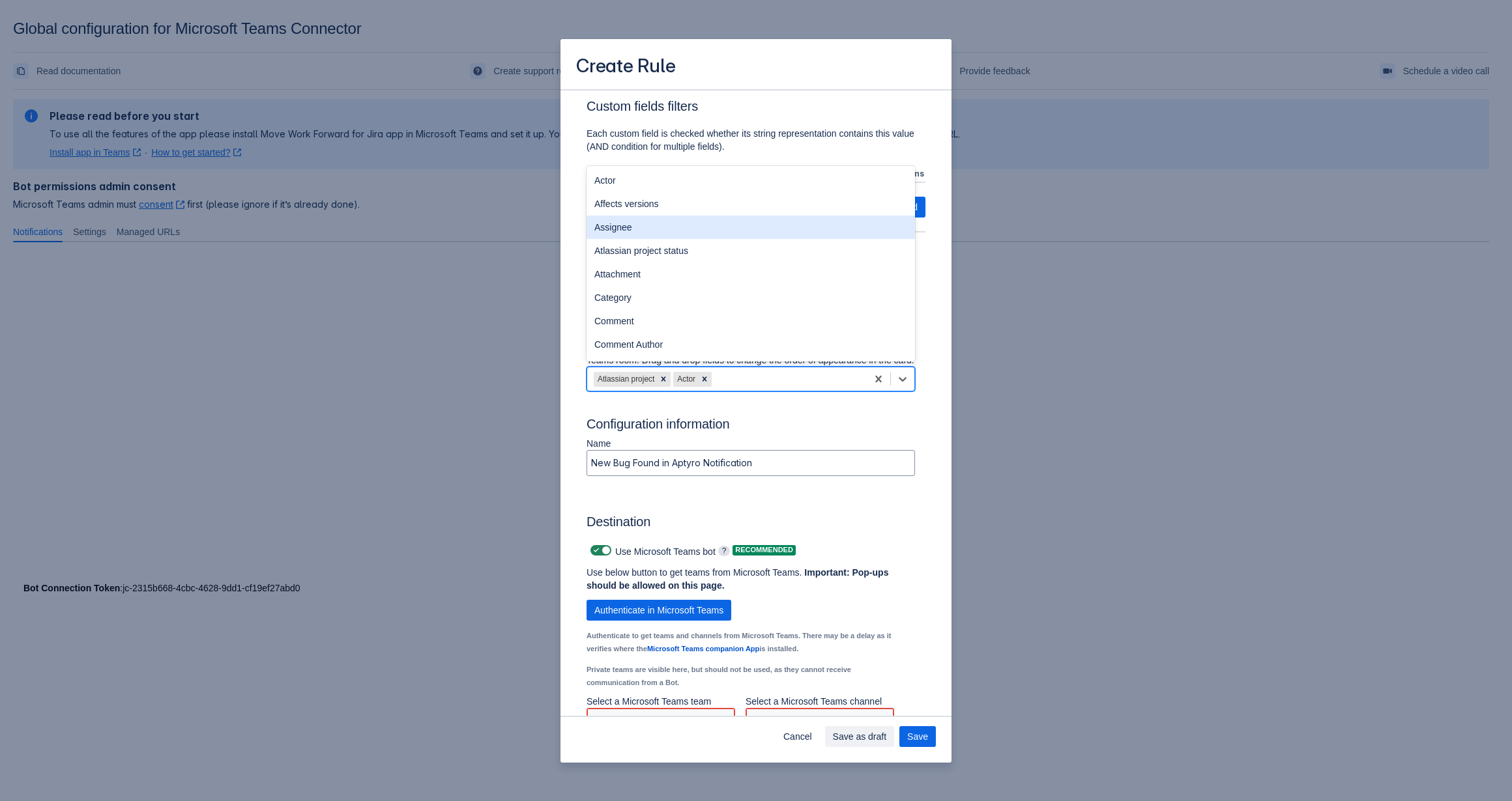
click at [630, 239] on div "Assignee" at bounding box center [750, 227] width 328 height 23
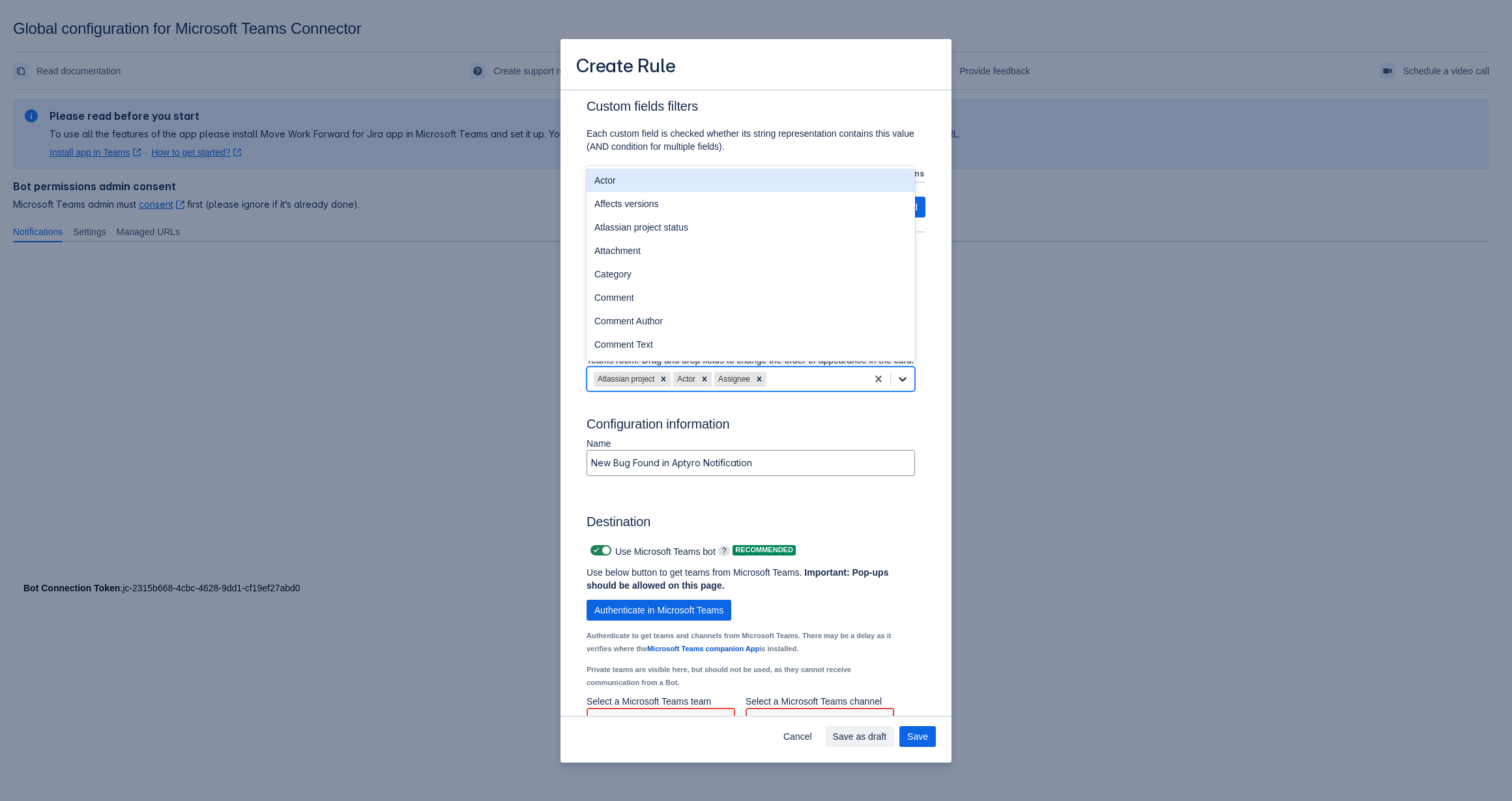
click at [896, 383] on div "Scrollable content" at bounding box center [902, 379] width 23 height 23
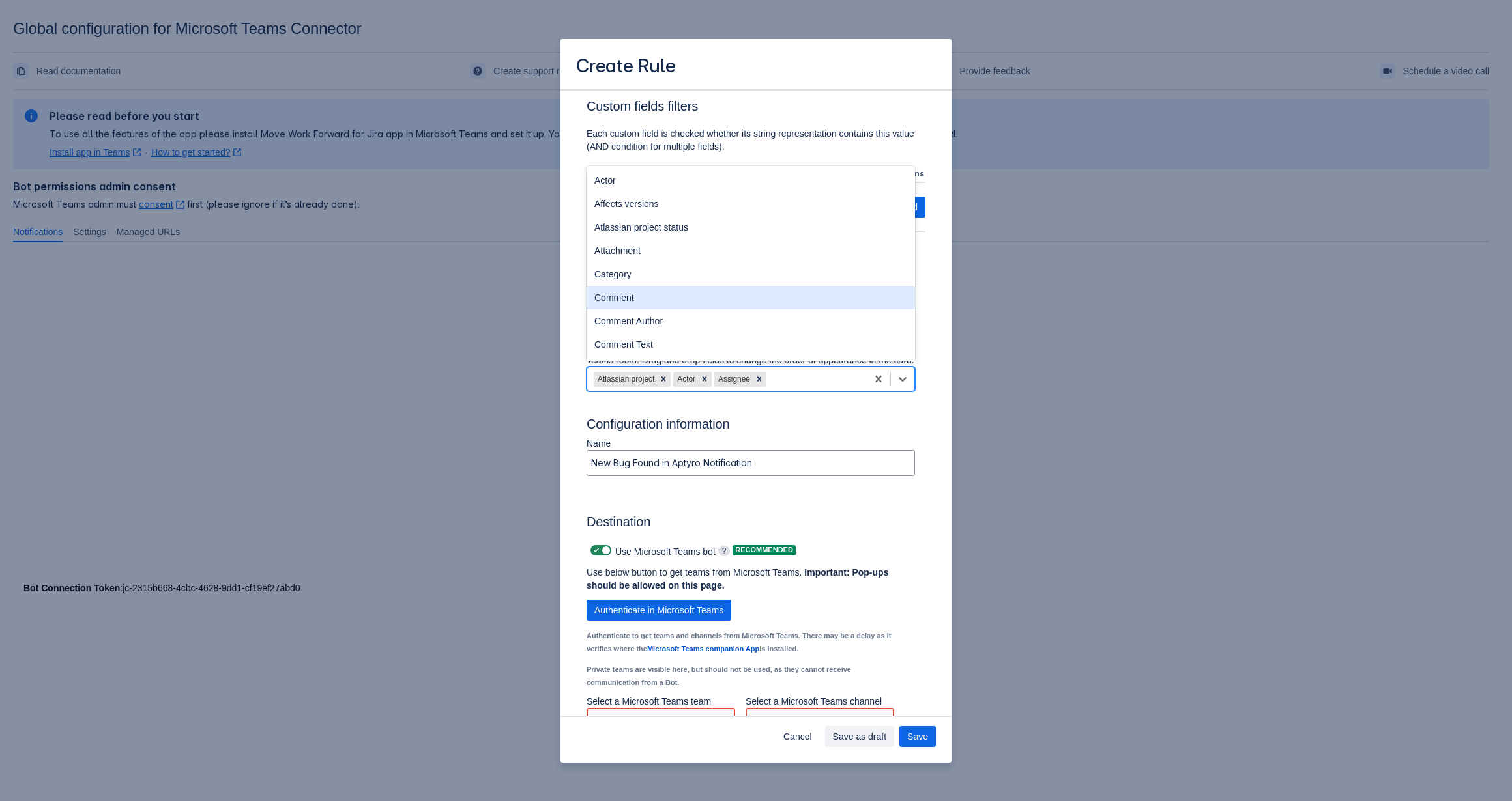
click at [668, 309] on div "Comment" at bounding box center [750, 297] width 328 height 23
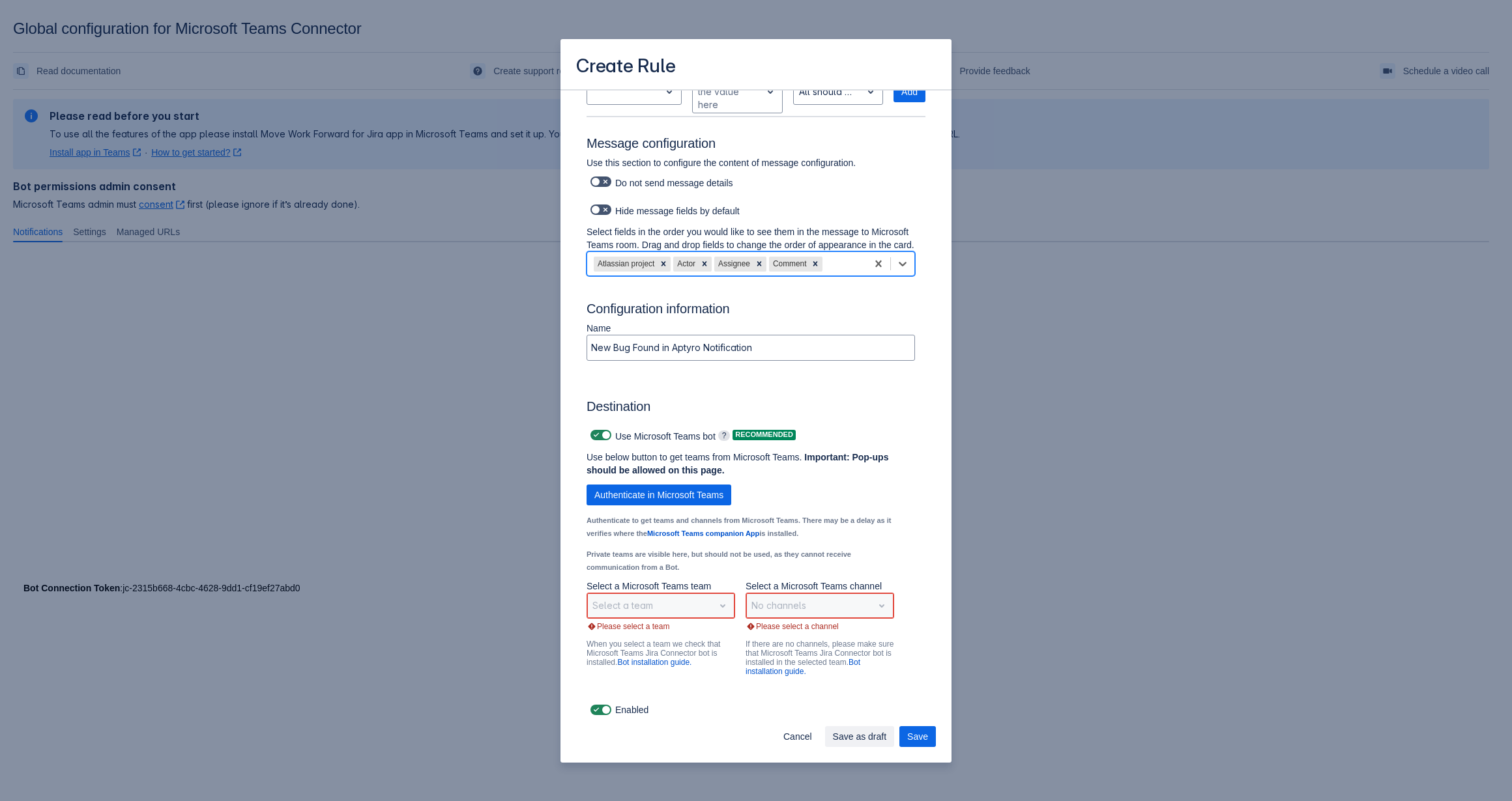
scroll to position [654, 0]
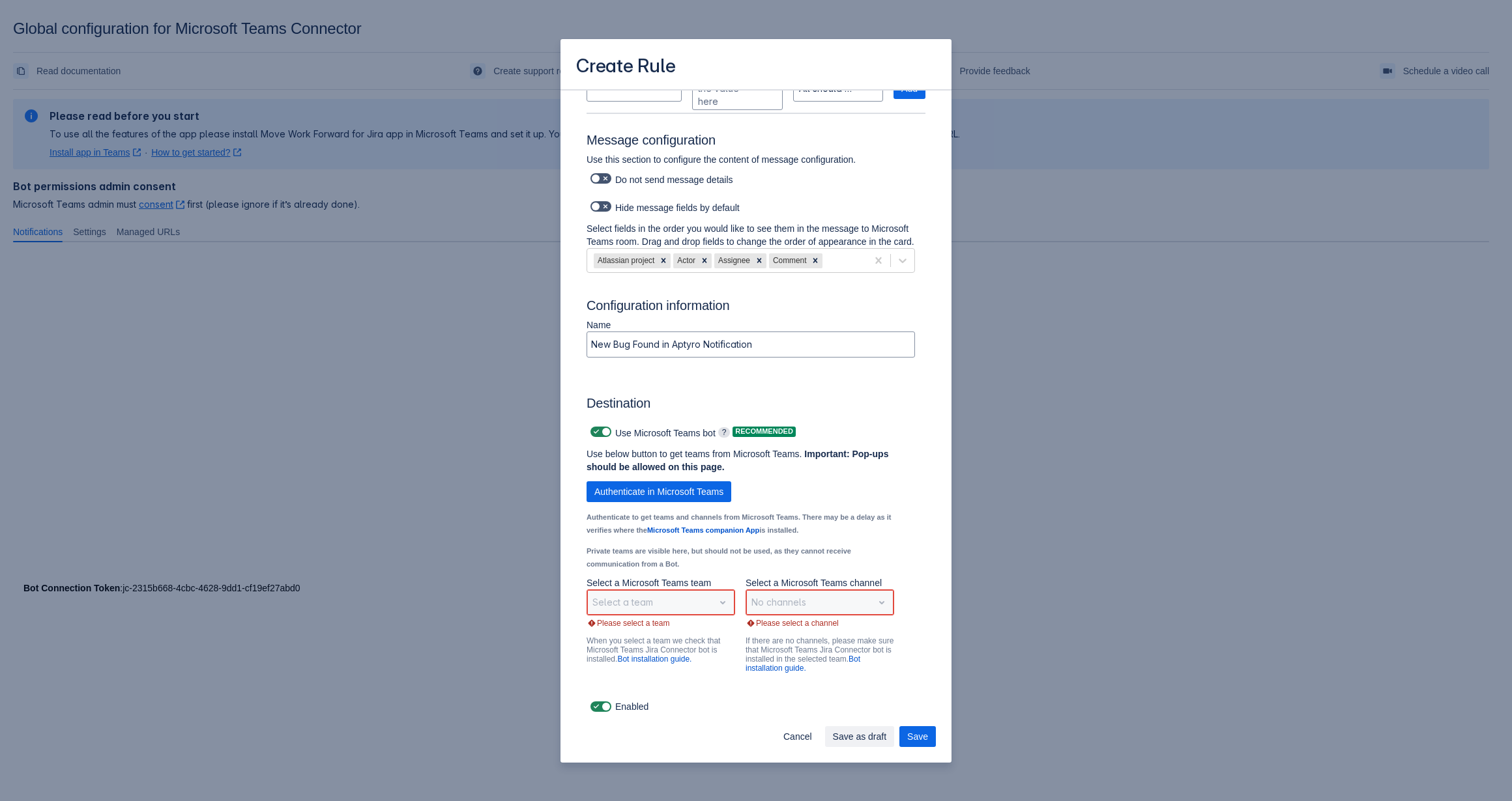
click at [720, 608] on div "Select a team" at bounding box center [661, 602] width 149 height 26
click at [718, 604] on div "Select a team" at bounding box center [661, 602] width 149 height 26
click at [717, 603] on div "Select a team" at bounding box center [661, 602] width 149 height 26
click at [714, 602] on div "Select a team" at bounding box center [661, 602] width 149 height 26
click at [709, 591] on div "Select a team" at bounding box center [661, 602] width 149 height 26
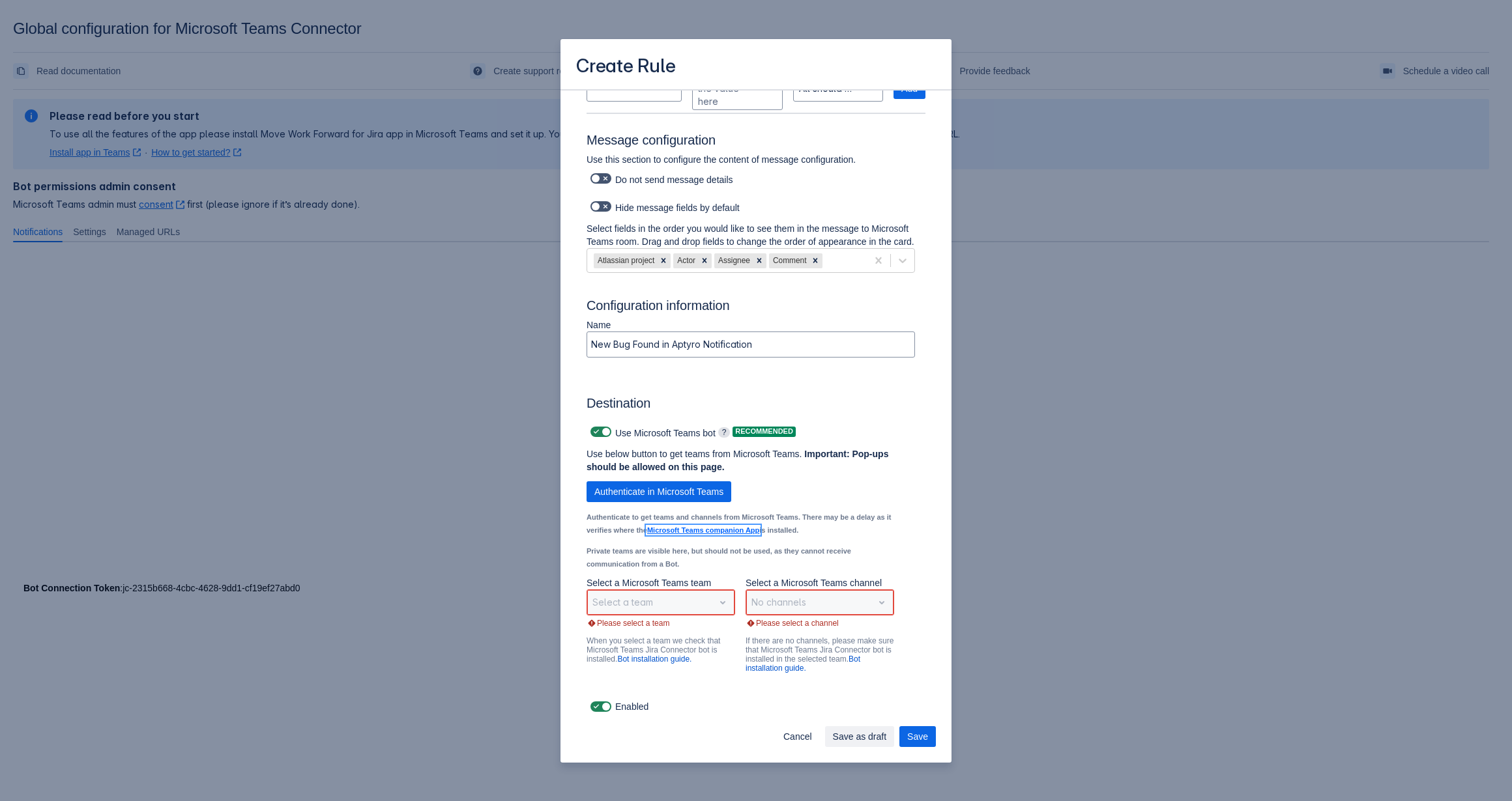
click at [731, 533] on link "Microsoft Teams companion App" at bounding box center [703, 530] width 112 height 8
click at [922, 736] on span "Save" at bounding box center [917, 736] width 21 height 21
click at [608, 703] on span "Scrollable content" at bounding box center [605, 707] width 10 height 10
click at [599, 703] on input "Scrollable content" at bounding box center [595, 707] width 9 height 9
checkbox input "false"
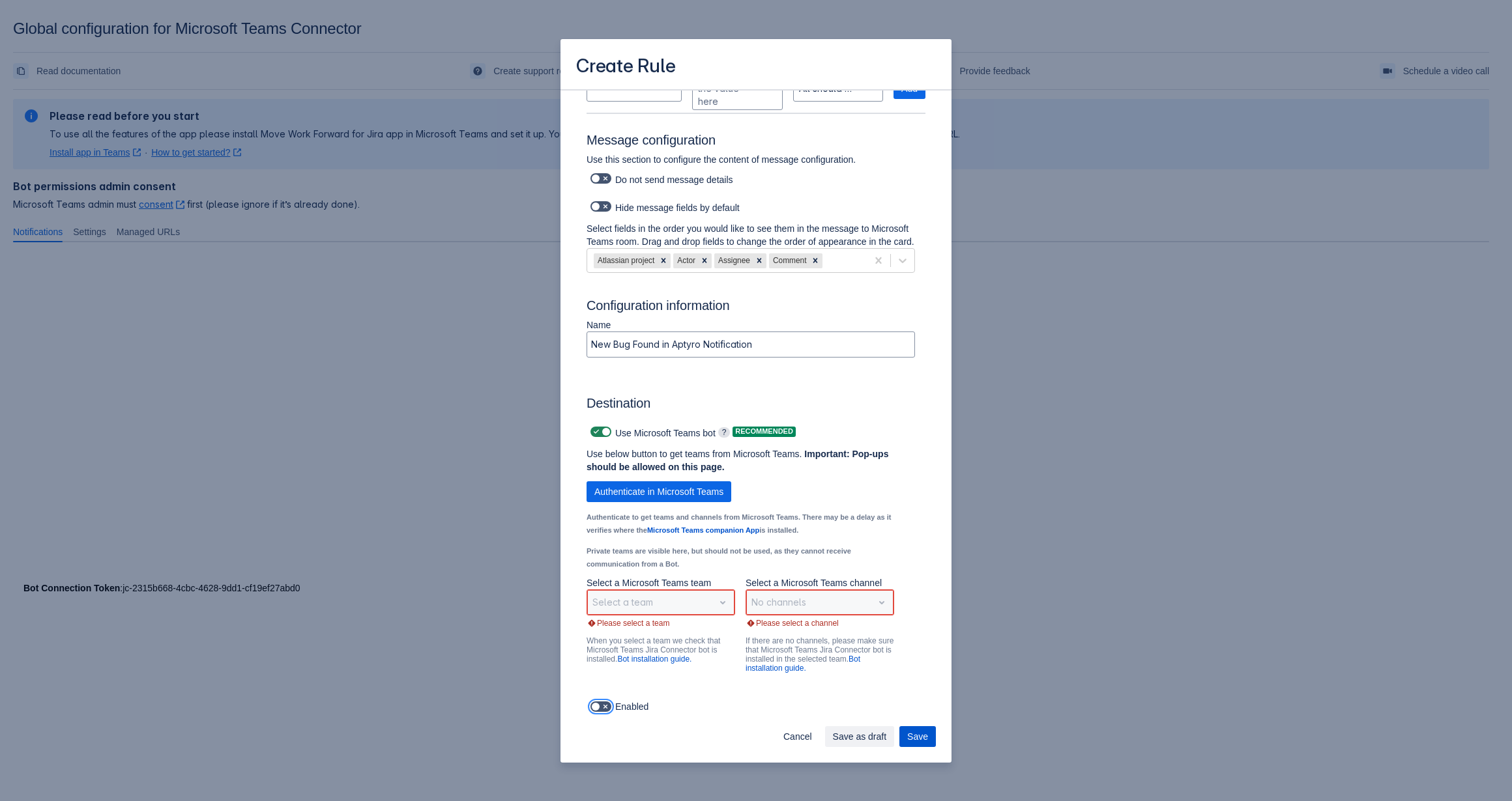
click at [926, 731] on span "Save" at bounding box center [917, 736] width 21 height 21
click at [721, 603] on div "Select a team" at bounding box center [661, 602] width 149 height 26
click at [634, 629] on div "Select a Microsoft Teams team Select a team Please select a team When you selec…" at bounding box center [661, 626] width 149 height 99
click at [597, 436] on span "Scrollable content" at bounding box center [596, 432] width 10 height 10
click at [597, 436] on input "Scrollable content" at bounding box center [595, 432] width 9 height 9
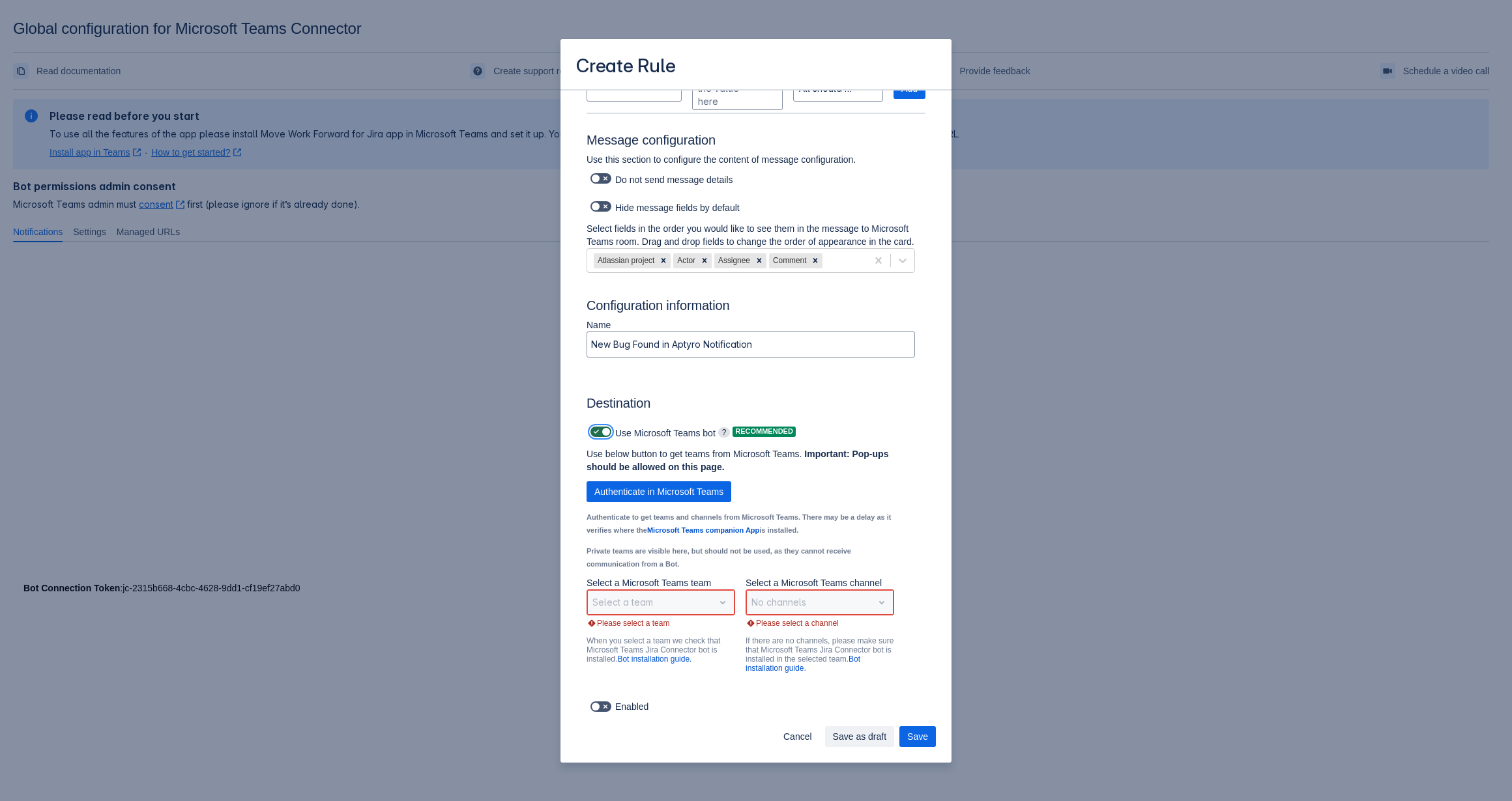
checkbox input "false"
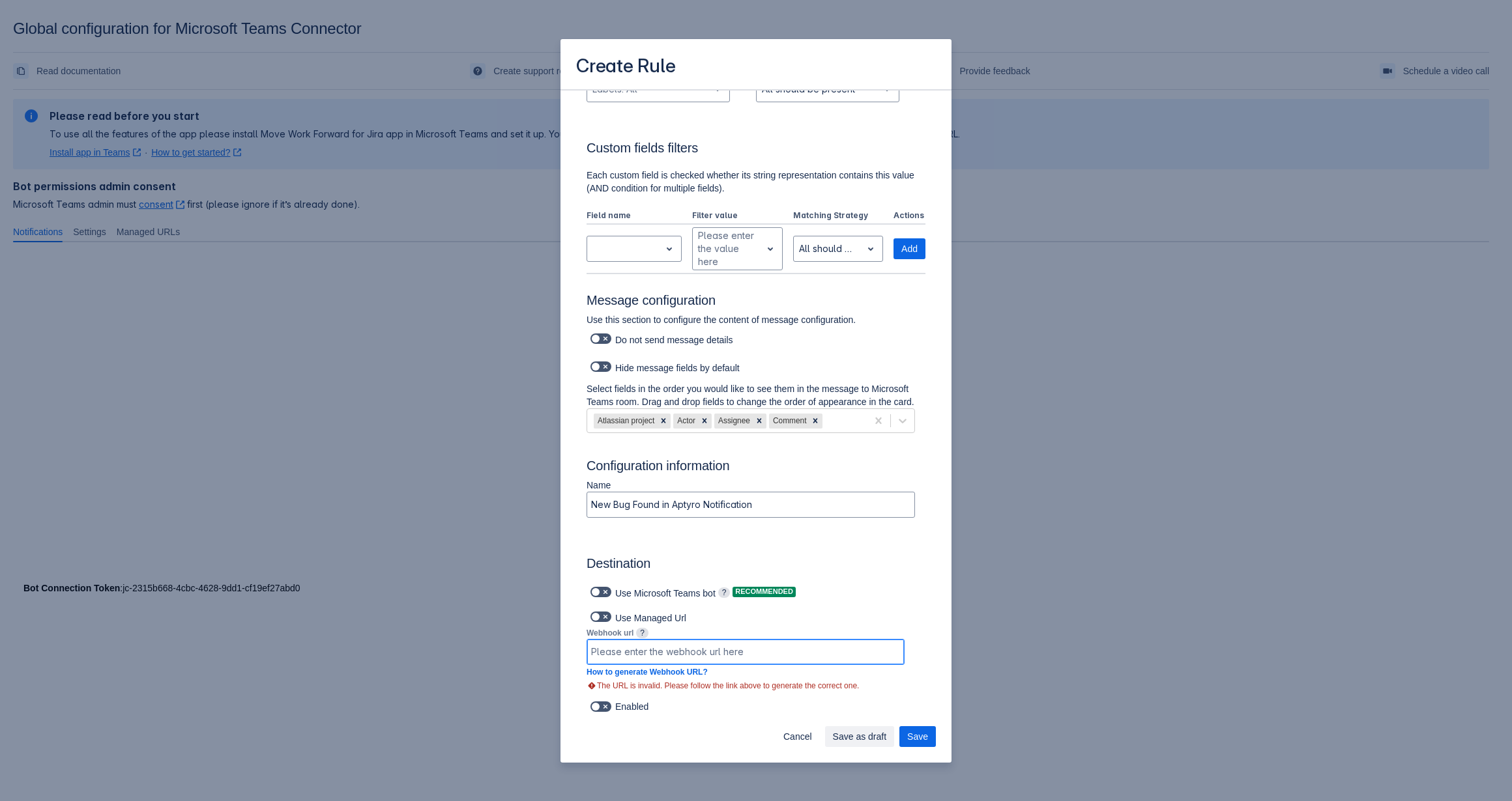
click at [711, 654] on input "Scrollable content" at bounding box center [745, 652] width 317 height 23
paste input "[URL][DOMAIN_NAME]"
type input "[URL][DOMAIN_NAME]"
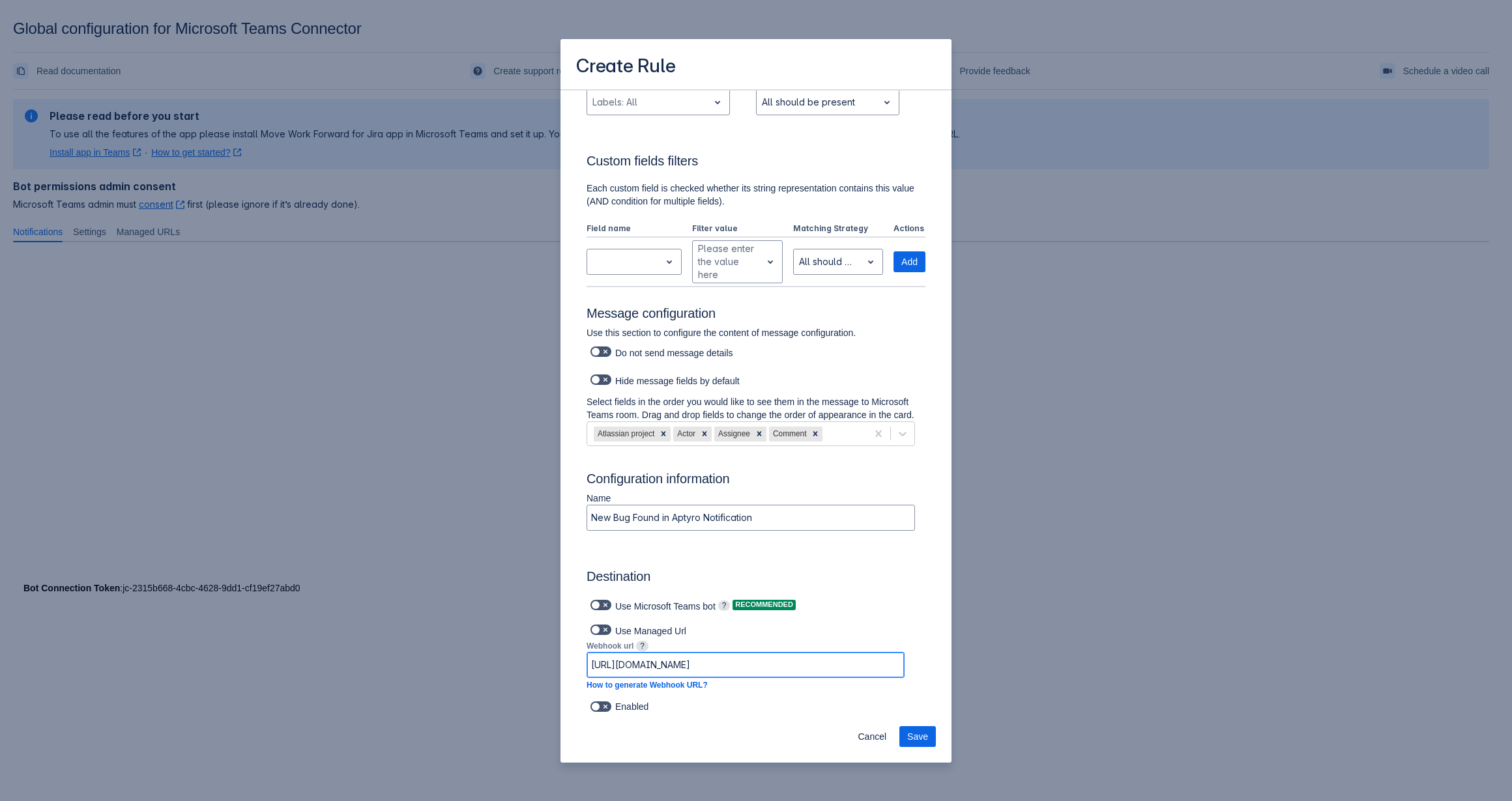
scroll to position [481, 0]
click at [915, 735] on span "Save" at bounding box center [917, 736] width 21 height 21
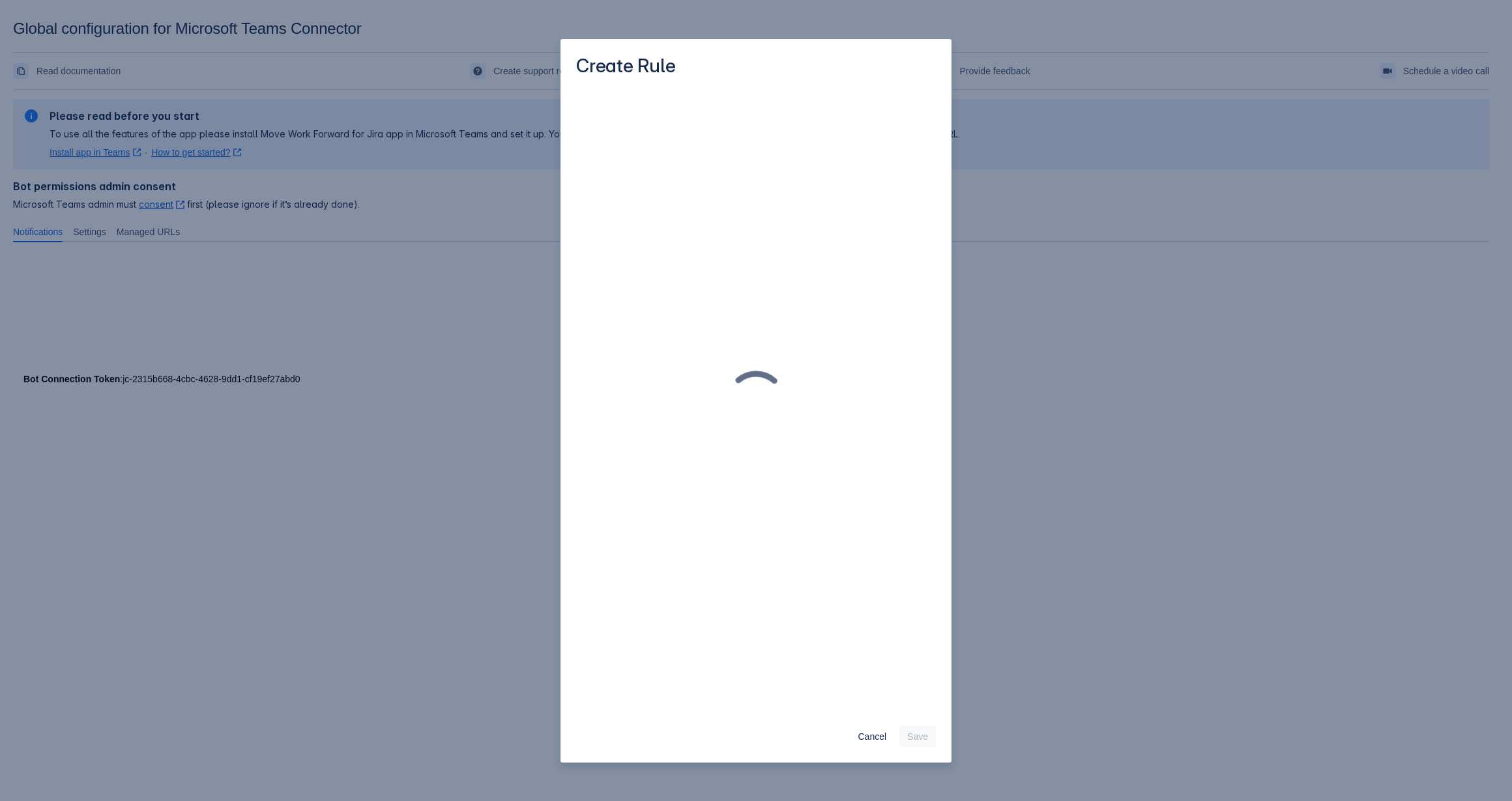
scroll to position [0, 0]
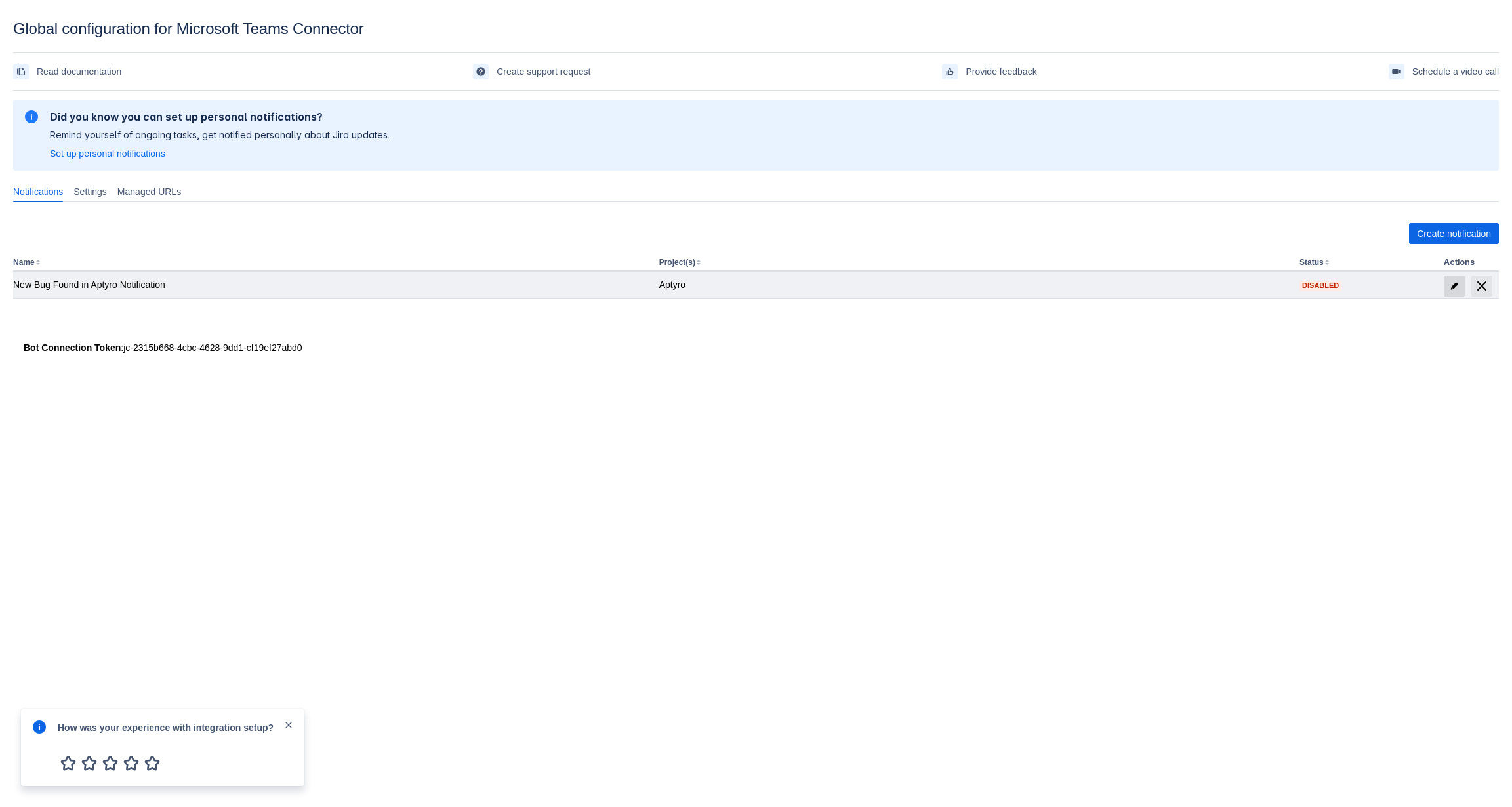
click at [1450, 286] on span "edit" at bounding box center [1455, 286] width 10 height 10
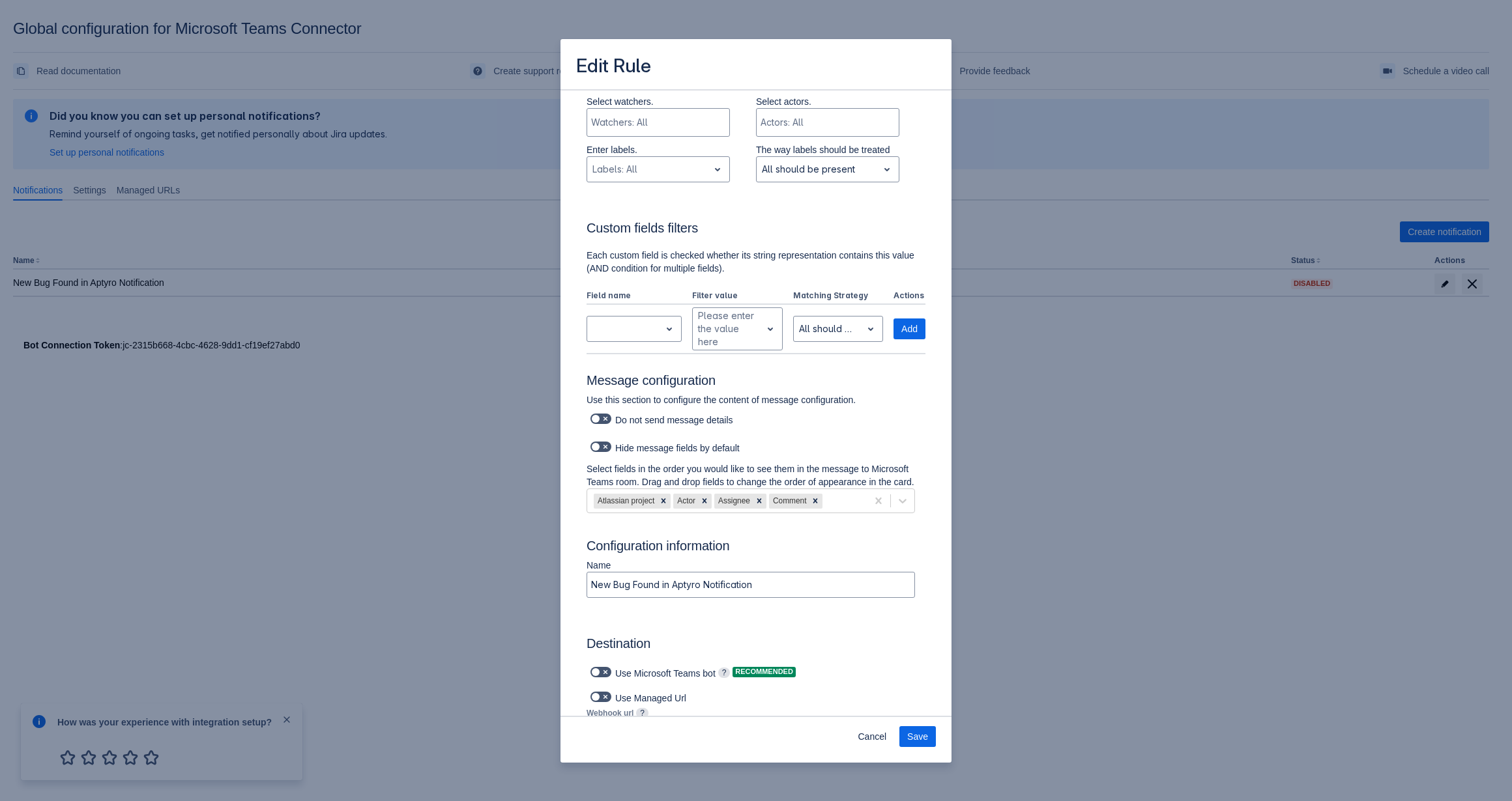
scroll to position [481, 0]
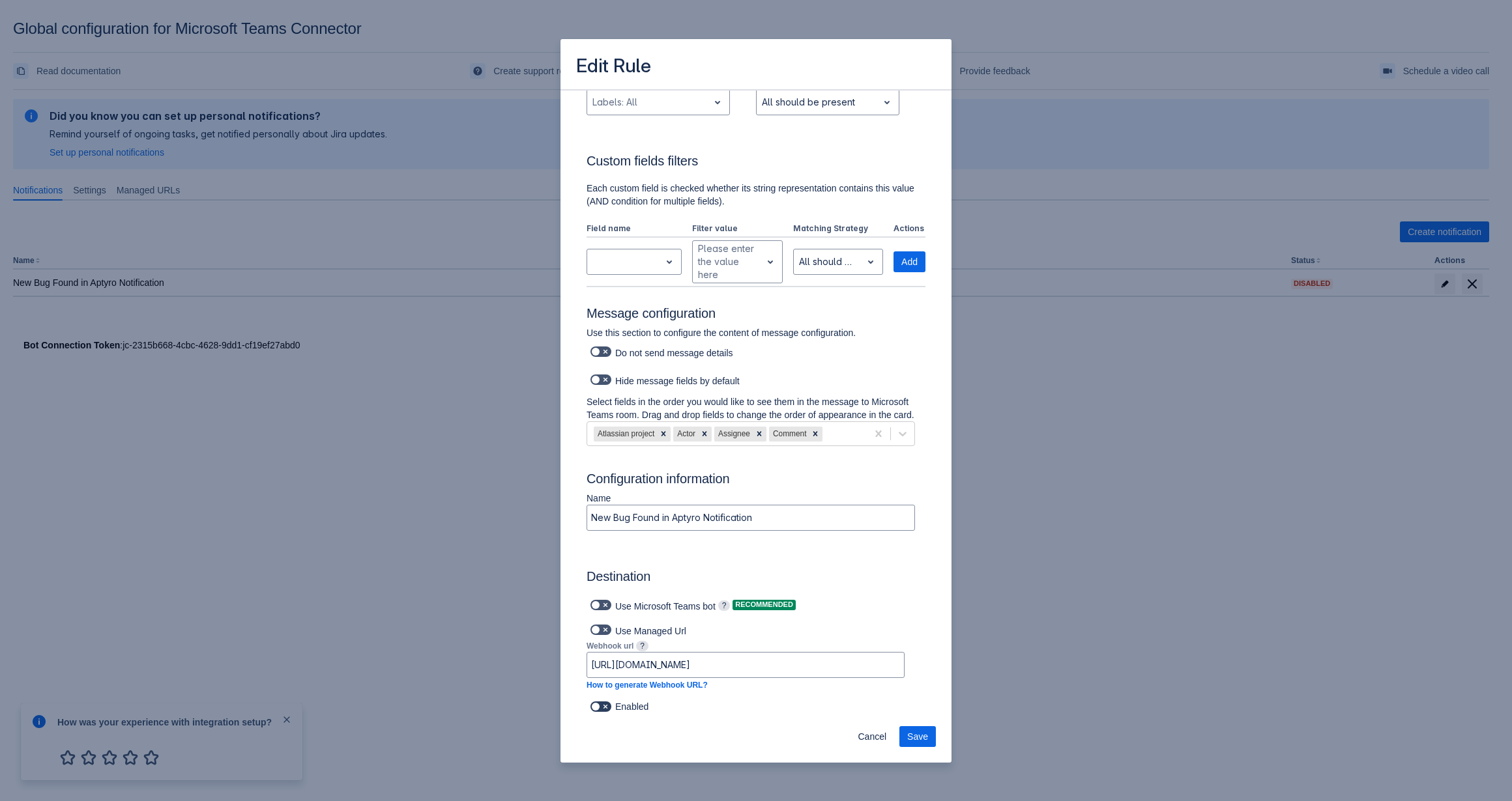
click at [611, 702] on label at bounding box center [601, 707] width 26 height 16
click at [599, 703] on input "checkbox" at bounding box center [595, 707] width 9 height 9
checkbox input "true"
click at [601, 625] on span at bounding box center [605, 630] width 10 height 10
click at [599, 626] on input "checkbox" at bounding box center [595, 630] width 9 height 9
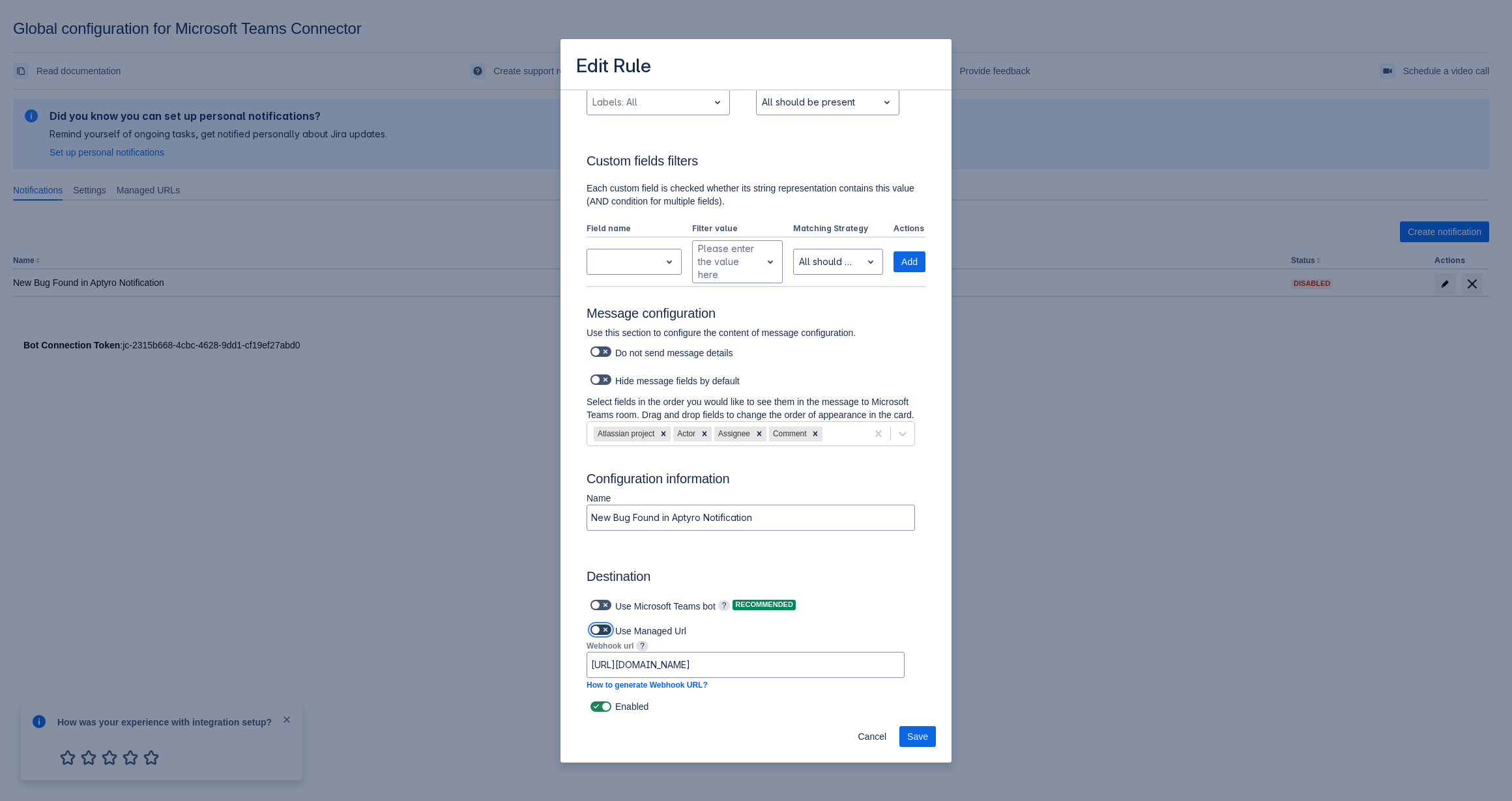
checkbox input "true"
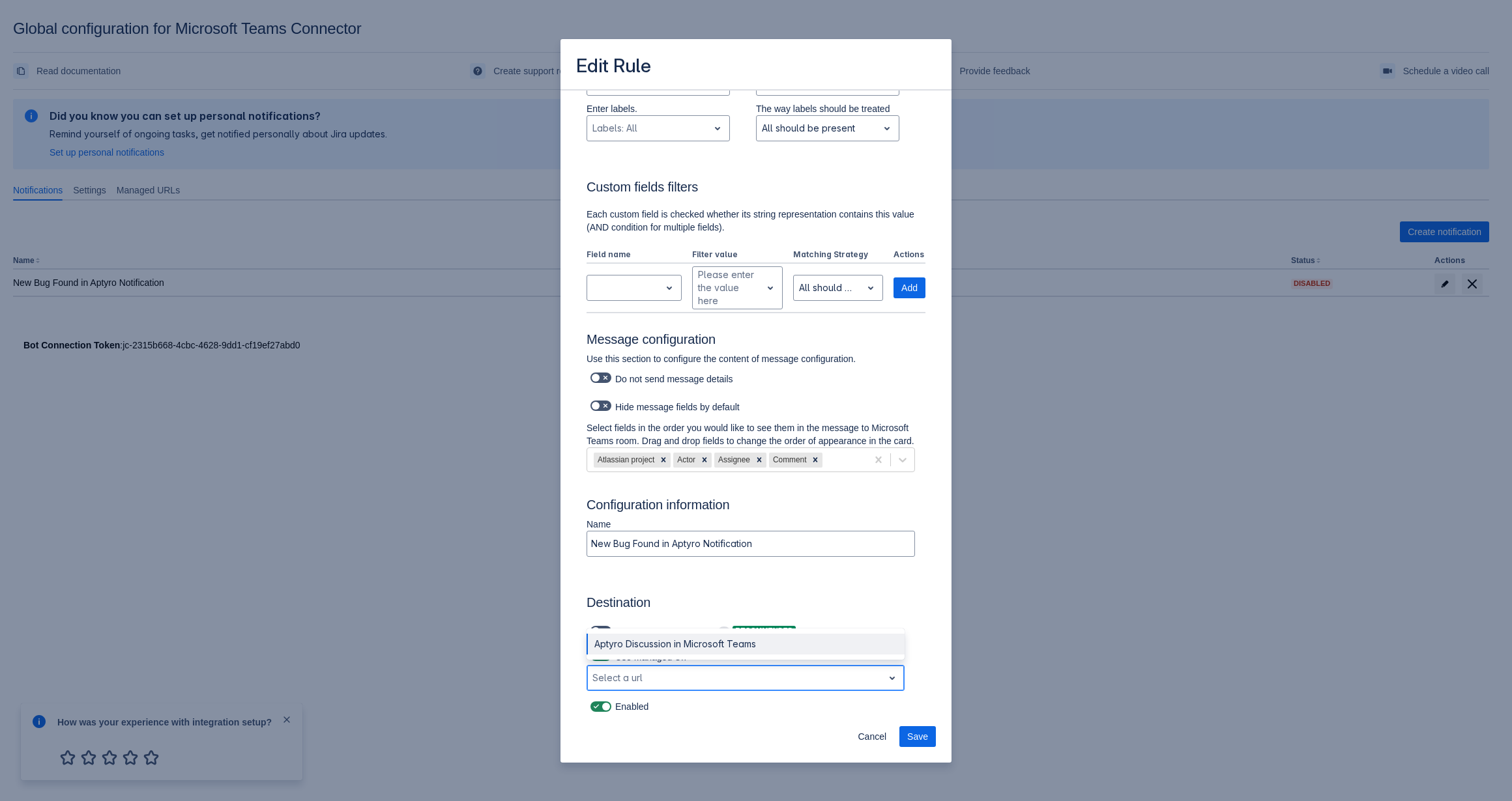
click at [711, 672] on div at bounding box center [735, 678] width 286 height 16
click at [718, 645] on div "Aptyro Discussion in Microsoft Teams" at bounding box center [745, 644] width 318 height 21
click at [918, 732] on span "Save" at bounding box center [917, 736] width 21 height 21
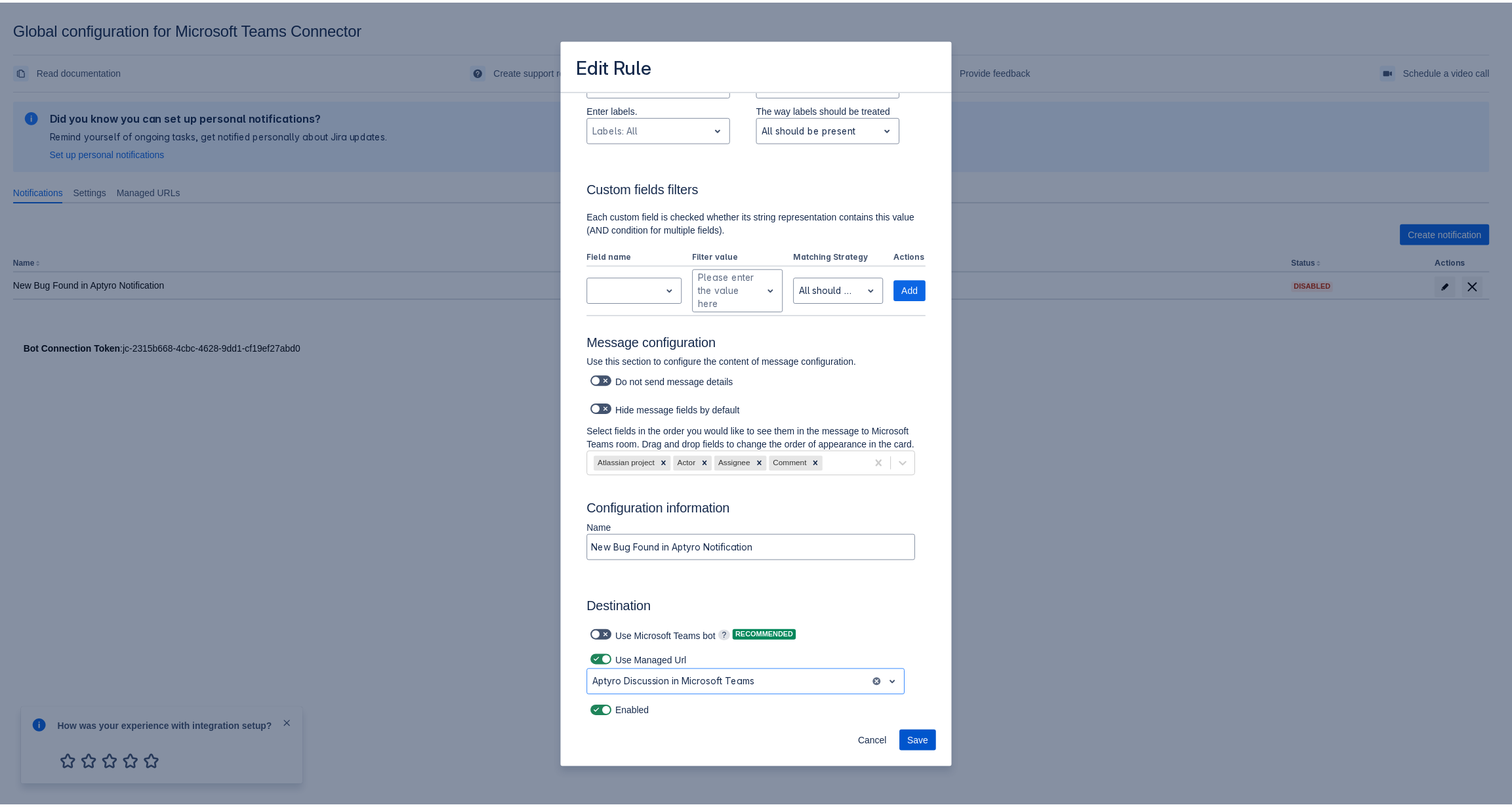
scroll to position [0, 0]
